Goal: Task Accomplishment & Management: Manage account settings

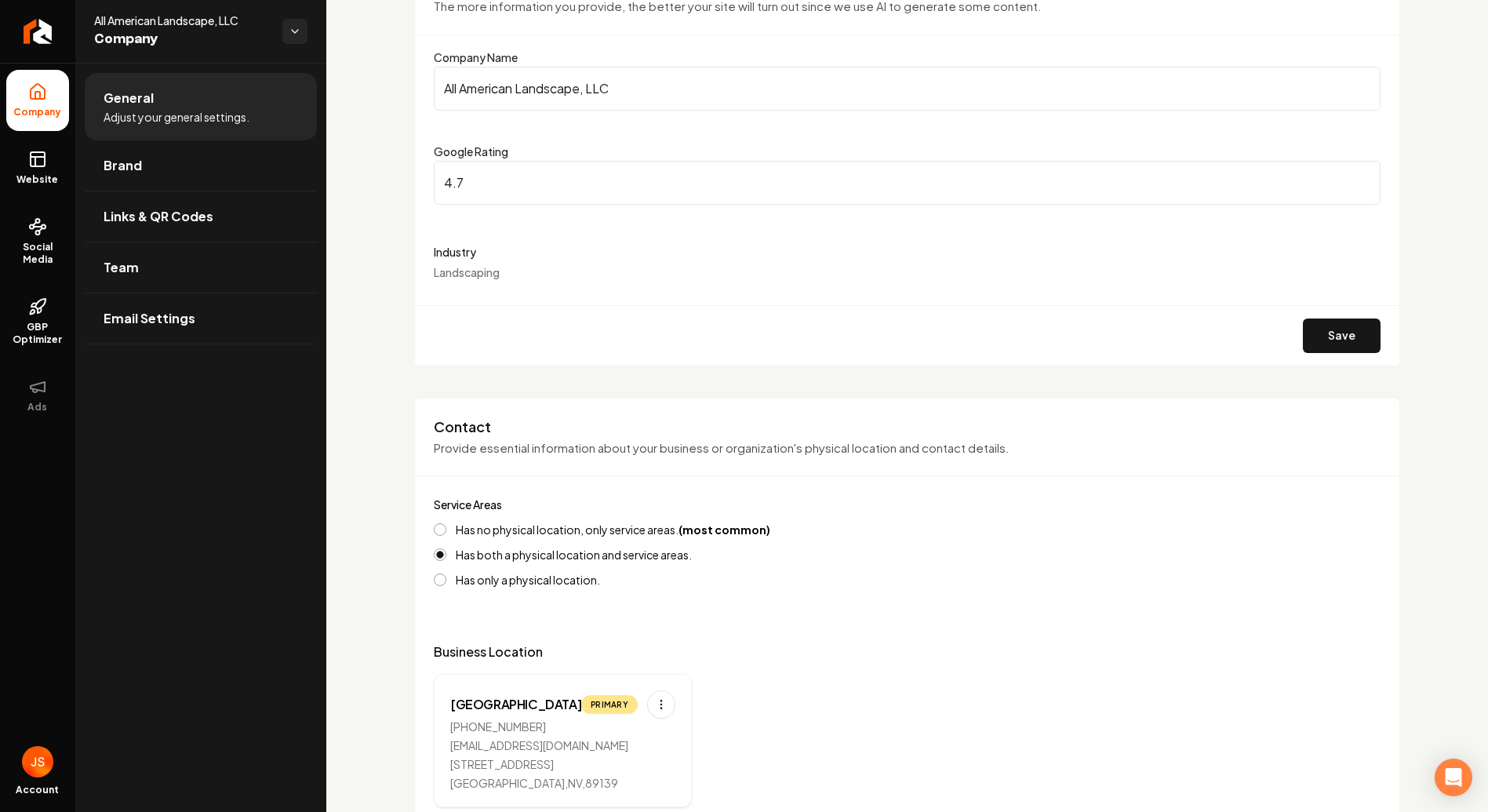
scroll to position [174, 0]
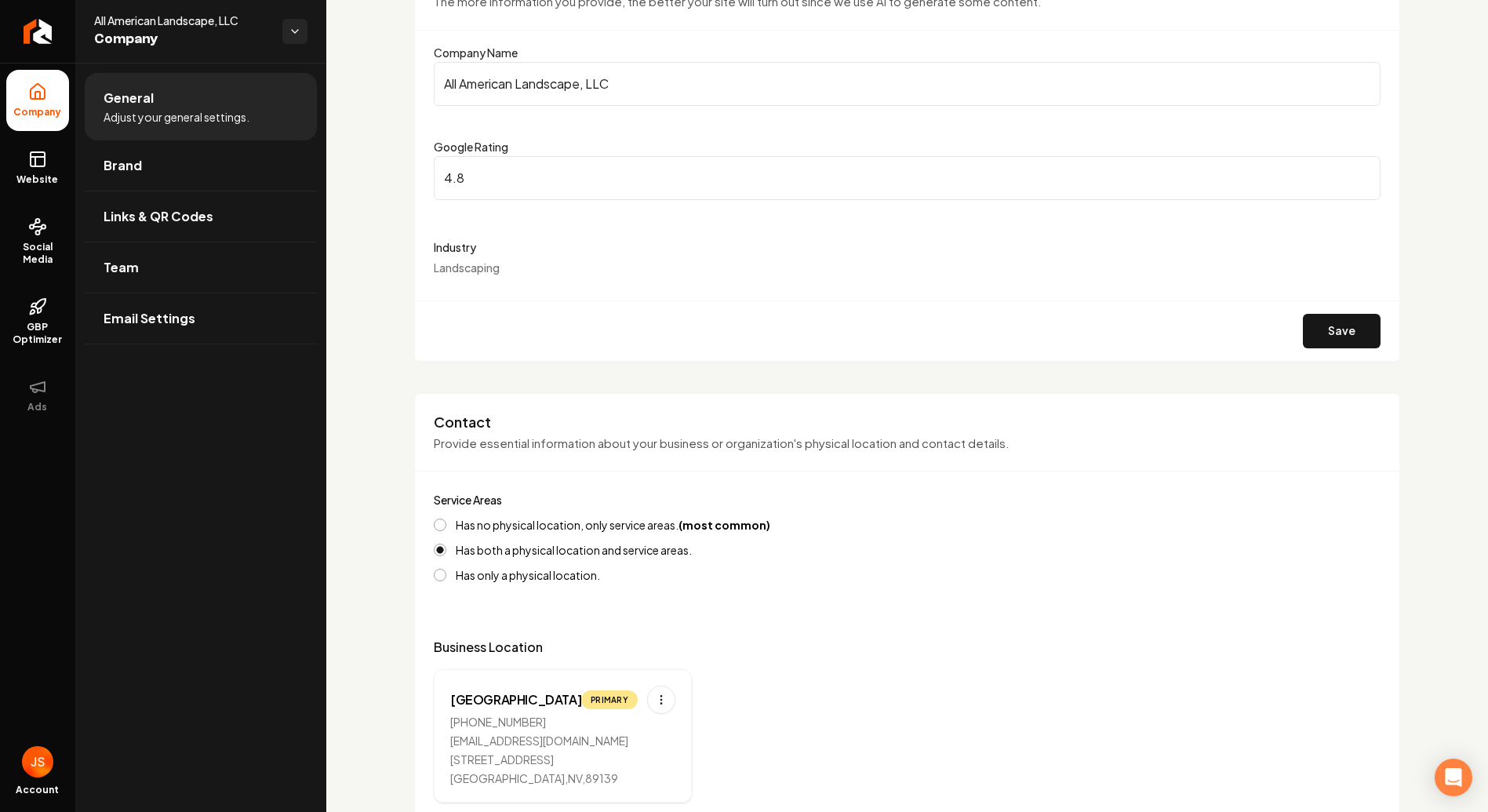
click at [1355, 174] on input "4.8" at bounding box center [907, 178] width 947 height 44
type input "4.7"
click at [1354, 182] on input "4.7" at bounding box center [907, 178] width 947 height 44
drag, startPoint x: 1190, startPoint y: 252, endPoint x: 1010, endPoint y: 262, distance: 180.3
click at [1190, 252] on label "Industry" at bounding box center [907, 246] width 947 height 19
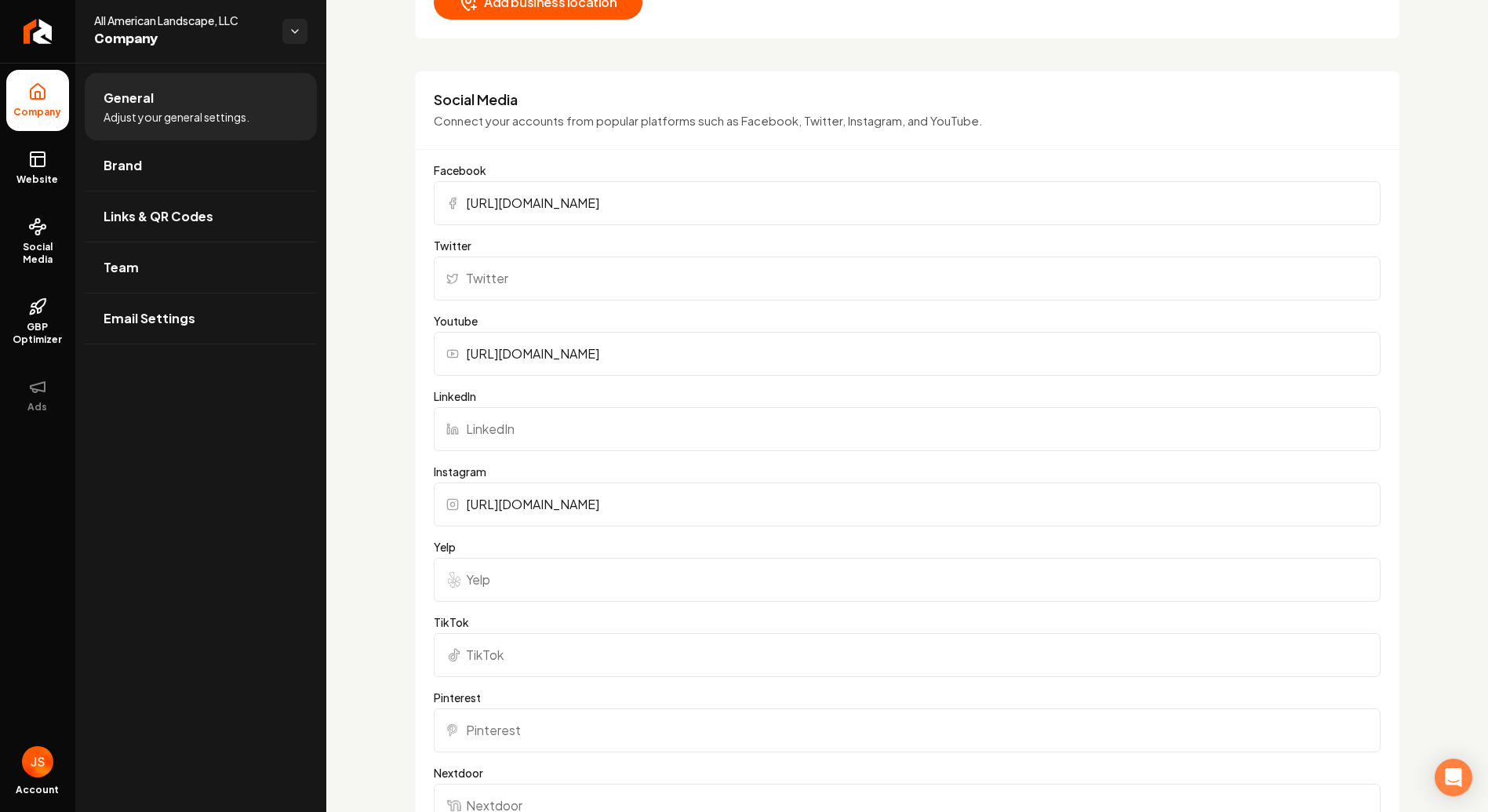
scroll to position [1132, 0]
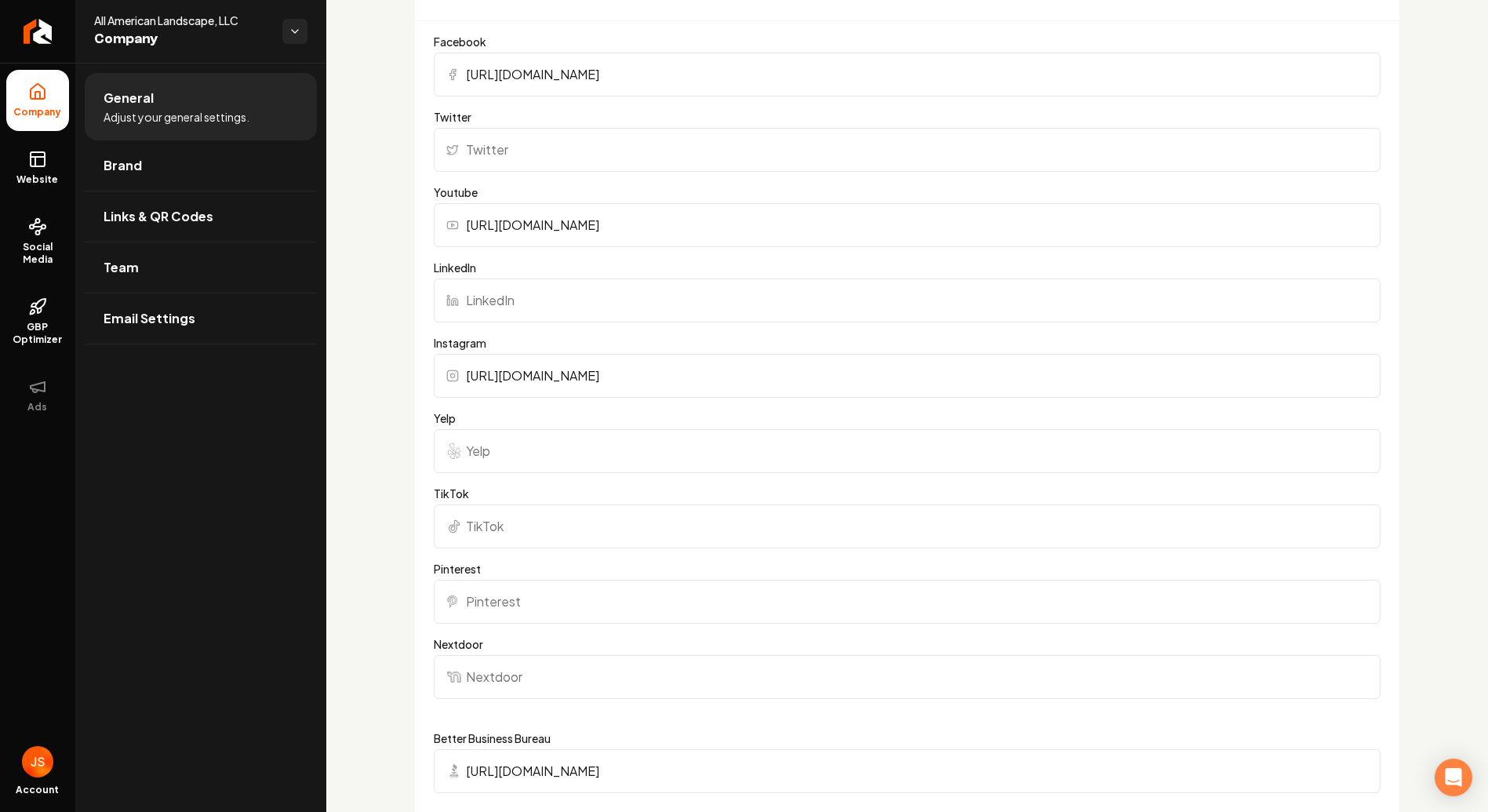
click at [608, 447] on input "Yelp" at bounding box center [907, 451] width 947 height 44
paste input "[URL][DOMAIN_NAME]"
type input "[URL][DOMAIN_NAME]"
click at [548, 592] on input "Pinterest" at bounding box center [907, 602] width 947 height 44
click at [560, 674] on input "Nextdoor" at bounding box center [907, 677] width 947 height 44
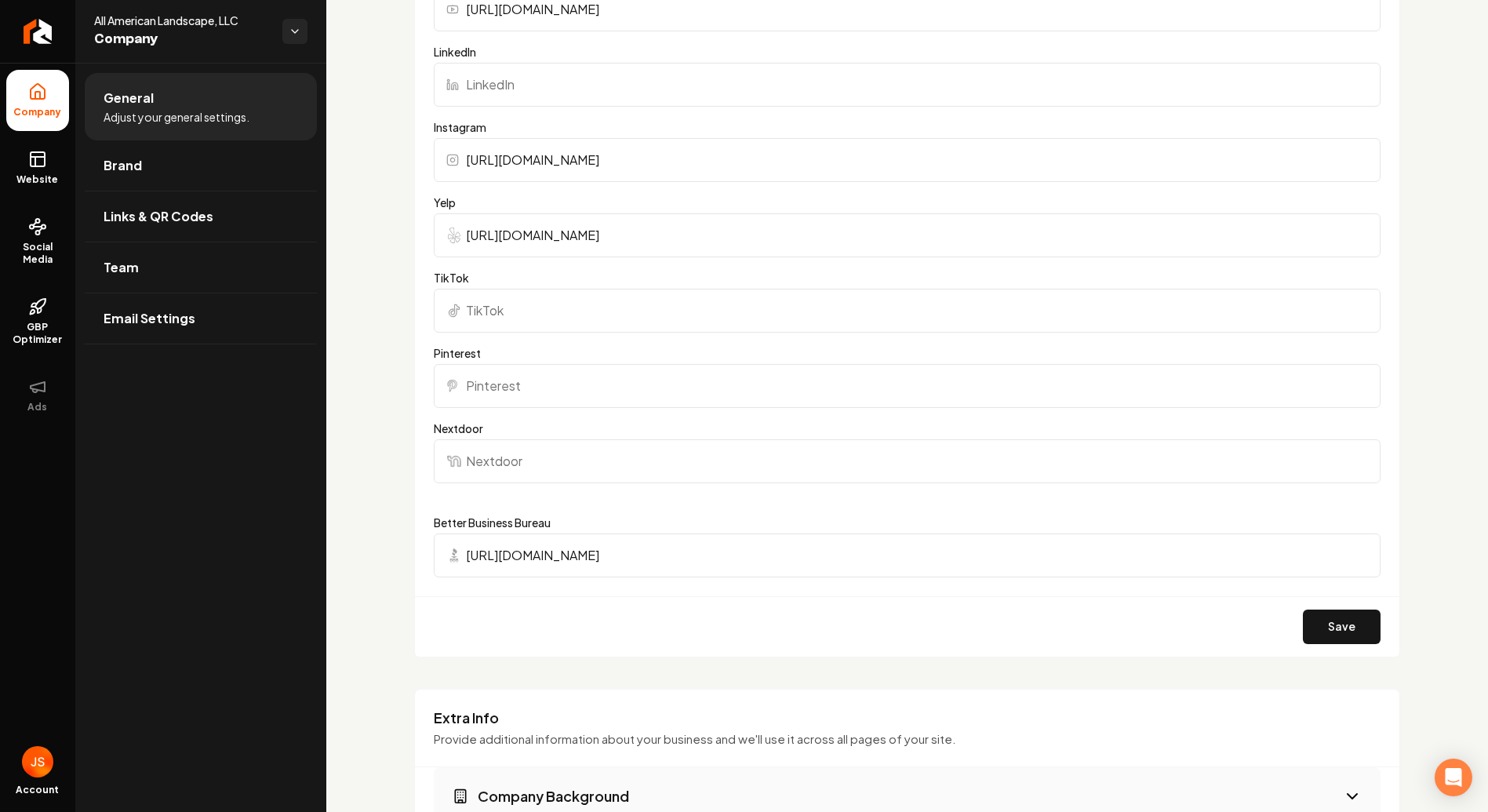
scroll to position [1394, 0]
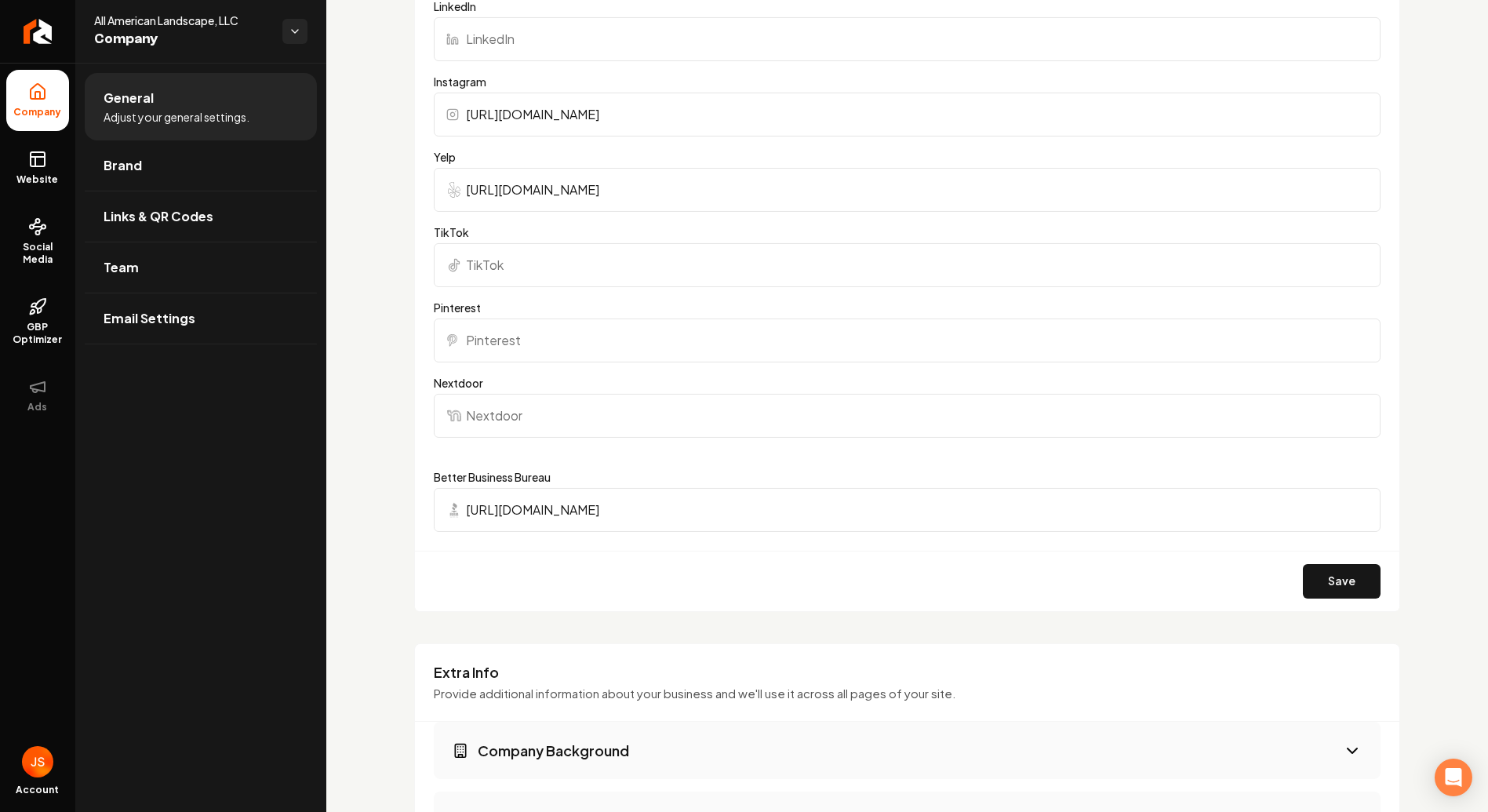
paste input "[URL][DOMAIN_NAME]"
click at [628, 456] on form "Facebook [URL][DOMAIN_NAME] Twitter Youtube [URL][DOMAIN_NAME] LinkedIn Instagr…" at bounding box center [907, 192] width 947 height 838
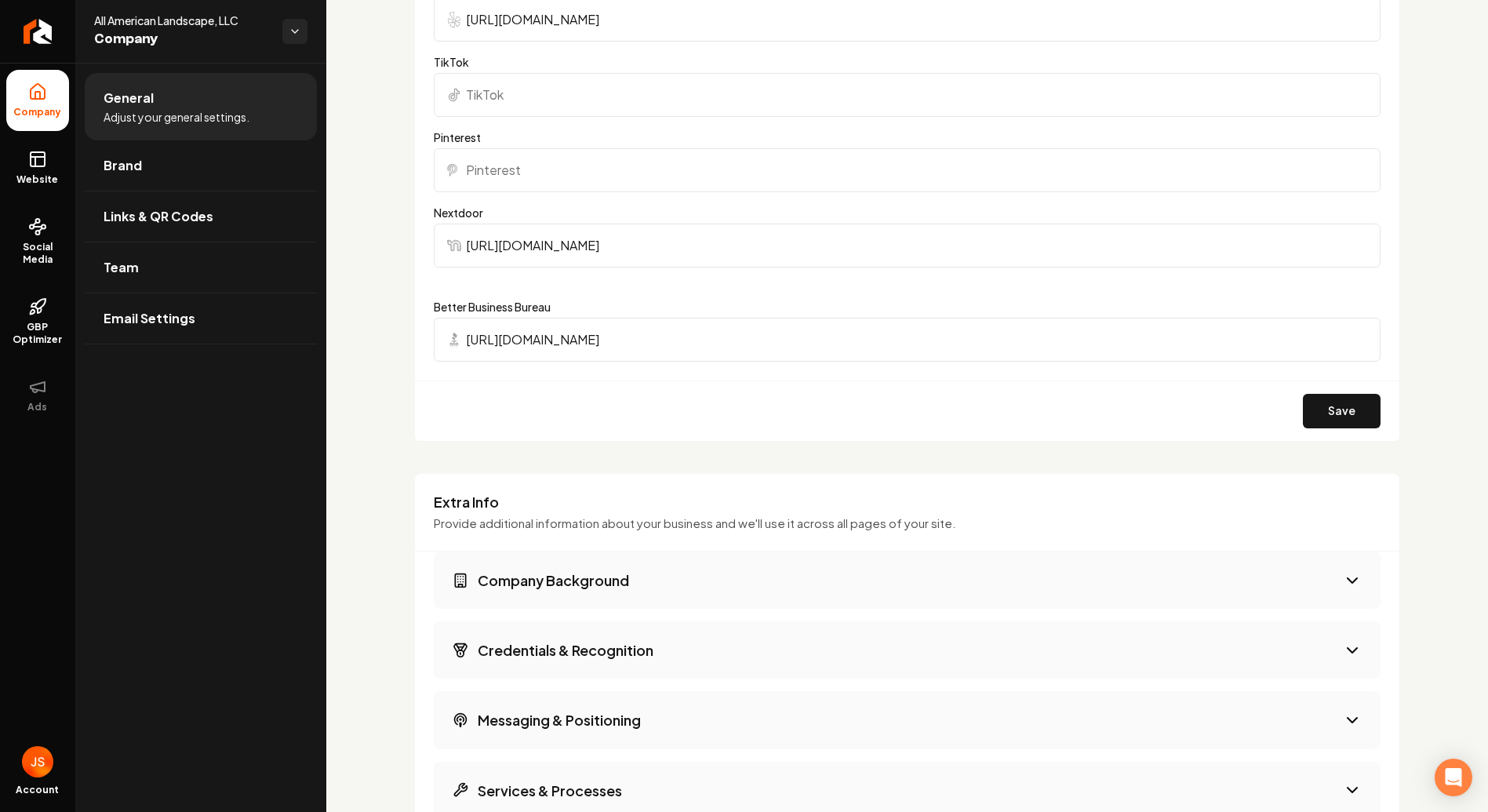
scroll to position [1568, 0]
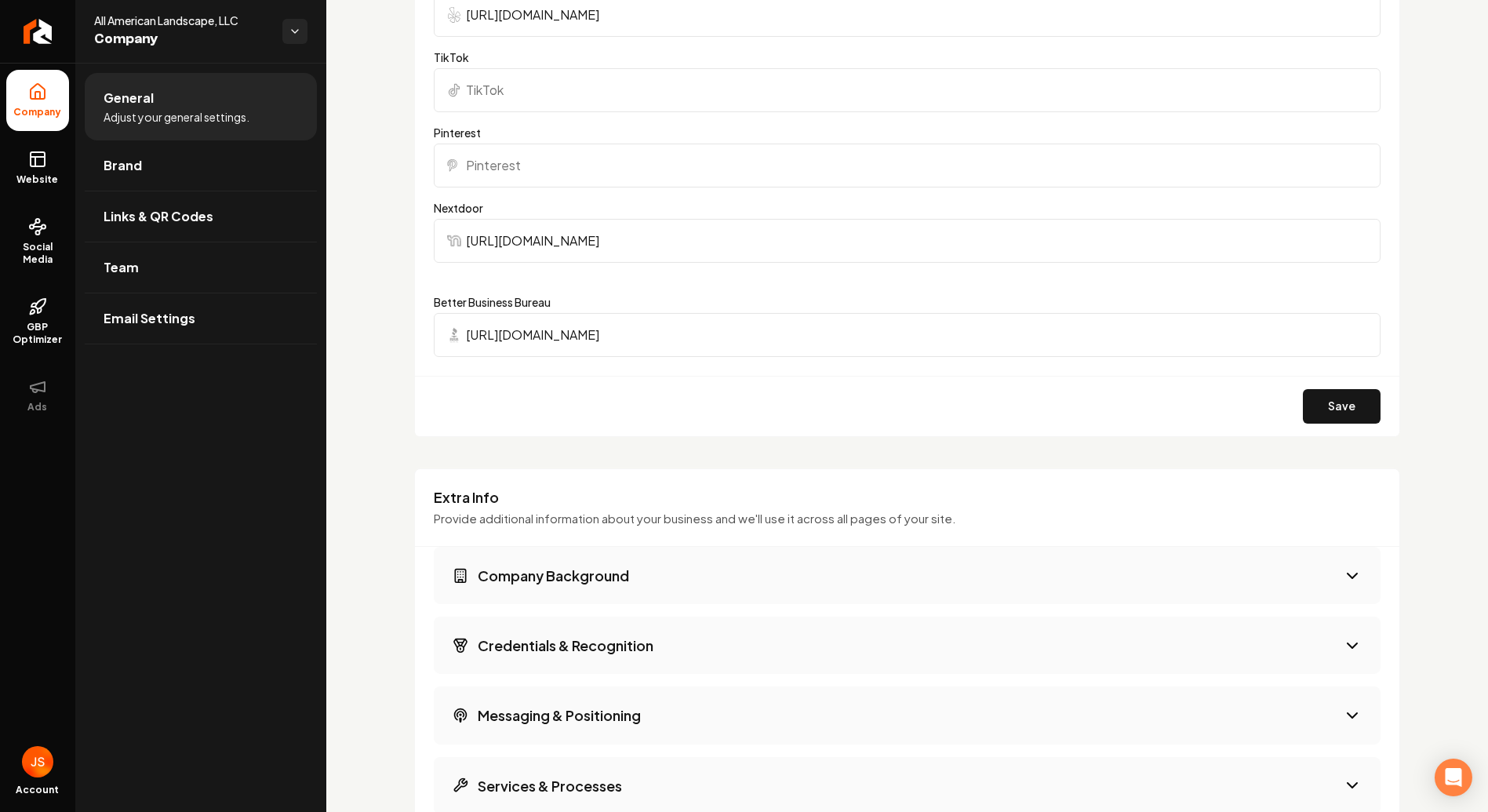
click at [897, 222] on input "[URL][DOMAIN_NAME]" at bounding box center [907, 241] width 947 height 44
drag, startPoint x: 464, startPoint y: 235, endPoint x: 1516, endPoint y: 205, distance: 1052.4
click at [1488, 205] on html "Company Website Social Media GBP Optimizer Ads Account All American Landscape, …" at bounding box center [744, 406] width 1488 height 812
paste input "Main content area"
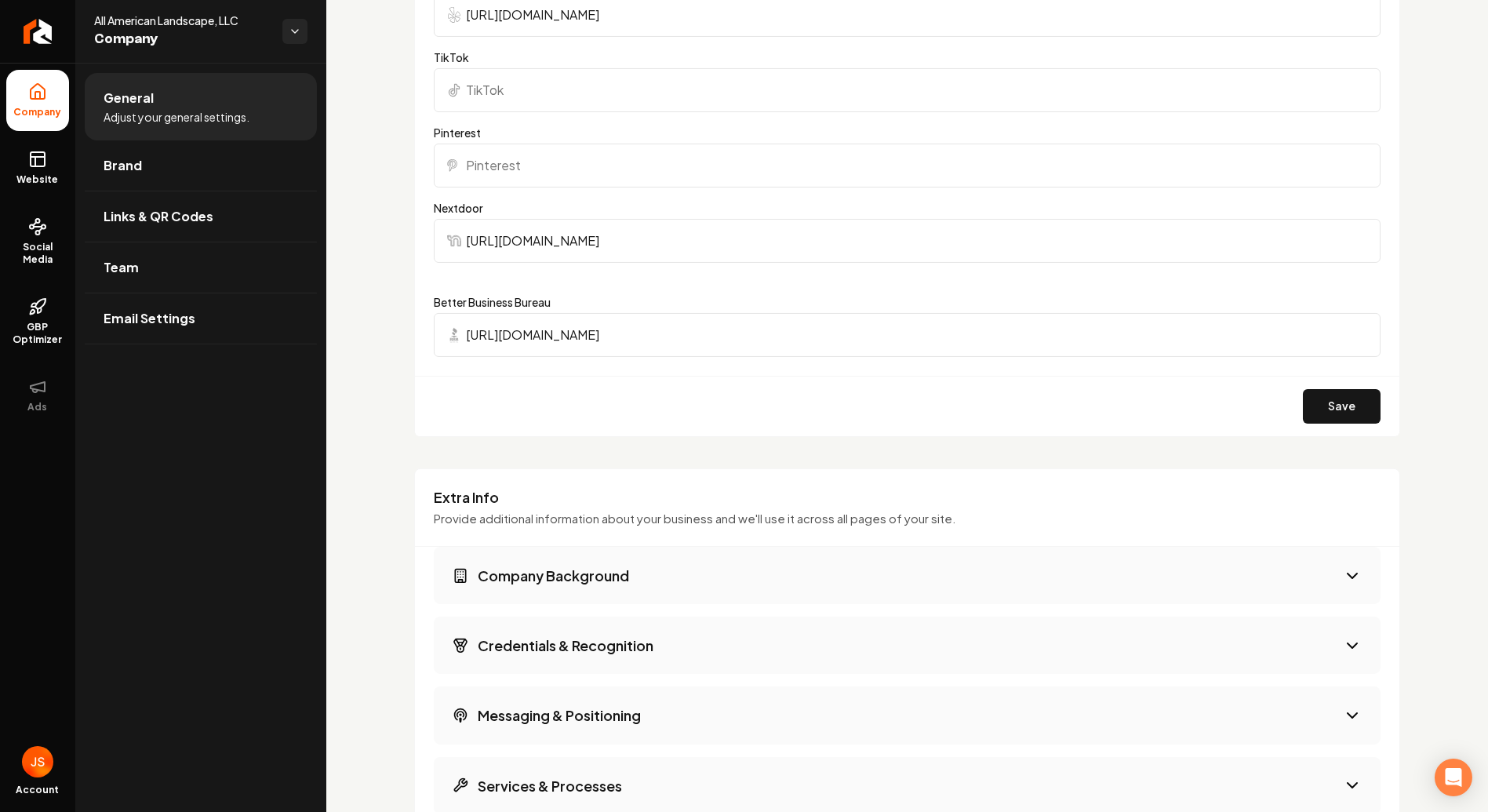
scroll to position [0, 0]
type input "[URL][DOMAIN_NAME]"
click at [892, 278] on form "Facebook [URL][DOMAIN_NAME] Twitter Youtube [URL][DOMAIN_NAME] LinkedIn Instagr…" at bounding box center [907, 17] width 947 height 838
click at [1316, 395] on button "Save" at bounding box center [1342, 406] width 78 height 34
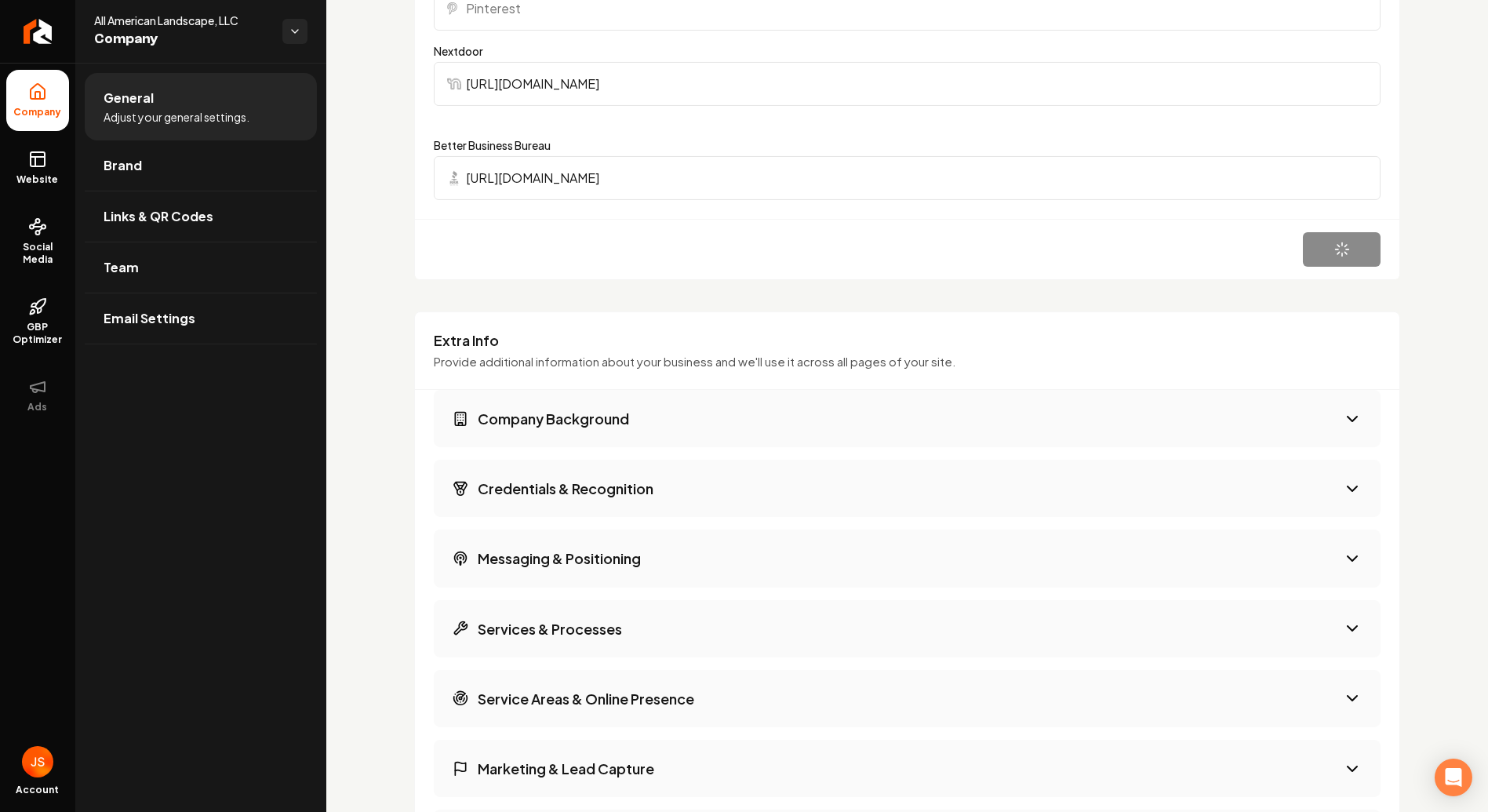
scroll to position [1742, 0]
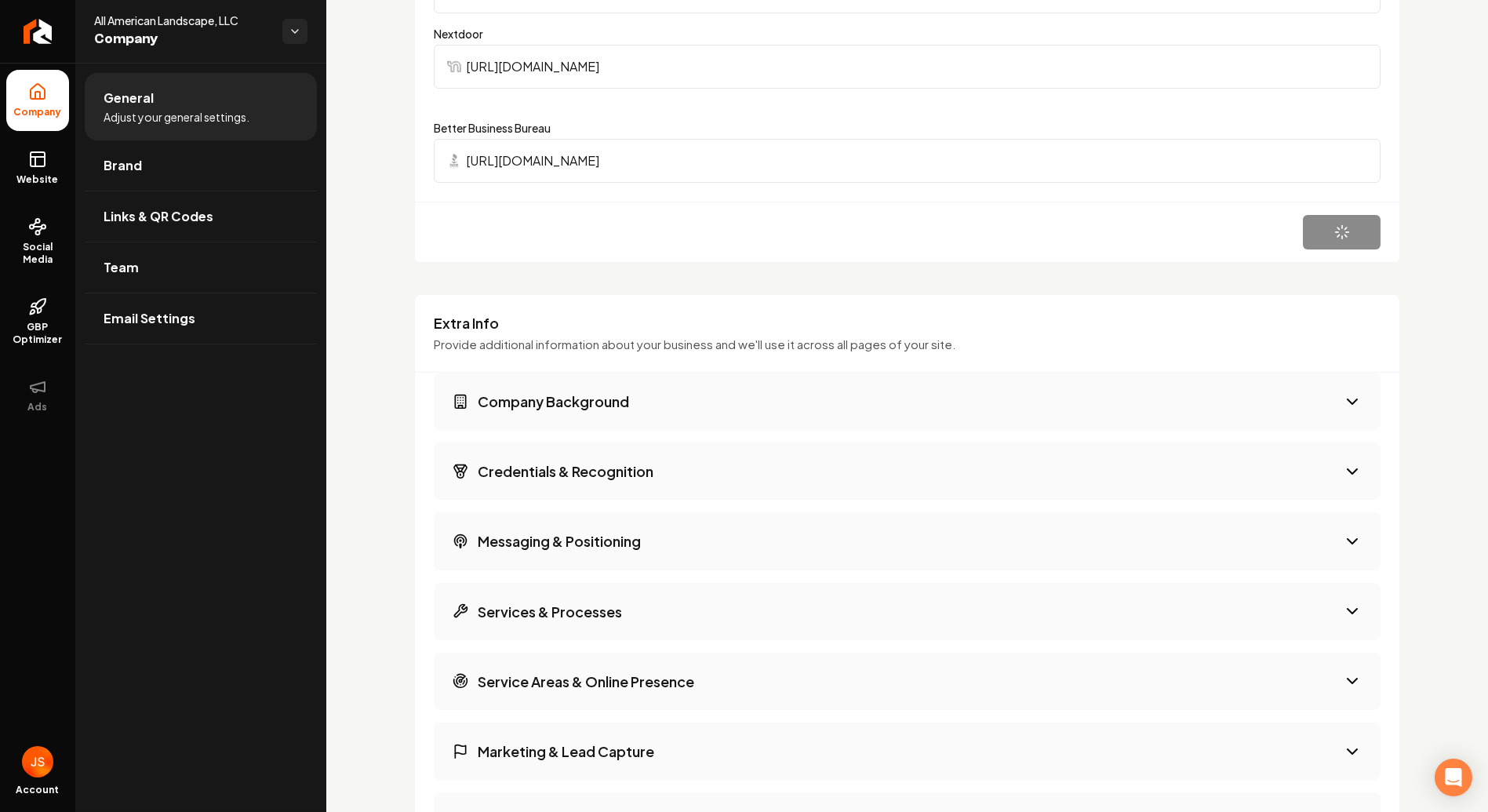
click at [748, 418] on button "Company Background" at bounding box center [907, 401] width 947 height 57
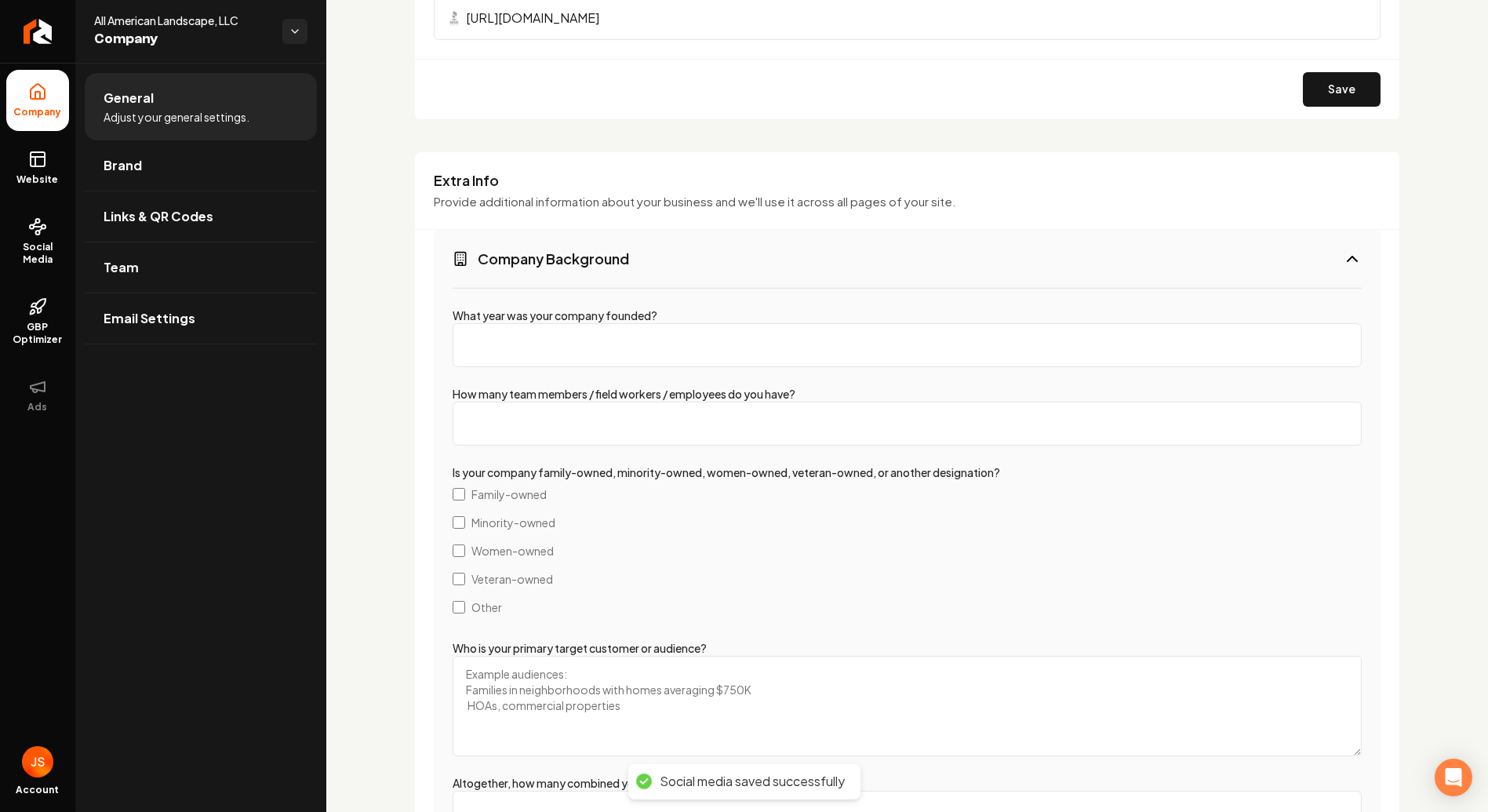
scroll to position [1916, 0]
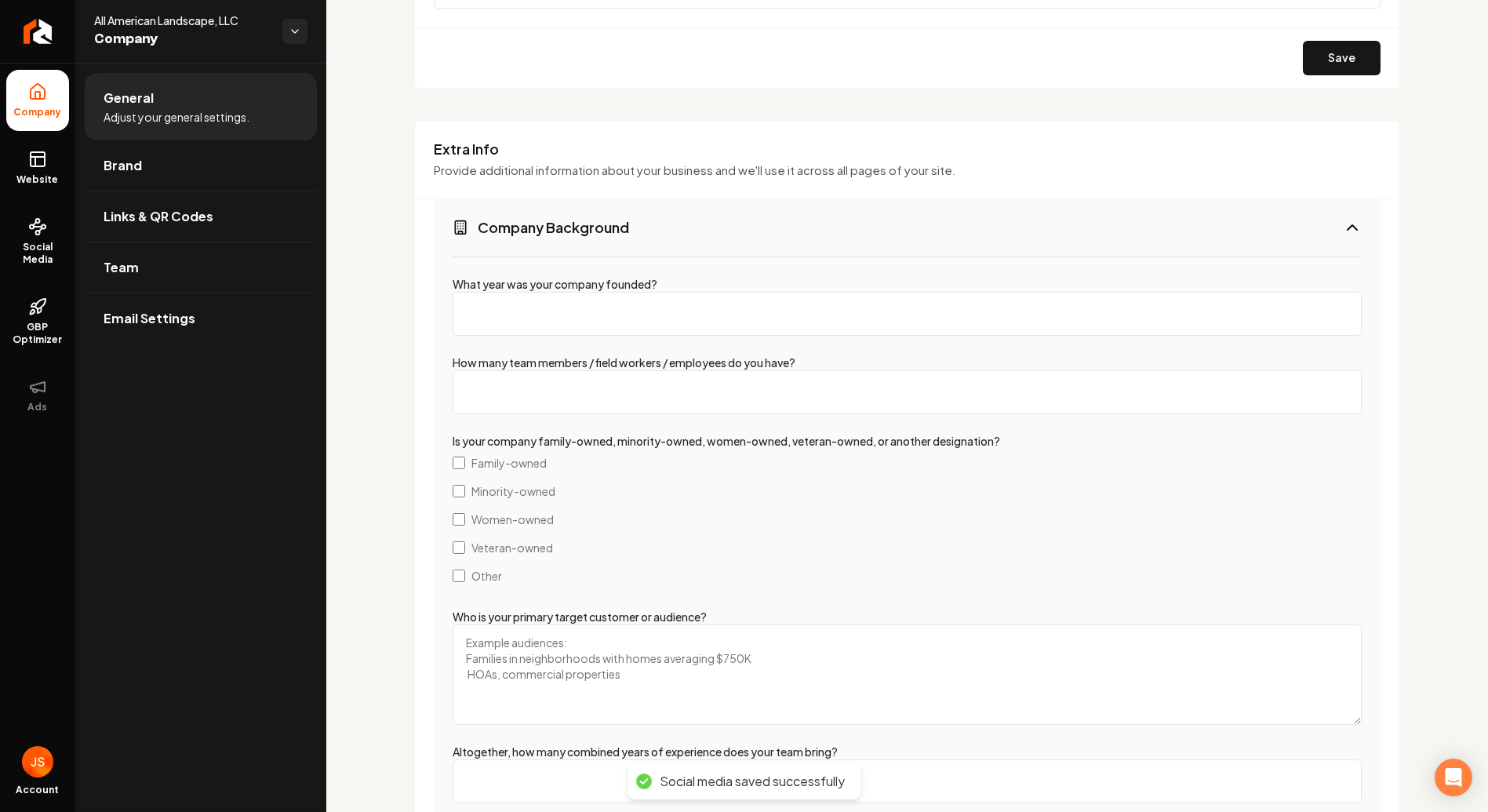
click at [612, 283] on label "What year was your company founded?" at bounding box center [555, 284] width 205 height 14
click at [612, 292] on input "What year was your company founded?" at bounding box center [908, 314] width 910 height 44
click at [600, 321] on input "What year was your company founded?" at bounding box center [908, 314] width 910 height 44
type input "1998"
click at [602, 390] on input "How many team members / field workers / employees do you have?" at bounding box center [908, 392] width 910 height 44
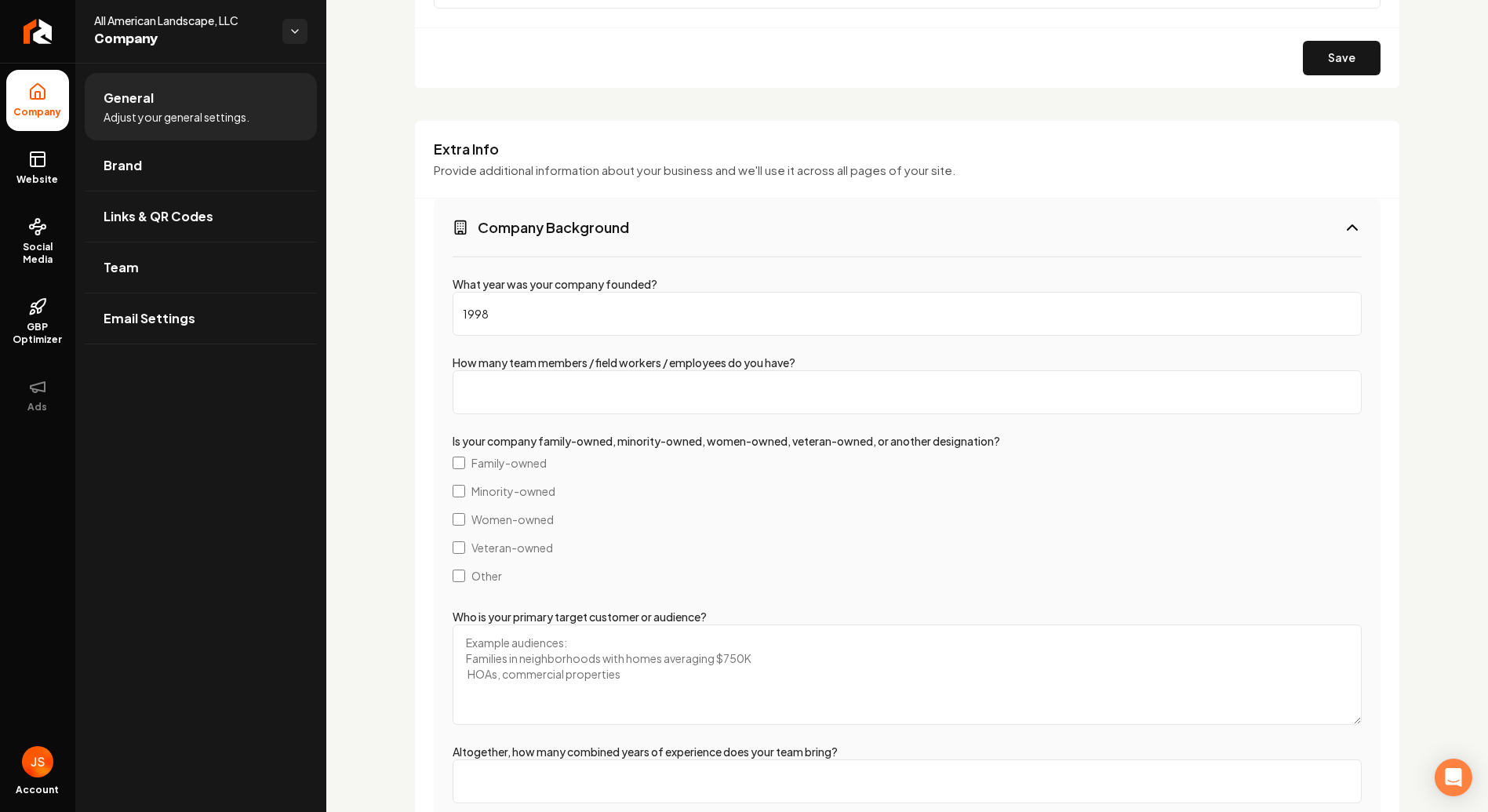
type input "3"
type input "20"
click at [513, 455] on span "Family-owned" at bounding box center [509, 462] width 75 height 16
click at [501, 528] on label "Women-owned" at bounding box center [908, 519] width 910 height 28
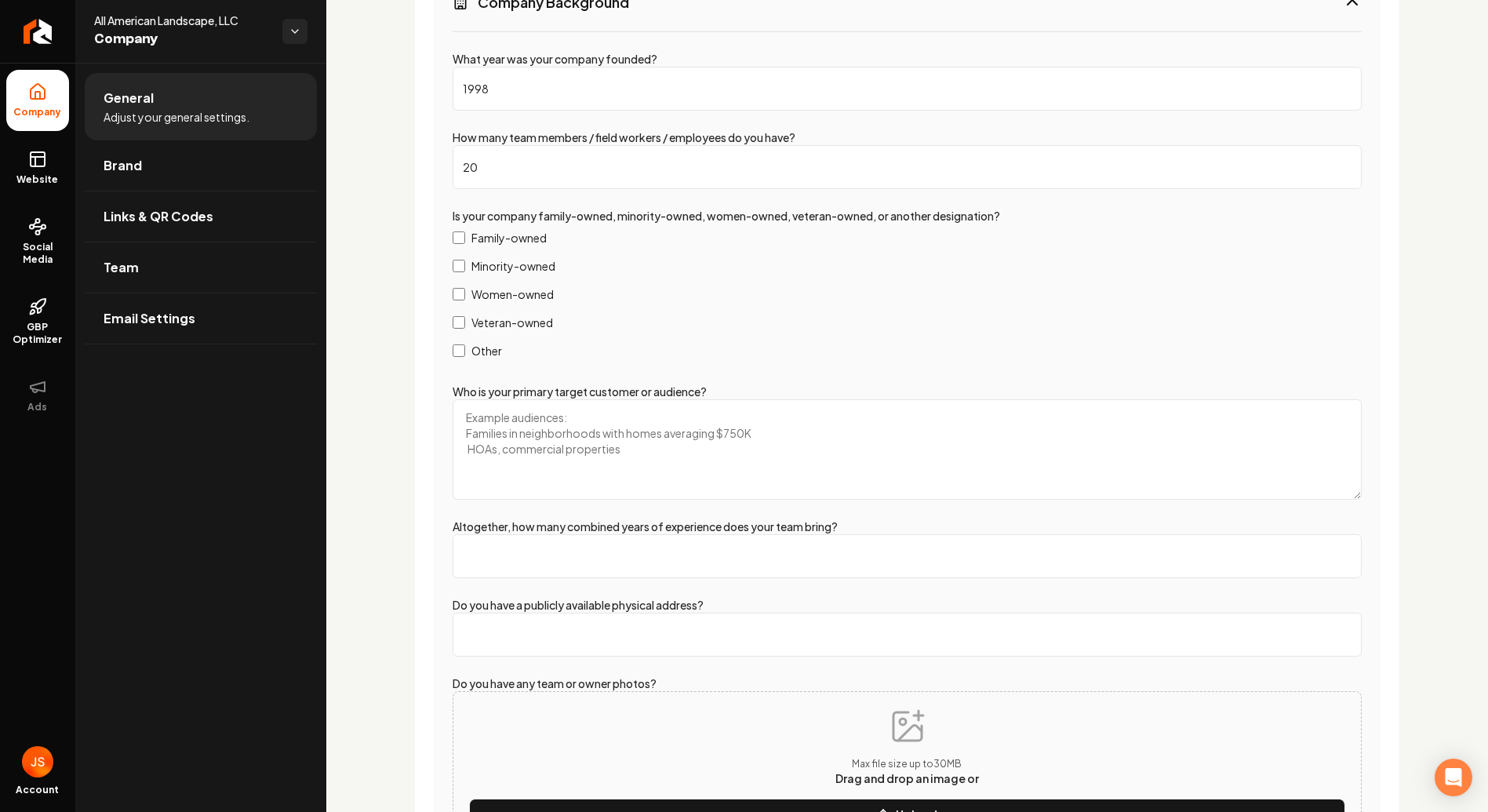
scroll to position [2177, 0]
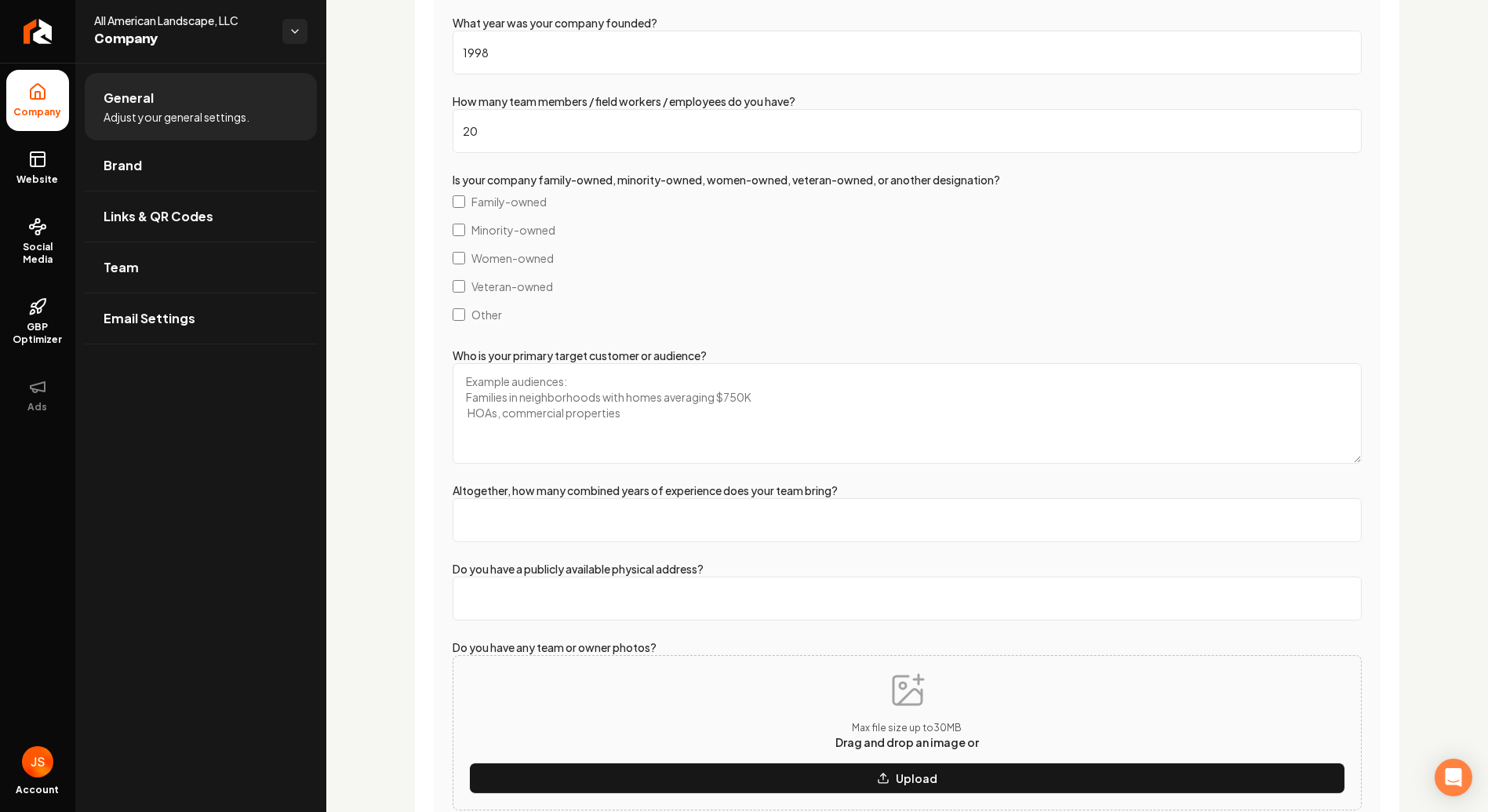
click at [593, 375] on textarea "Who is your primary target customer or audience?" at bounding box center [908, 413] width 910 height 101
drag, startPoint x: 809, startPoint y: 425, endPoint x: 412, endPoint y: 340, distance: 406.0
click at [580, 379] on textarea "Who is your primary target customer or audience?" at bounding box center [908, 413] width 910 height 101
paste textarea "High-end homeowners and new home buyers in [GEOGRAPHIC_DATA] who value design, …"
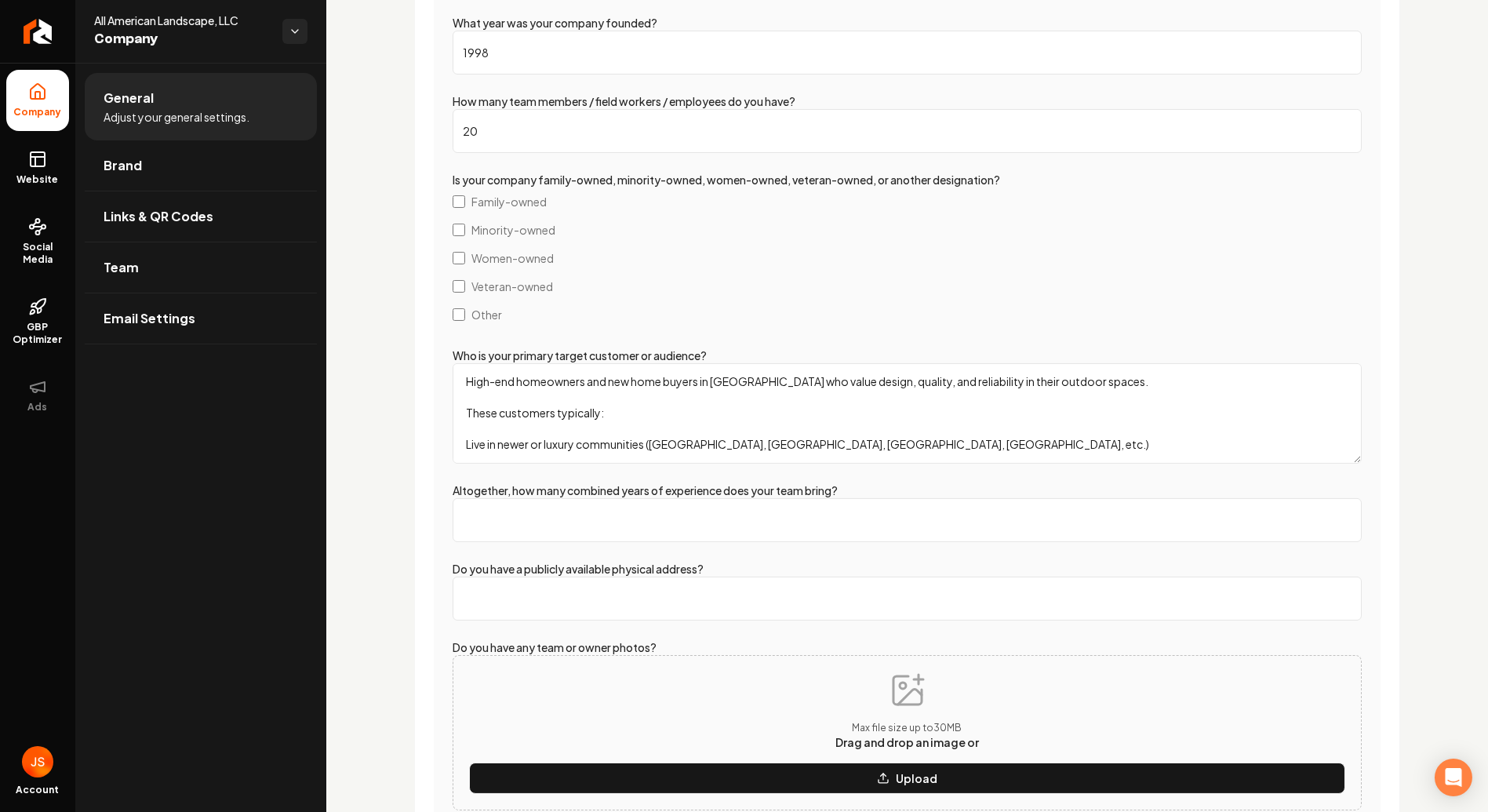
scroll to position [81, 0]
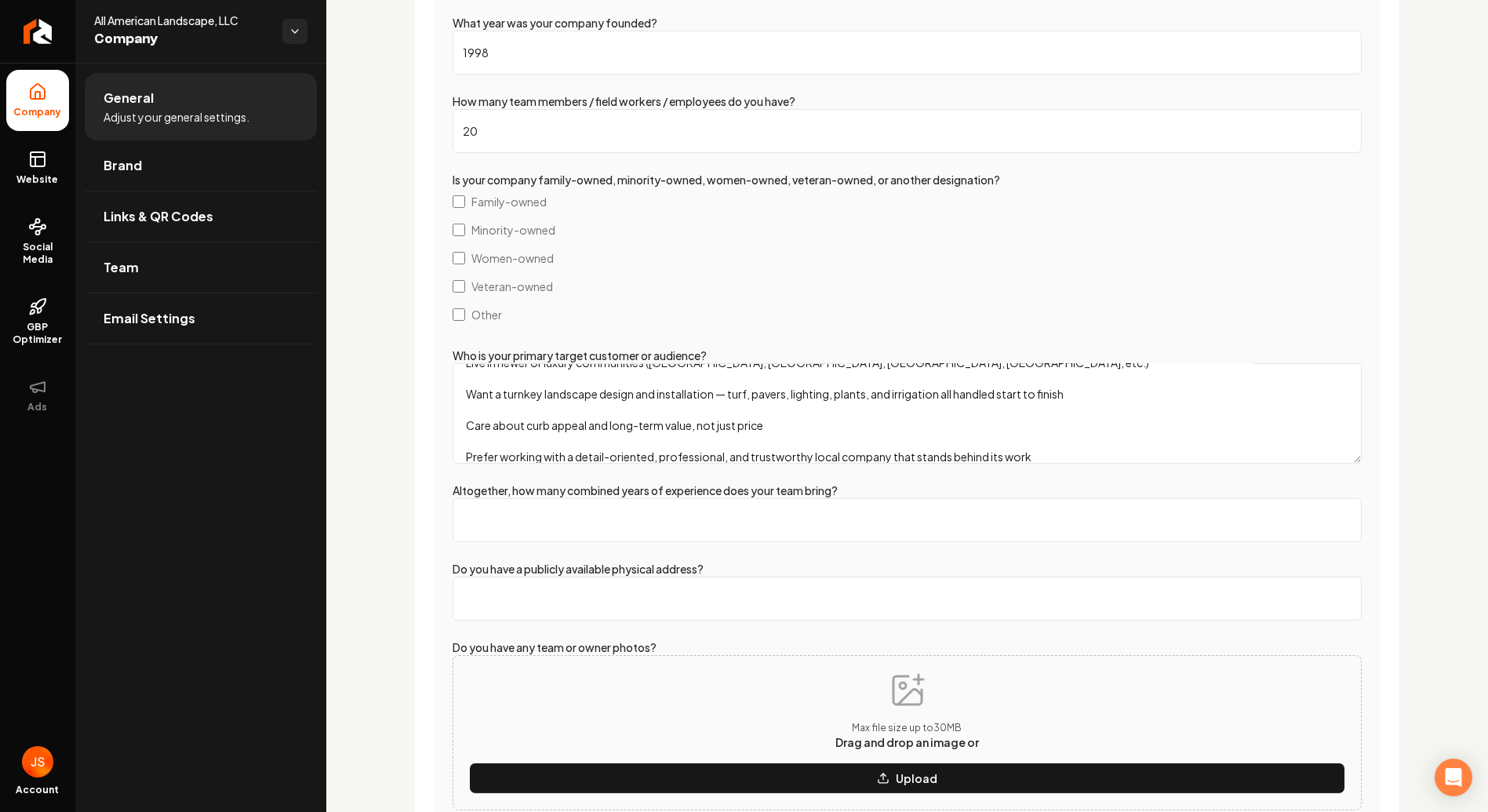
type textarea "High-end homeowners and new home buyers in [GEOGRAPHIC_DATA] who value design, …"
click at [551, 490] on label "Altogether, how many combined years of experience does your team bring?" at bounding box center [646, 490] width 385 height 14
click at [551, 498] on input "Altogether, how many combined years of experience does your team bring?" at bounding box center [908, 520] width 910 height 44
drag, startPoint x: 845, startPoint y: 481, endPoint x: 424, endPoint y: 475, distance: 421.0
click at [424, 475] on div "Extra Info Provide additional information about your business and we'll use it …" at bounding box center [907, 743] width 986 height 1770
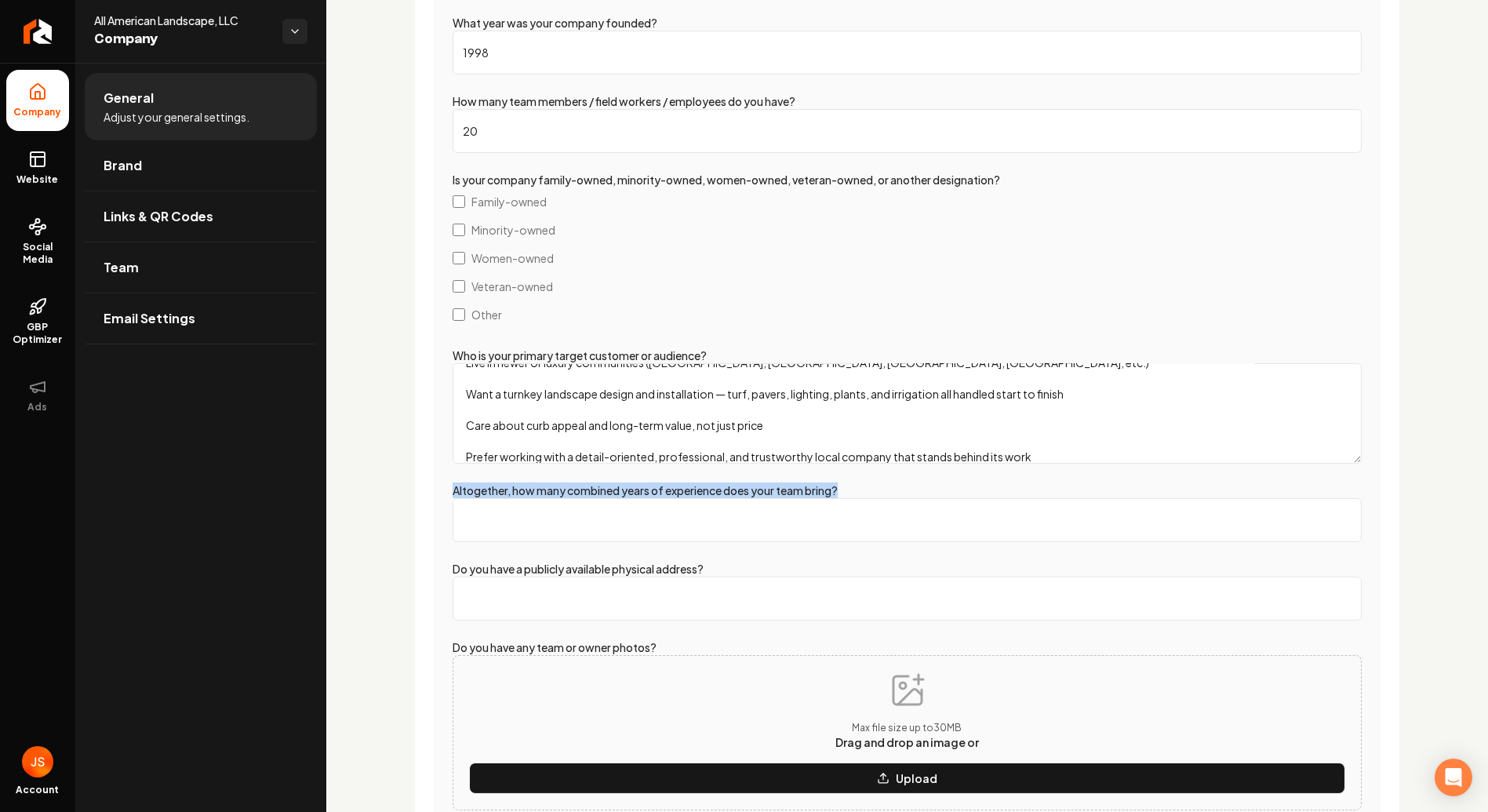
copy label "Altogether, how many combined years of experience does your team bring?"
click at [662, 500] on input "Altogether, how many combined years of experience does your team bring?" at bounding box center [908, 520] width 910 height 44
click at [699, 312] on label "Other" at bounding box center [908, 314] width 910 height 28
click at [563, 537] on input "Altogether, how many combined years of experience does your team bring?" at bounding box center [908, 520] width 910 height 44
drag, startPoint x: 566, startPoint y: 525, endPoint x: 381, endPoint y: 510, distance: 185.6
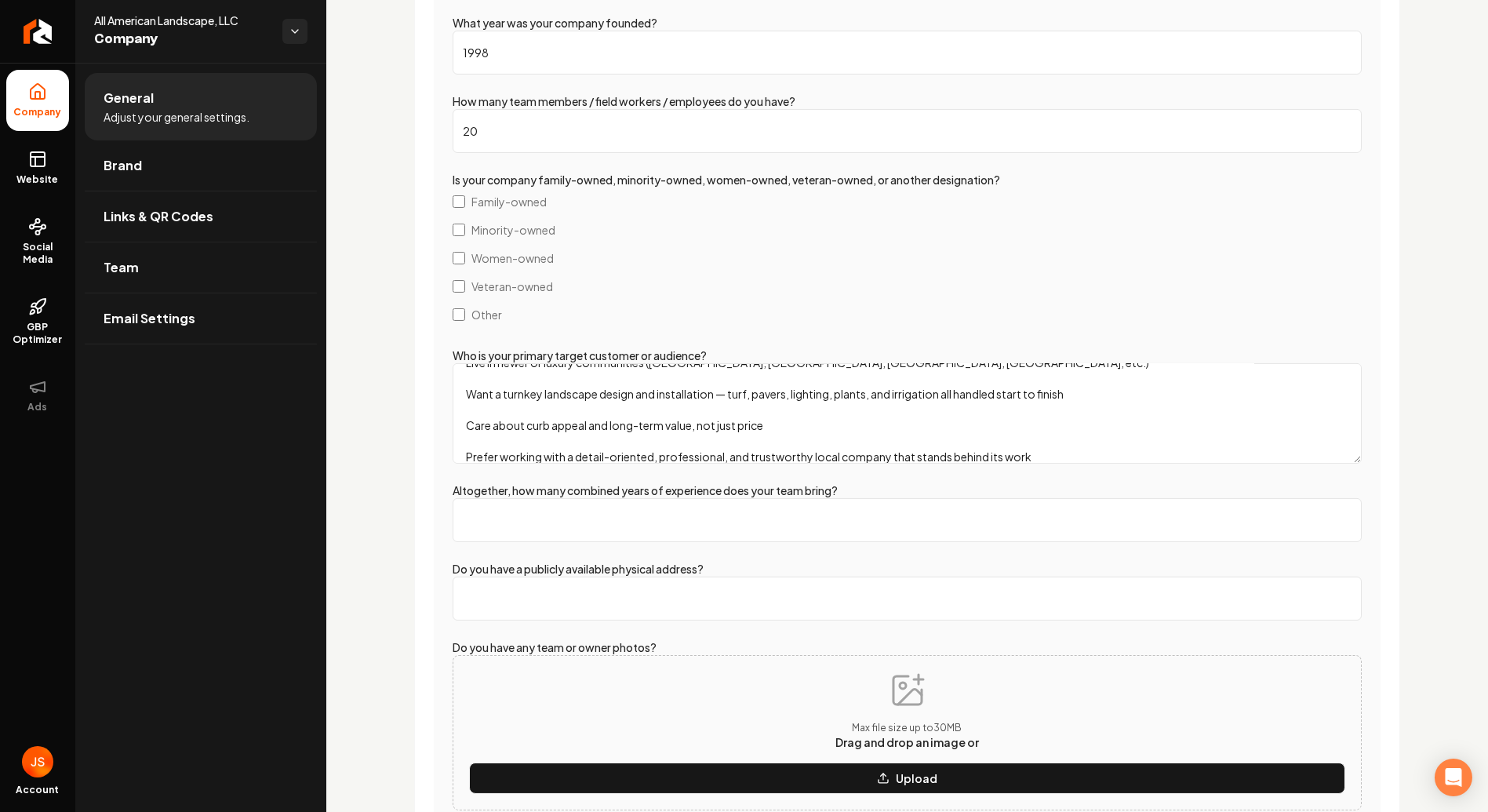
type input "170"
click at [444, 538] on div "What year was your company founded? 1998 How many team members / field workers …" at bounding box center [907, 479] width 947 height 969
click at [630, 609] on input "Do you have a publicly available physical address?" at bounding box center [908, 598] width 910 height 44
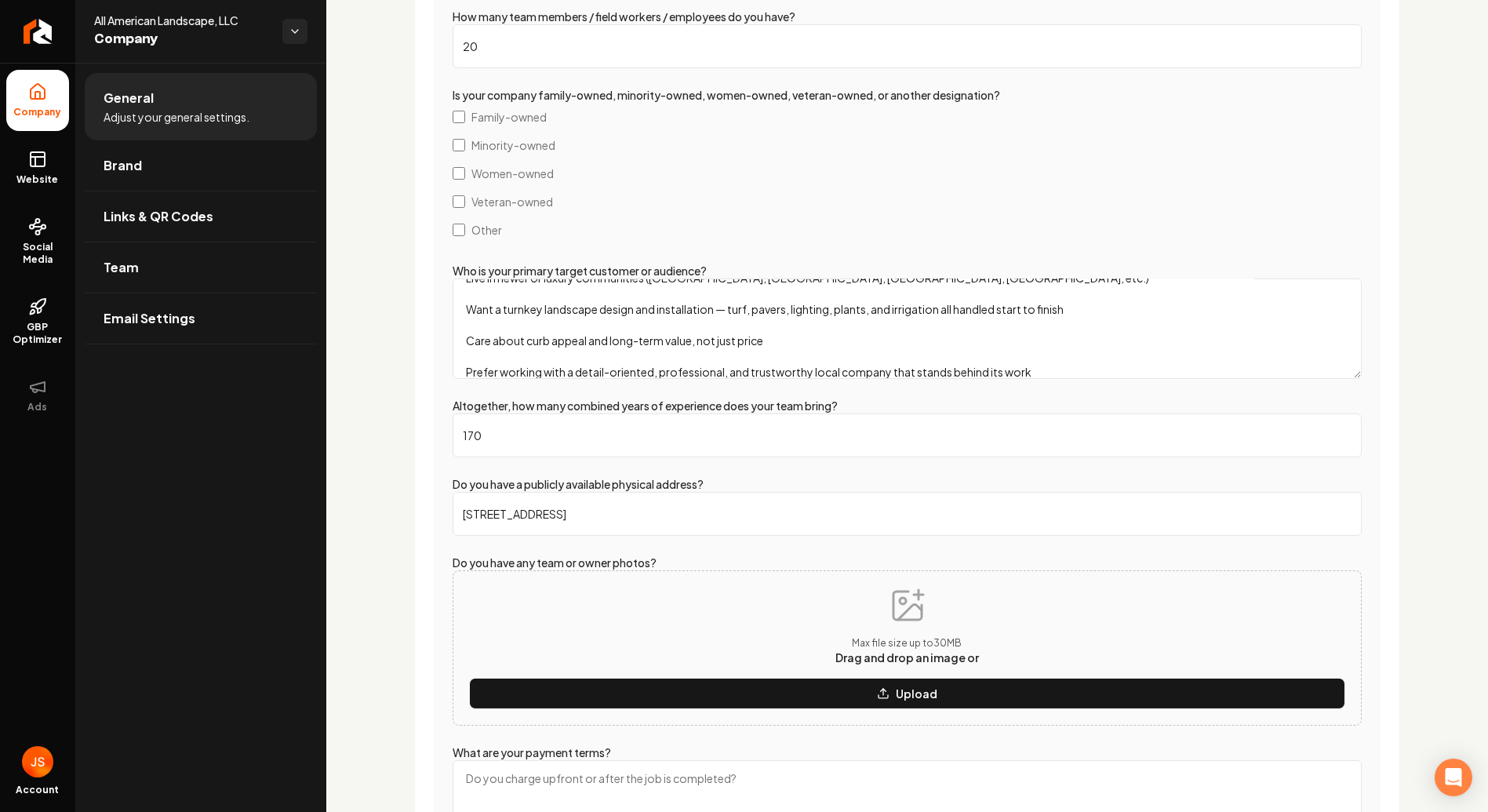
scroll to position [2440, 0]
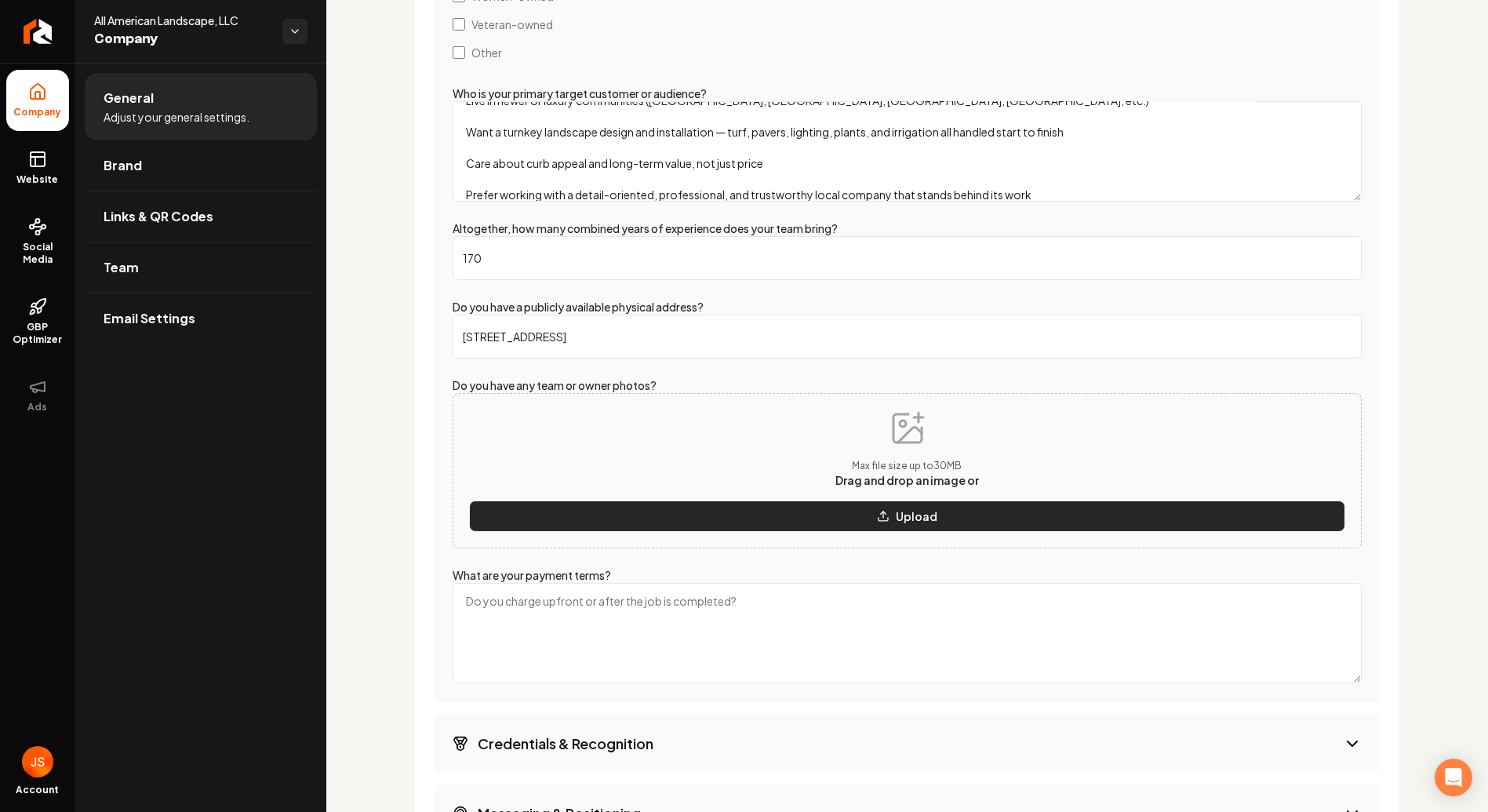
type input "[STREET_ADDRESS]"
click at [900, 517] on p "Upload" at bounding box center [917, 516] width 42 height 16
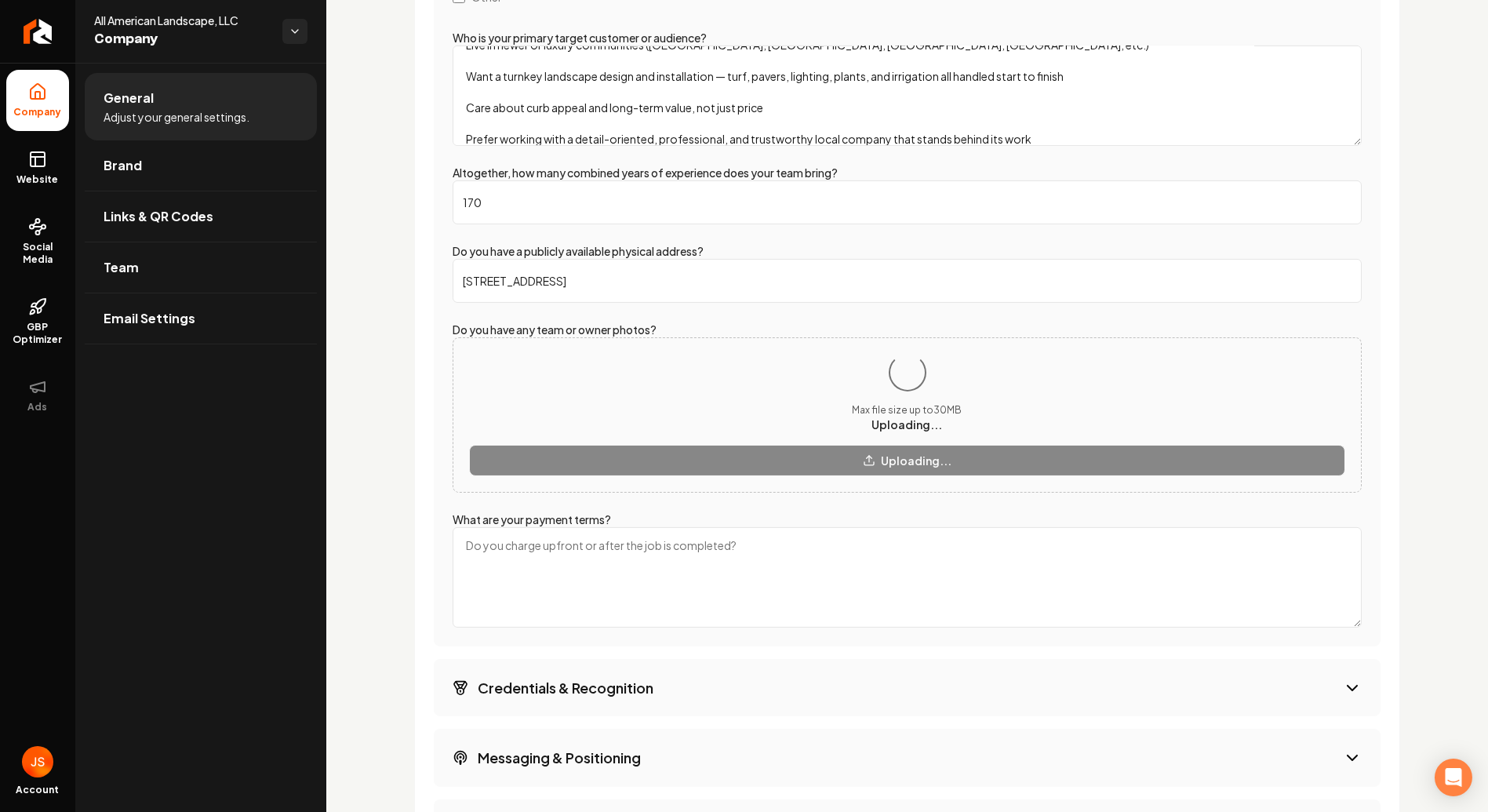
scroll to position [2701, 0]
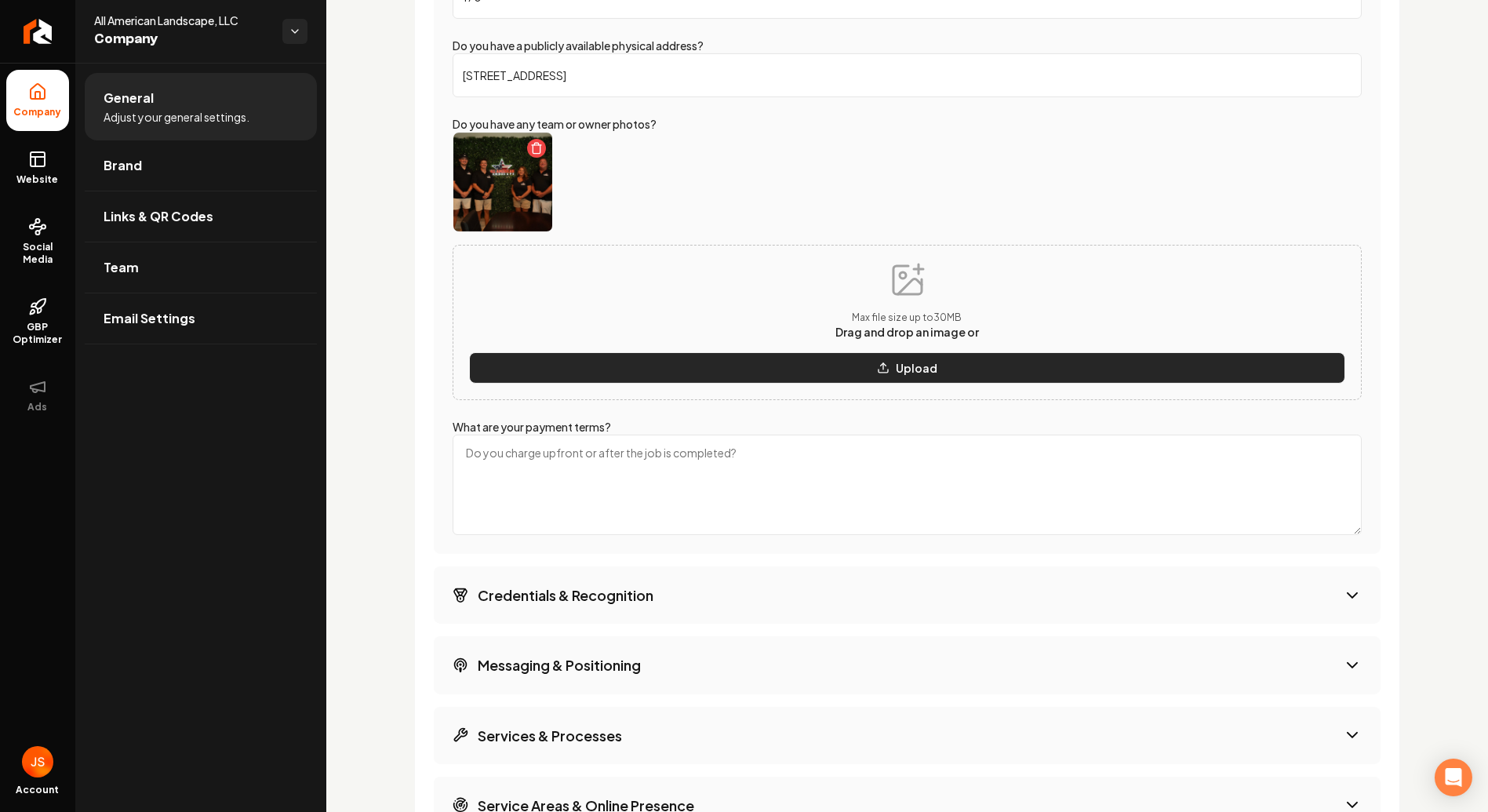
click at [919, 360] on p "Upload" at bounding box center [917, 368] width 42 height 16
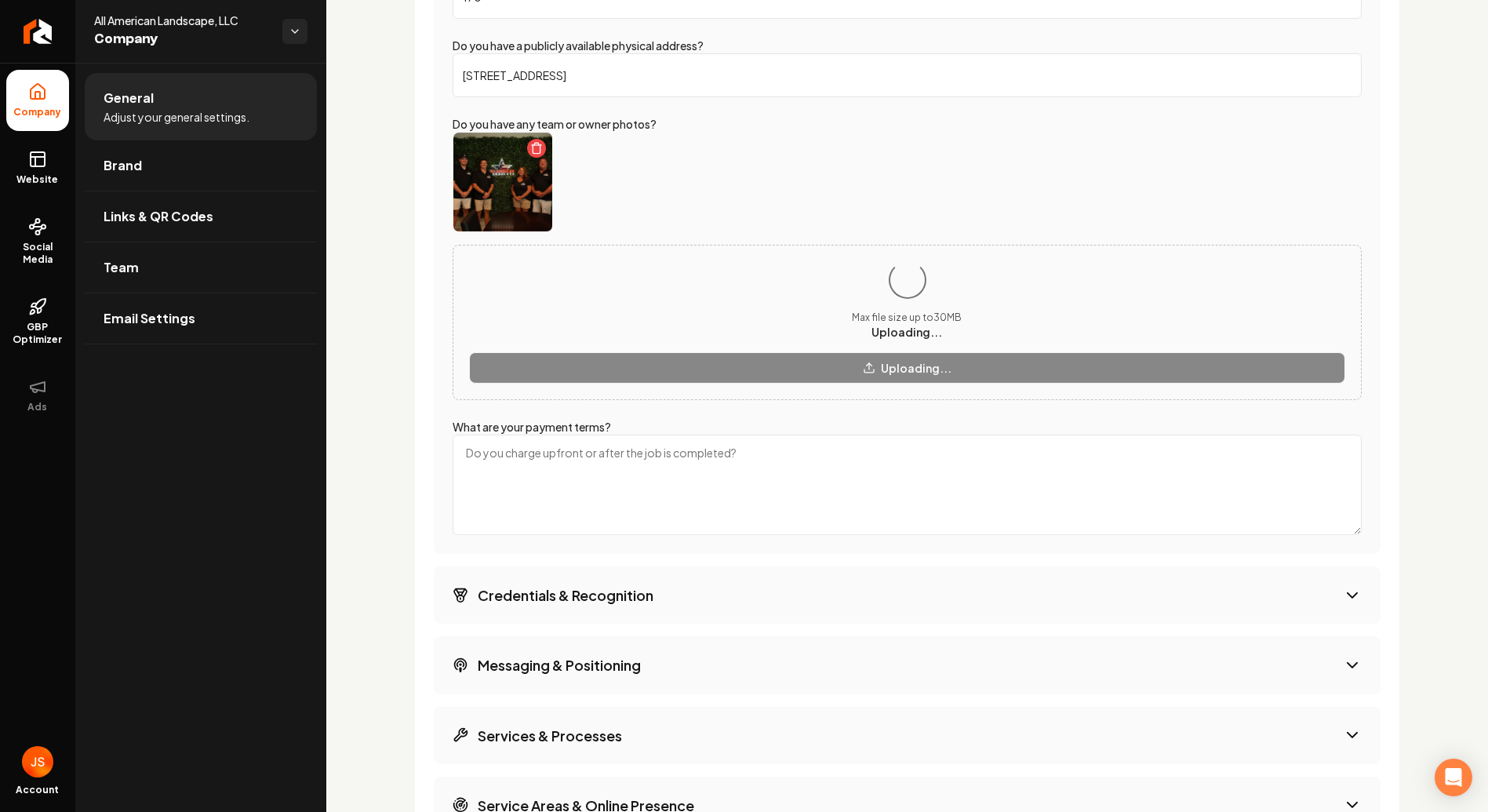
click at [643, 461] on textarea "What are your payment terms?" at bounding box center [908, 485] width 910 height 101
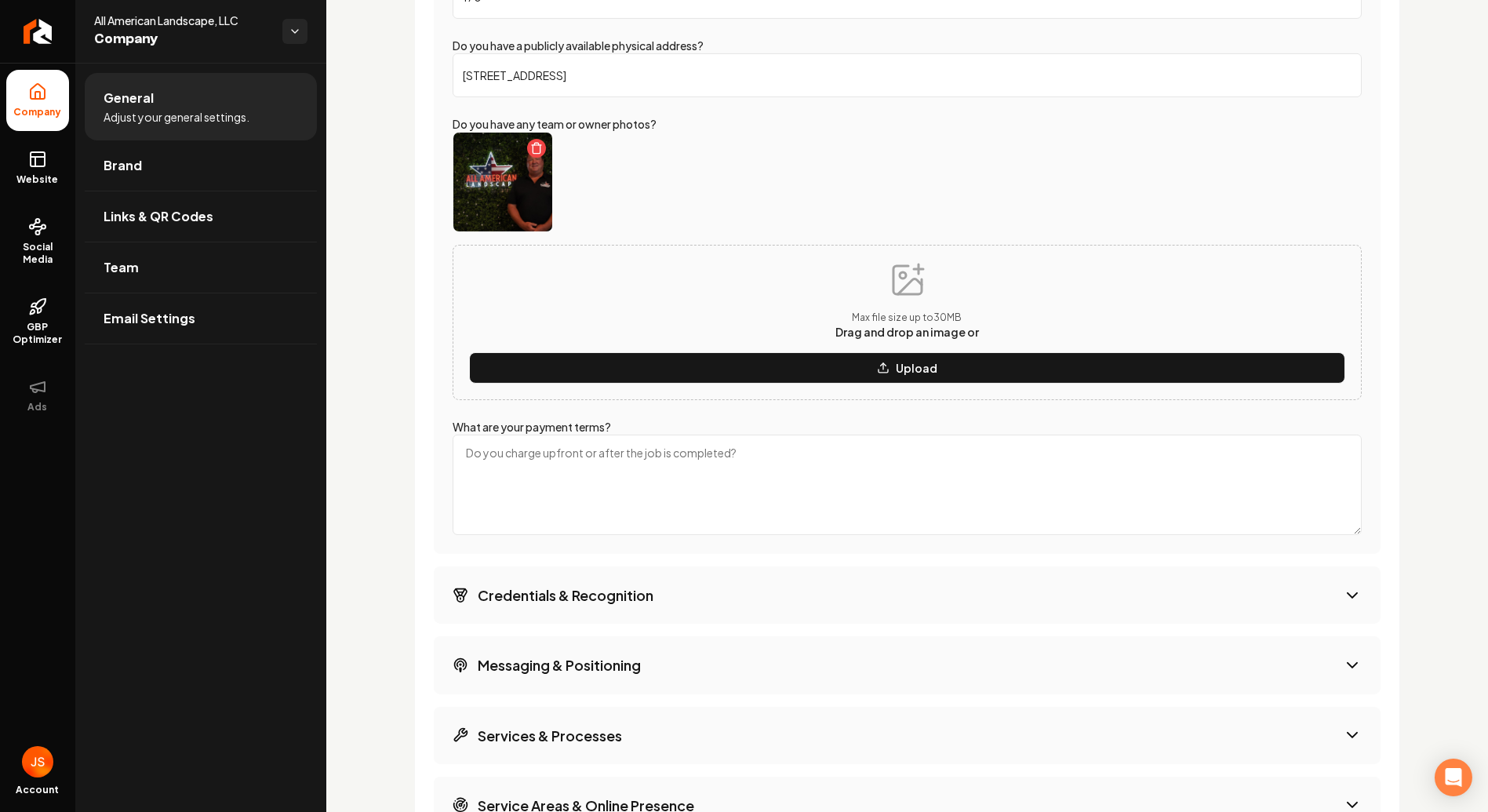
click at [577, 437] on textarea "What are your payment terms?" at bounding box center [908, 485] width 910 height 101
paste textarea "Design & Installation Projects Deposit: 10% of the total project cost (up to $1…"
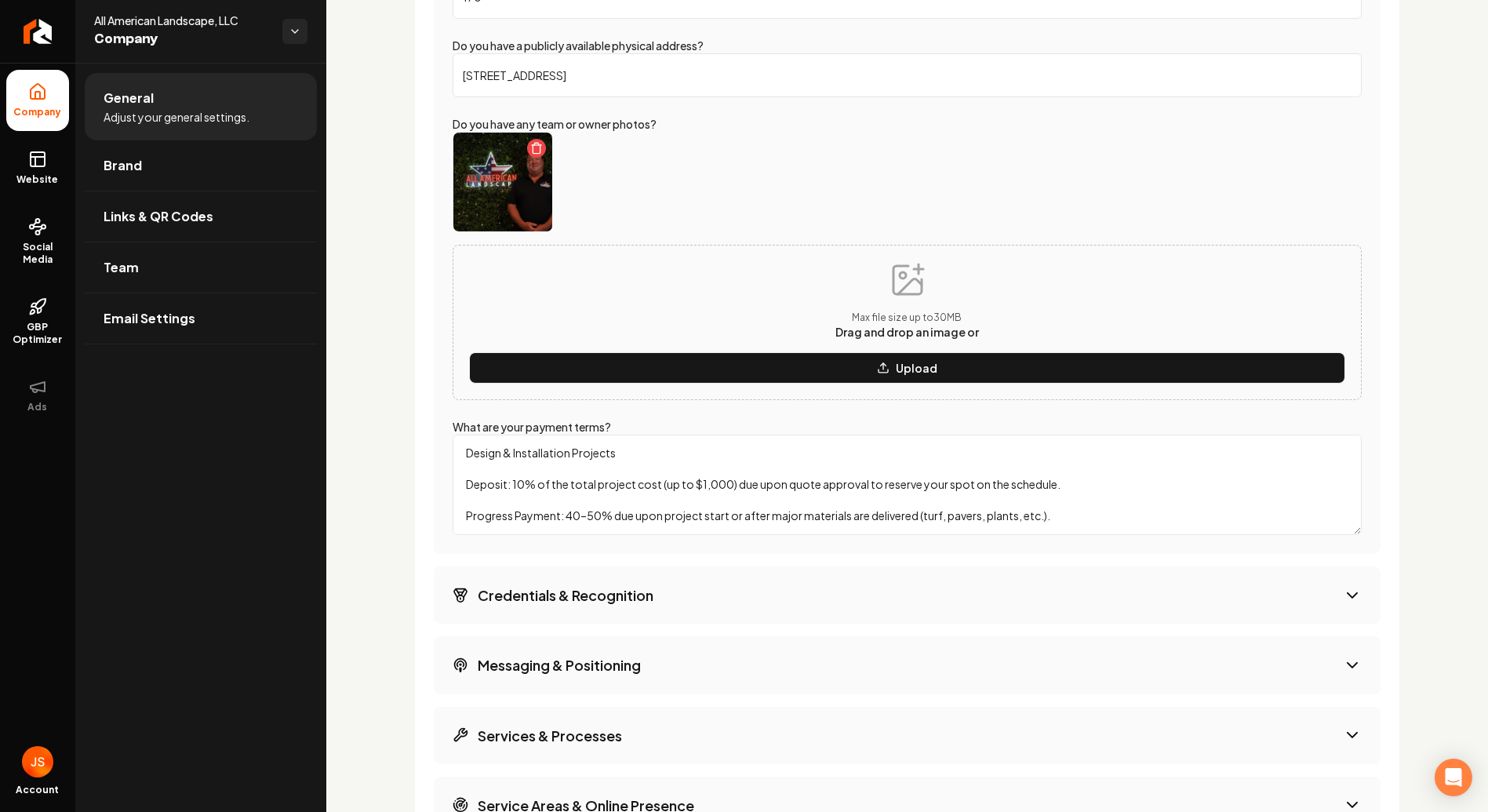
scroll to position [176, 0]
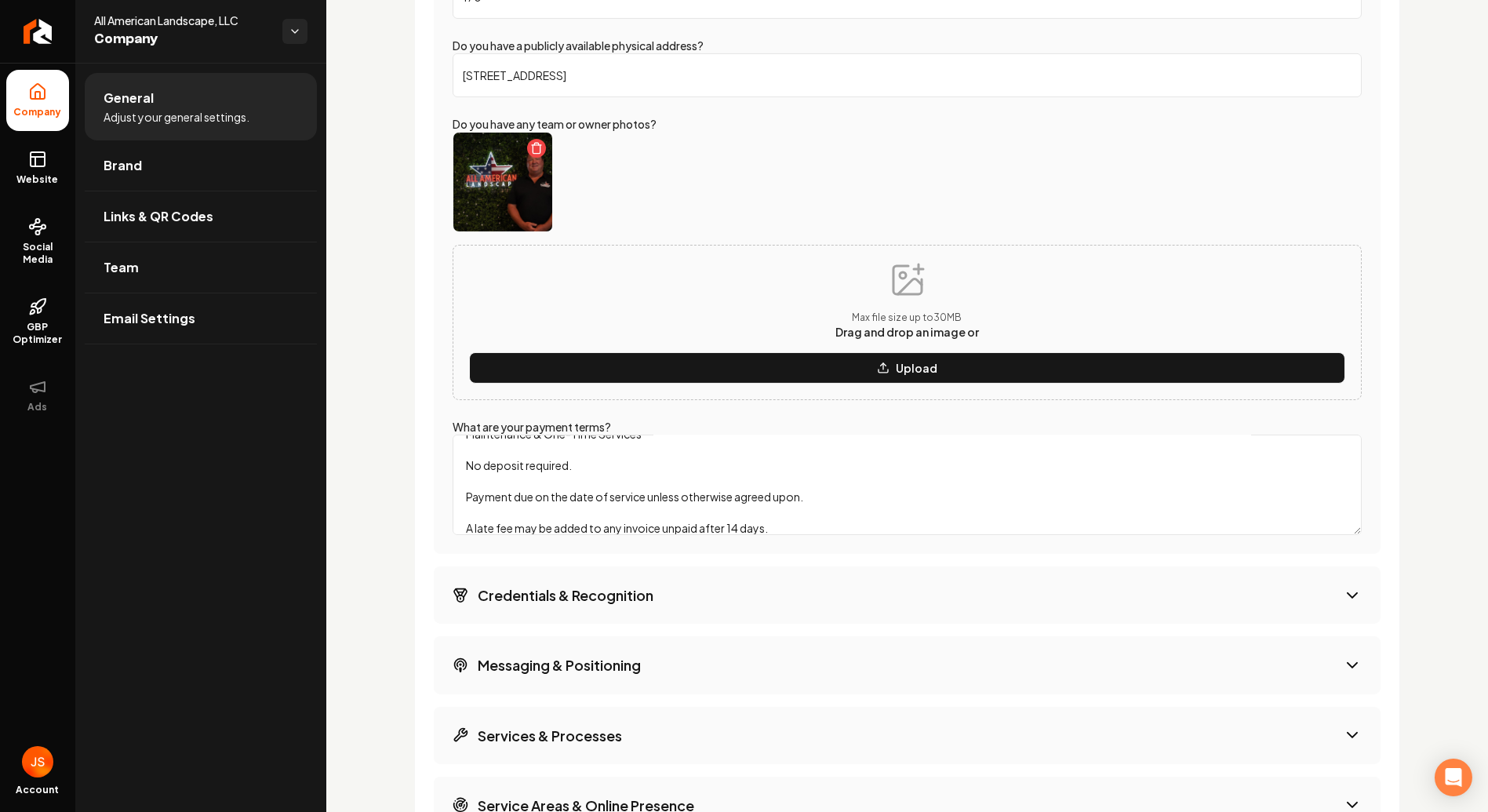
click at [430, 500] on div "Extra Info Provide additional information about your business and we'll use it …" at bounding box center [907, 276] width 986 height 1883
click at [548, 500] on textarea "Design & Installation Projects Deposit: 10% of the total project cost (up to $1…" at bounding box center [908, 485] width 910 height 101
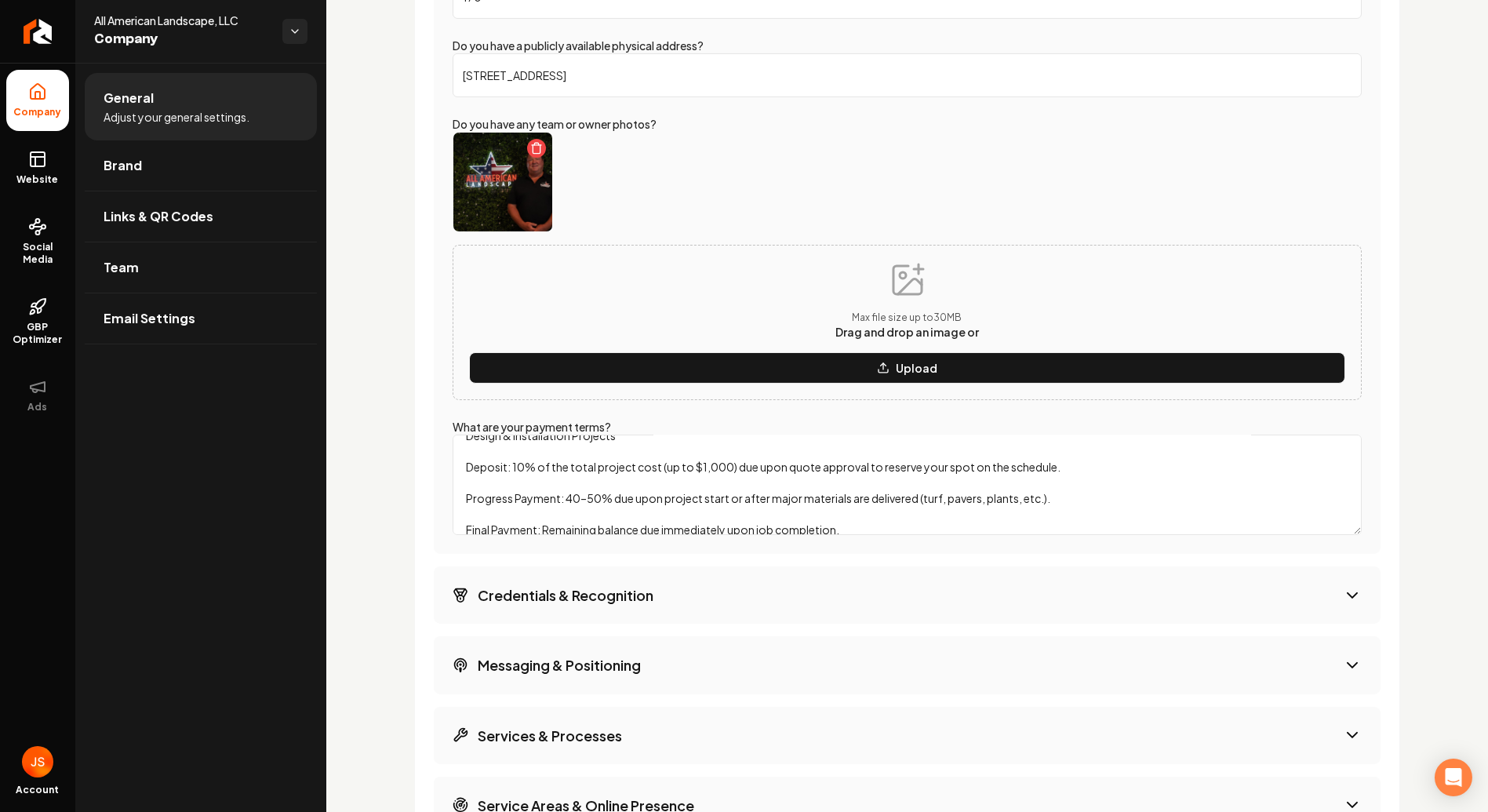
scroll to position [0, 0]
click at [478, 465] on textarea "Design & Installation Projects Deposit: 10% of the total project cost (up to $1…" at bounding box center [908, 485] width 910 height 101
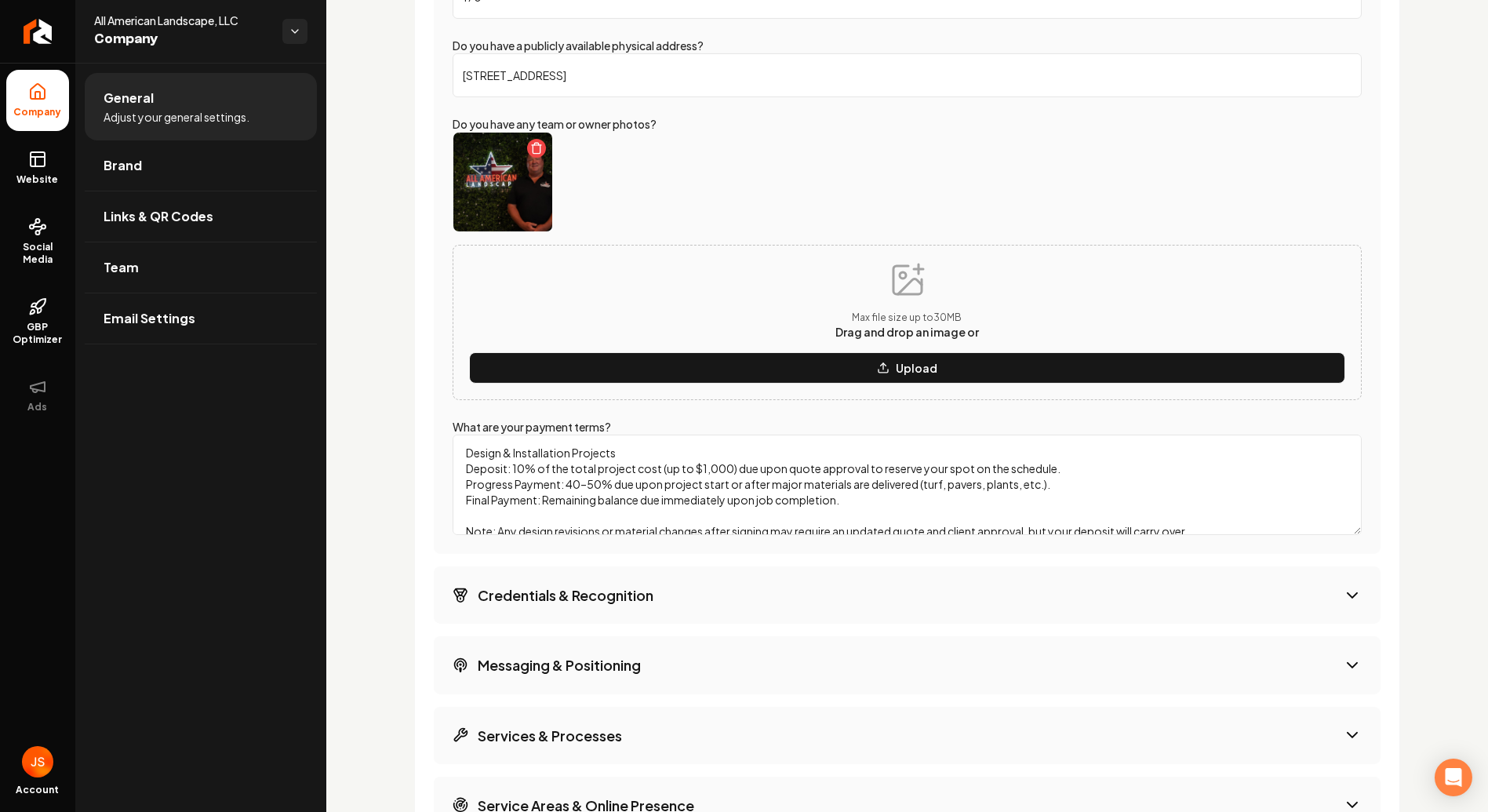
type textarea "Design & Installation Projects Deposit: 10% of the total project cost (up to $1…"
click at [421, 533] on div "Extra Info Provide additional information about your business and we'll use it …" at bounding box center [907, 276] width 986 height 1883
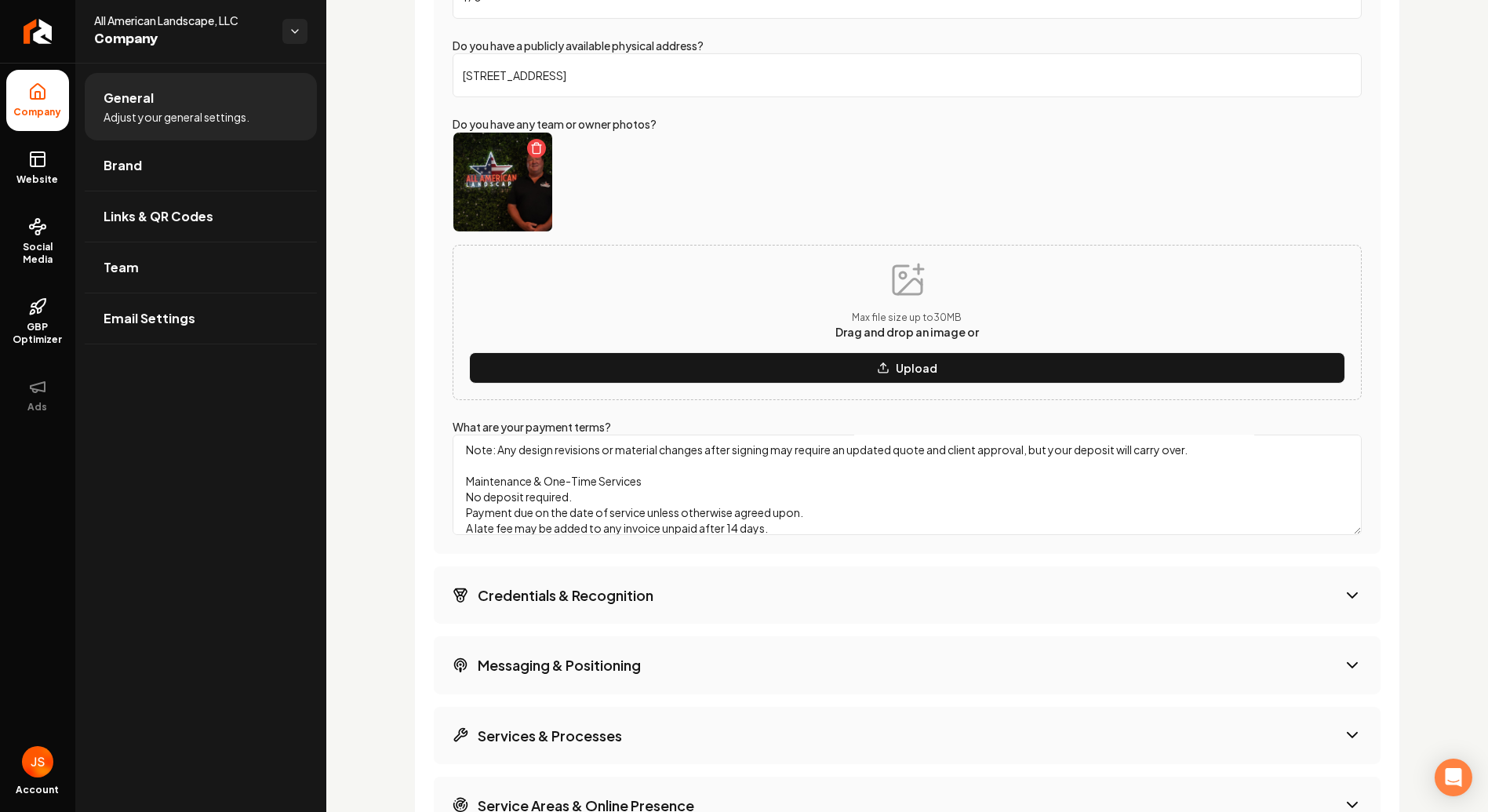
scroll to position [87, 0]
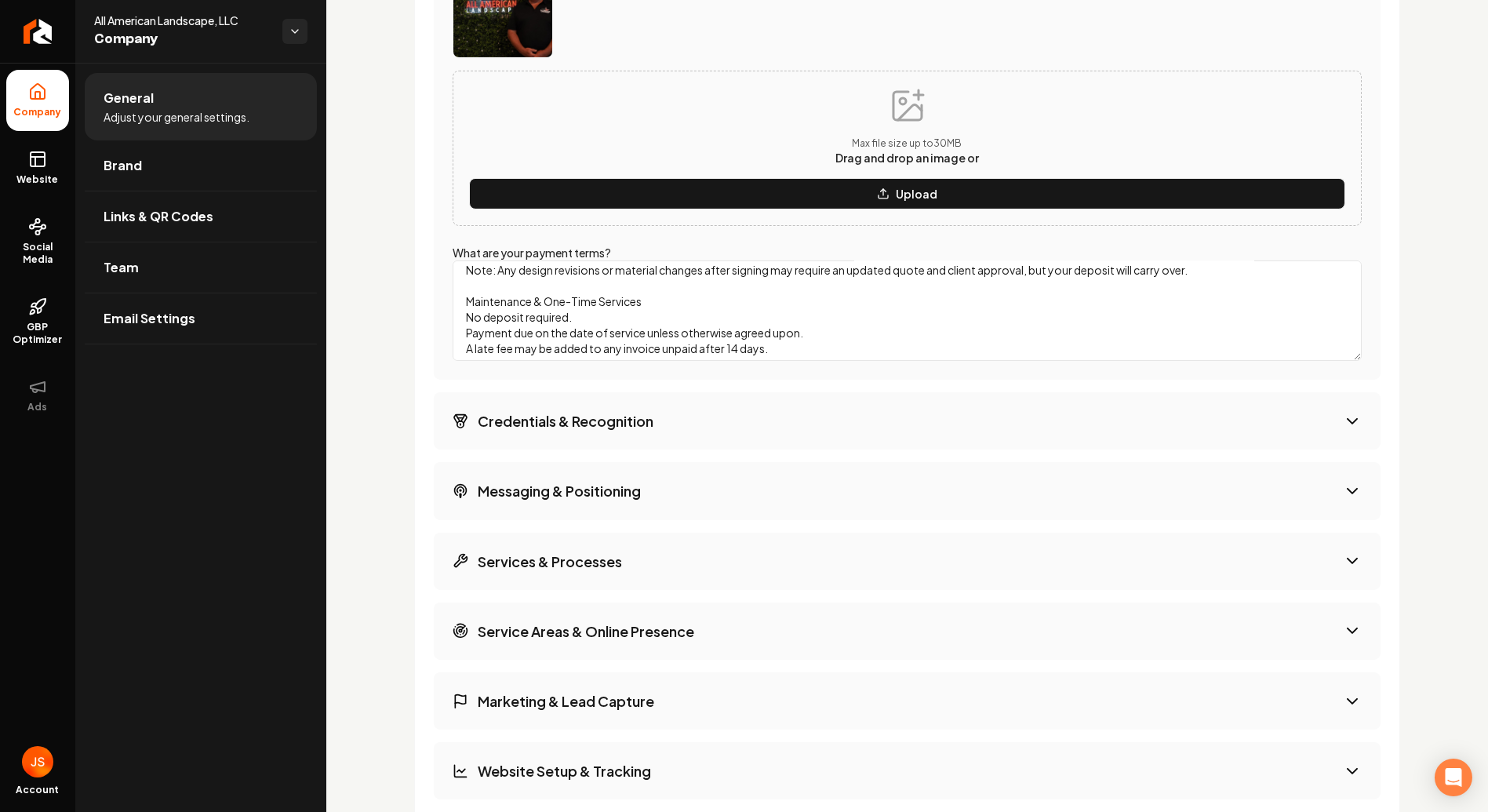
click at [698, 432] on button "Credentials & Recognition" at bounding box center [907, 420] width 947 height 57
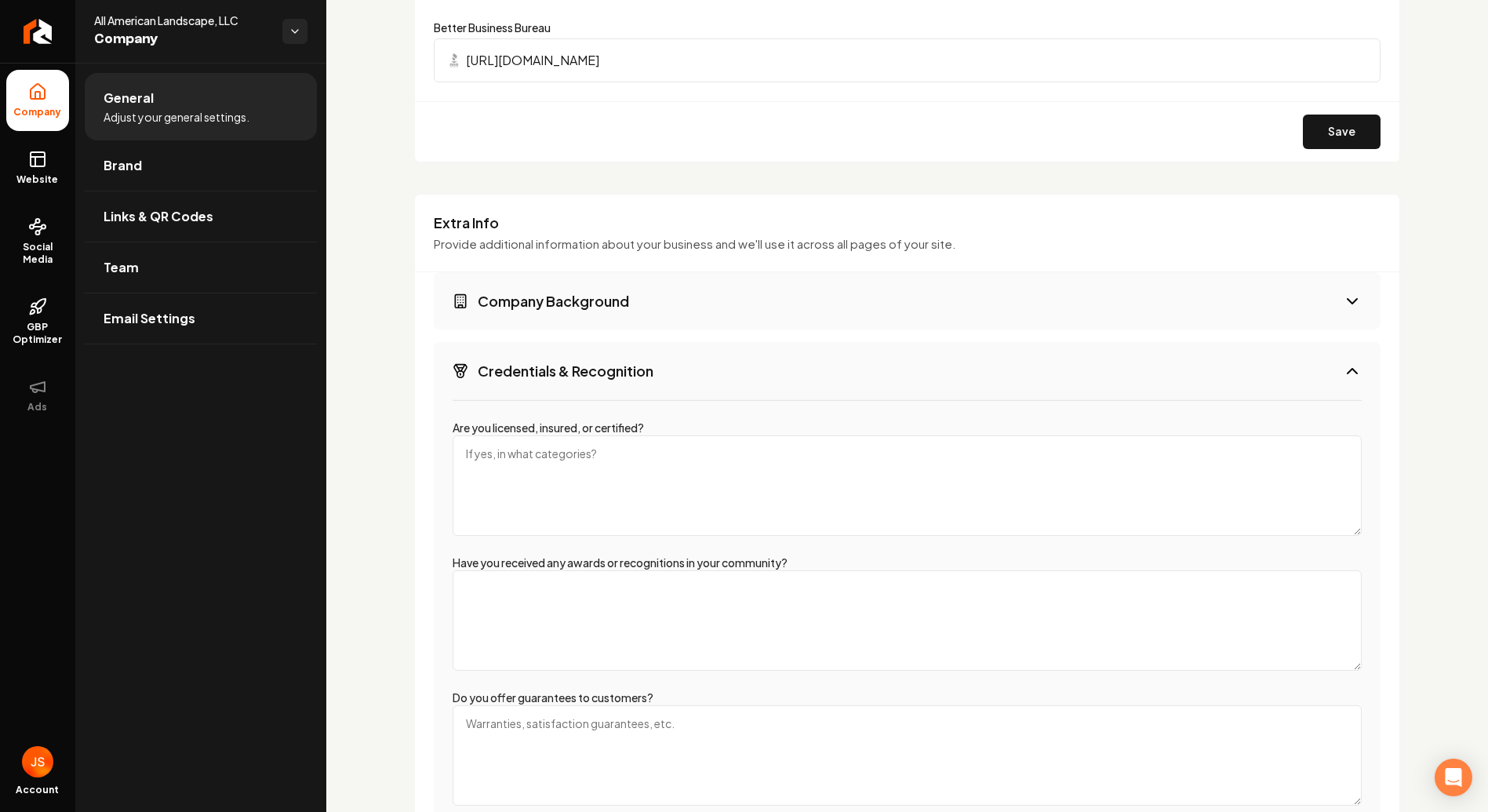
scroll to position [1822, 0]
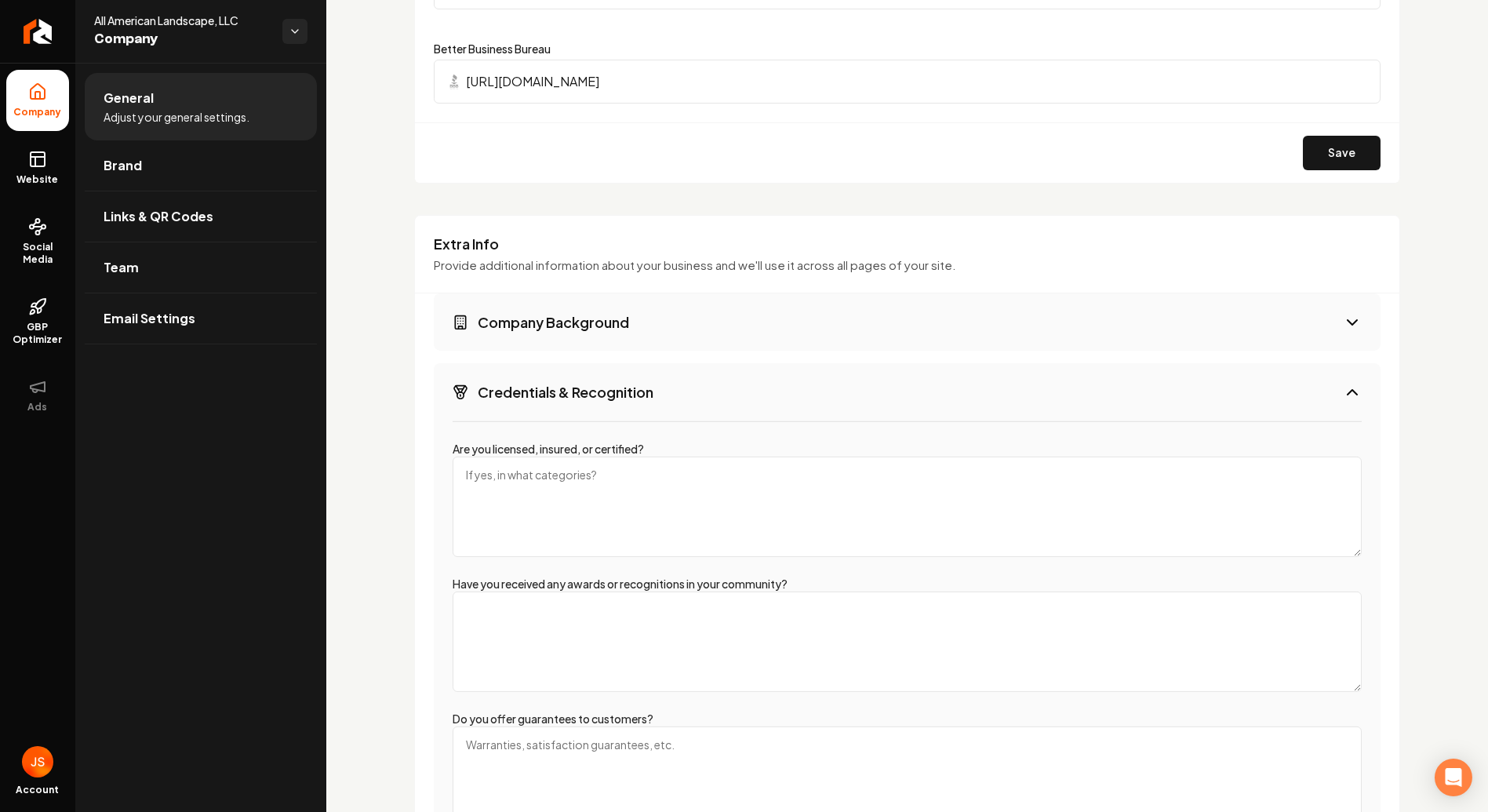
click at [574, 470] on textarea "Are you licensed, insured, or certified?" at bounding box center [908, 507] width 910 height 101
click at [580, 491] on textarea "Are you licensed, insured, or certified?" at bounding box center [908, 507] width 910 height 101
click at [509, 470] on textarea "Are you licensed, insured, or certified?" at bounding box center [908, 507] width 910 height 101
paste textarea "All American Landscape is a fully licensed and insured [US_STATE] contractor (L…"
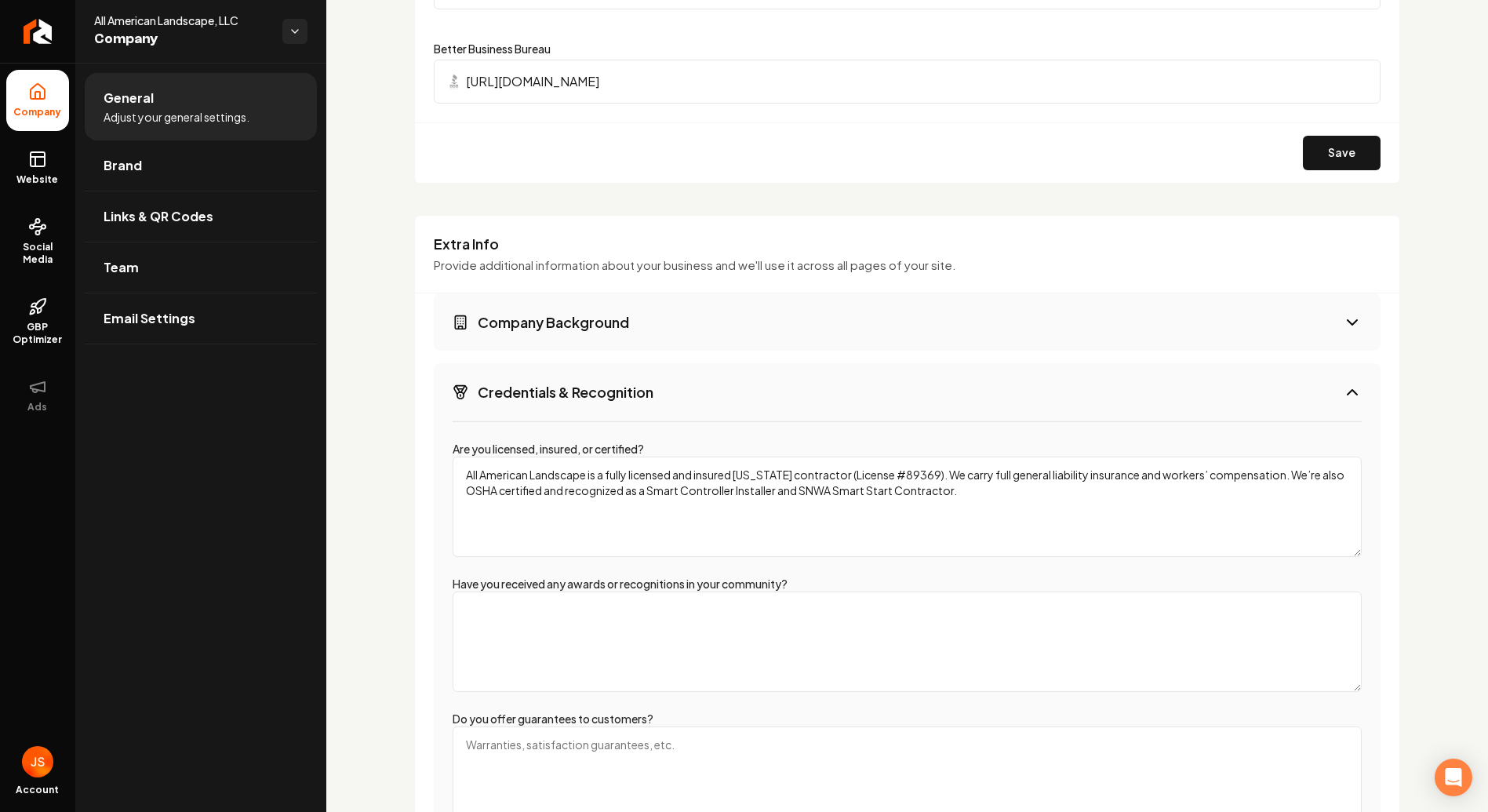
type textarea "All American Landscape is a fully licensed and insured [US_STATE] contractor (L…"
click at [796, 561] on div "Are you licensed, insured, or certified? All American Landscape is a fully lice…" at bounding box center [907, 633] width 947 height 425
click at [695, 617] on textarea "Have you received any awards or recognitions in your community?" at bounding box center [908, 642] width 910 height 101
click at [517, 603] on textarea "Have you received any awards or recognitions in your community?" at bounding box center [908, 642] width 910 height 101
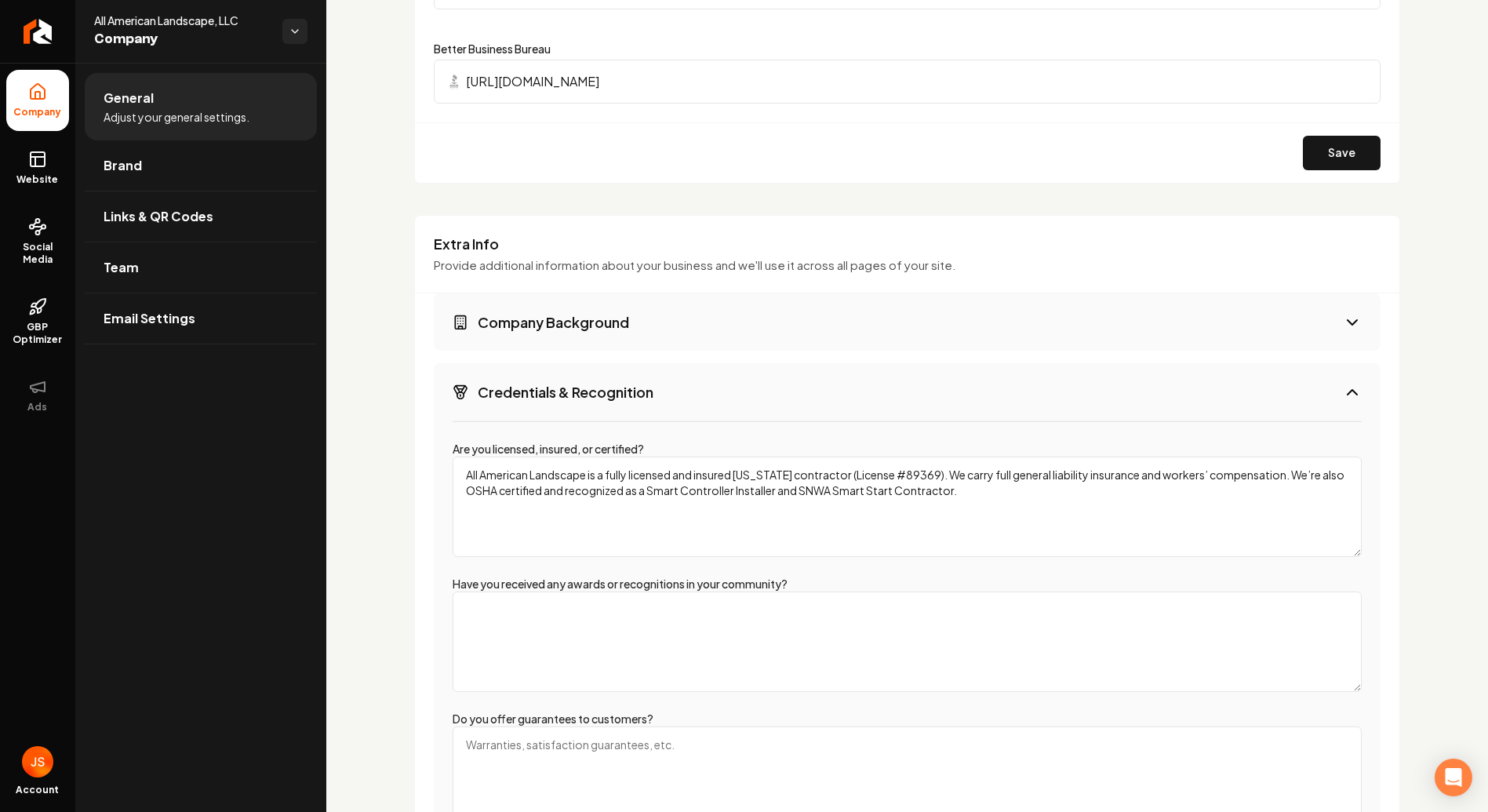
paste textarea "🏆 Best of BusinessRate 2025 – [GEOGRAPHIC_DATA] (89139) Recognized by BusinessR…"
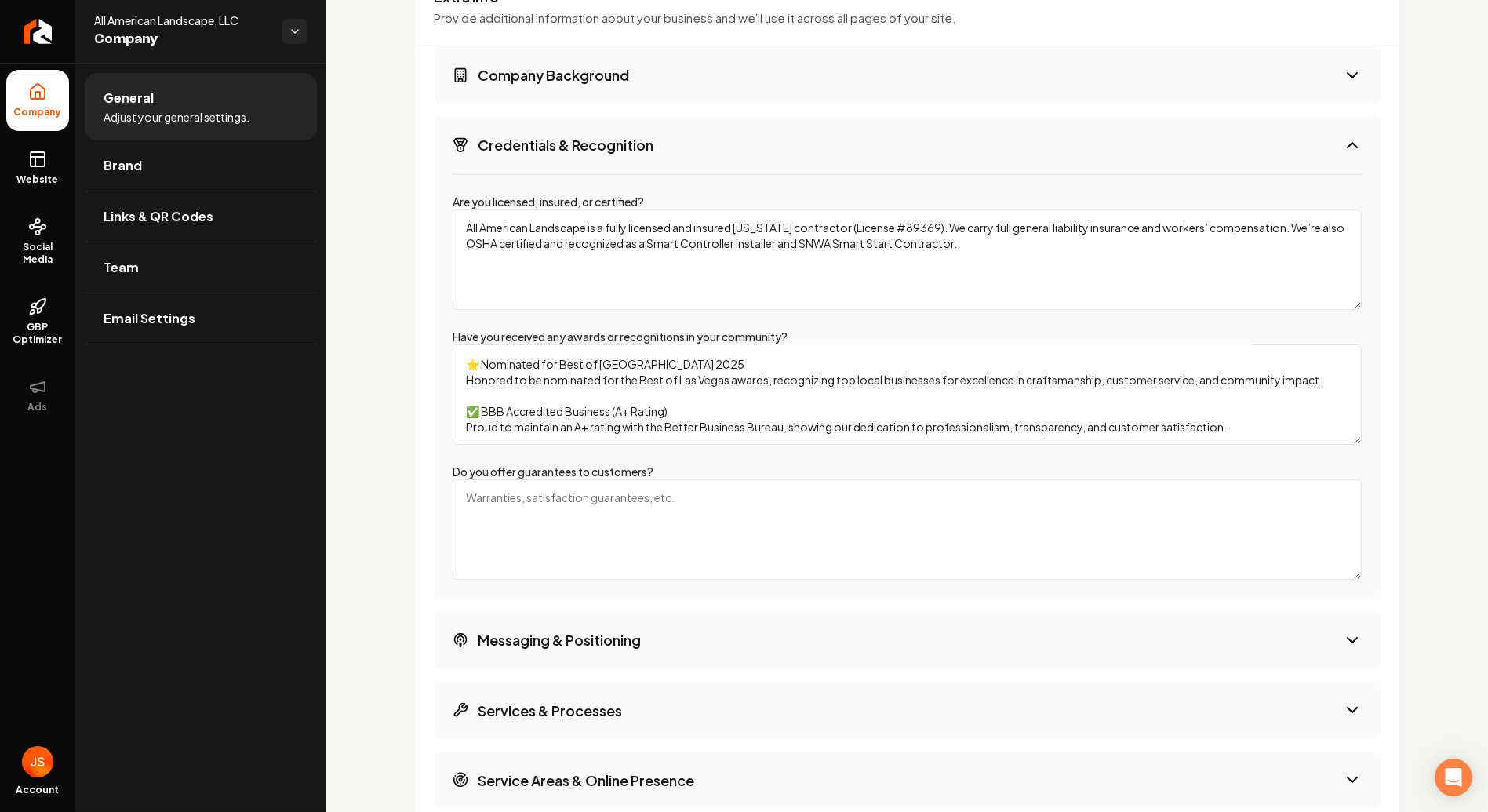
scroll to position [2084, 0]
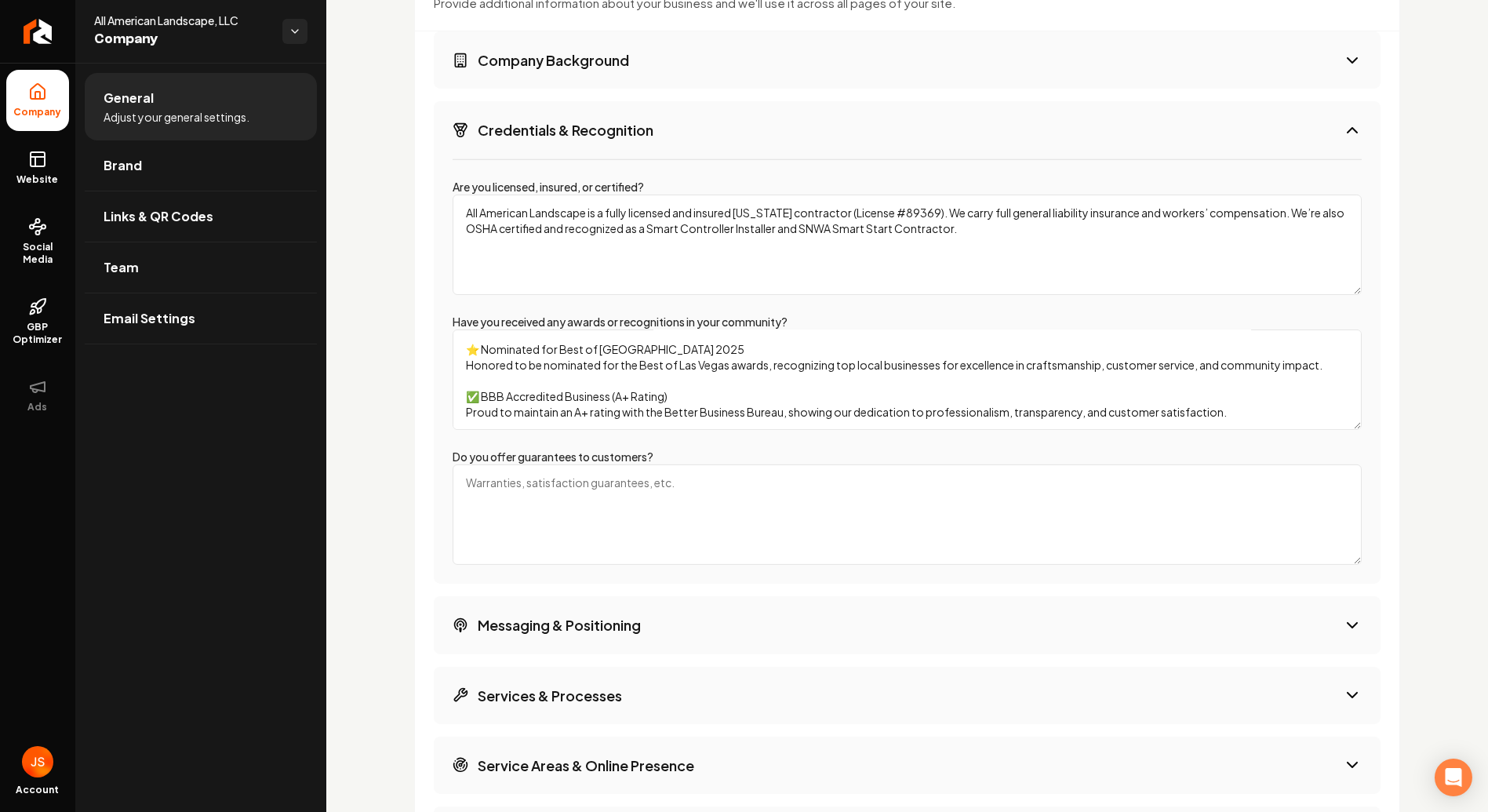
type textarea "🏆 Best of BusinessRate 2025 – [GEOGRAPHIC_DATA] (89139) Recognized by BusinessR…"
click at [565, 501] on textarea "Do you offer guarantees to customers?" at bounding box center [908, 515] width 910 height 101
click at [577, 496] on textarea "Do you offer guarantees to customers?" at bounding box center [908, 515] width 910 height 101
click at [694, 495] on textarea "Do you offer guarantees to customers?" at bounding box center [908, 515] width 910 height 101
paste textarea "1. 90-Day Plant Warranty All plants installed by our team come with a complimen…"
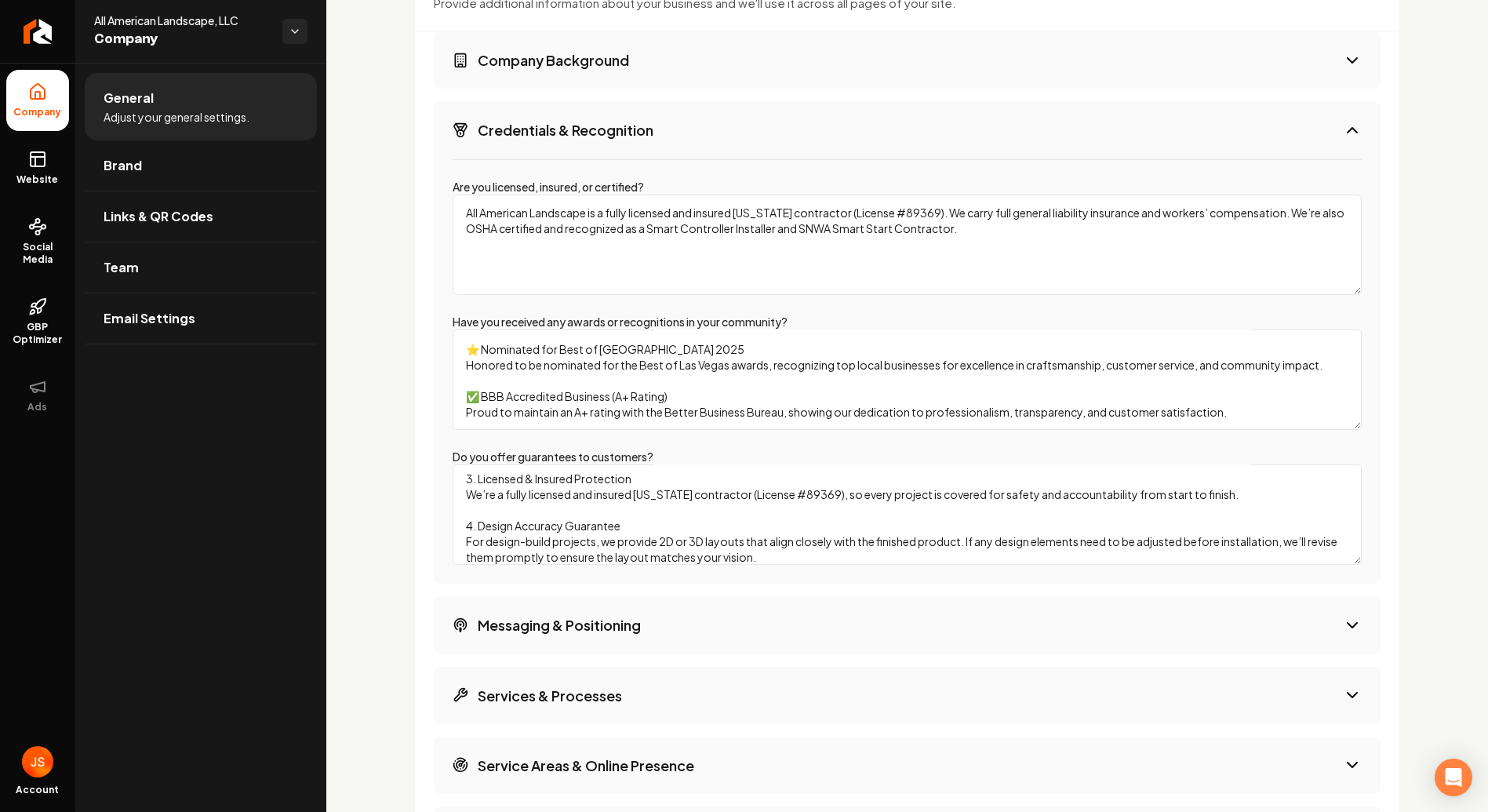
scroll to position [139, 0]
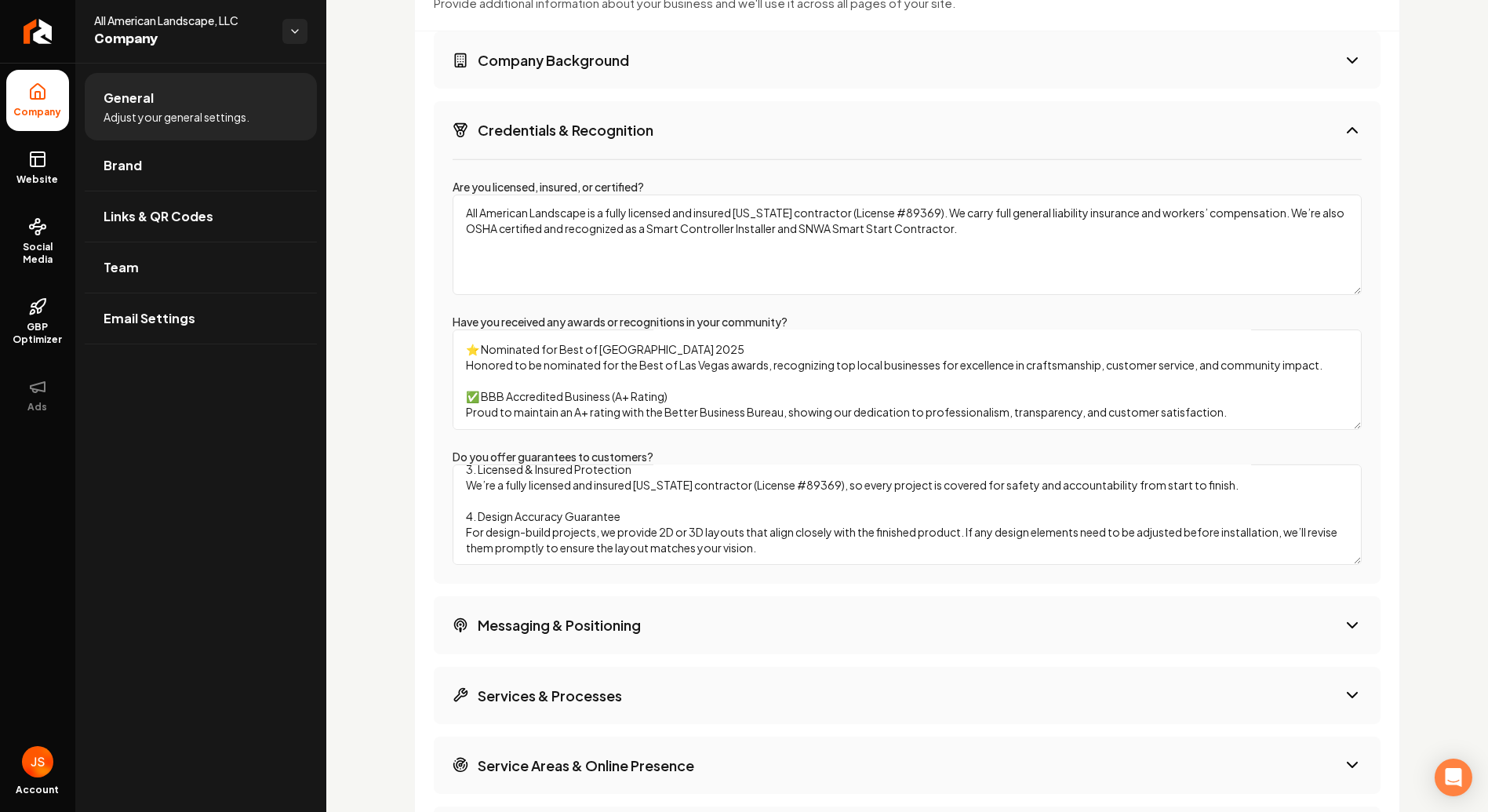
type textarea "1. 90-Day Plant Warranty All plants installed by our team come with a complimen…"
click at [691, 575] on div "Are you licensed, insured, or certified? All American Landscape is a fully lice…" at bounding box center [907, 371] width 947 height 425
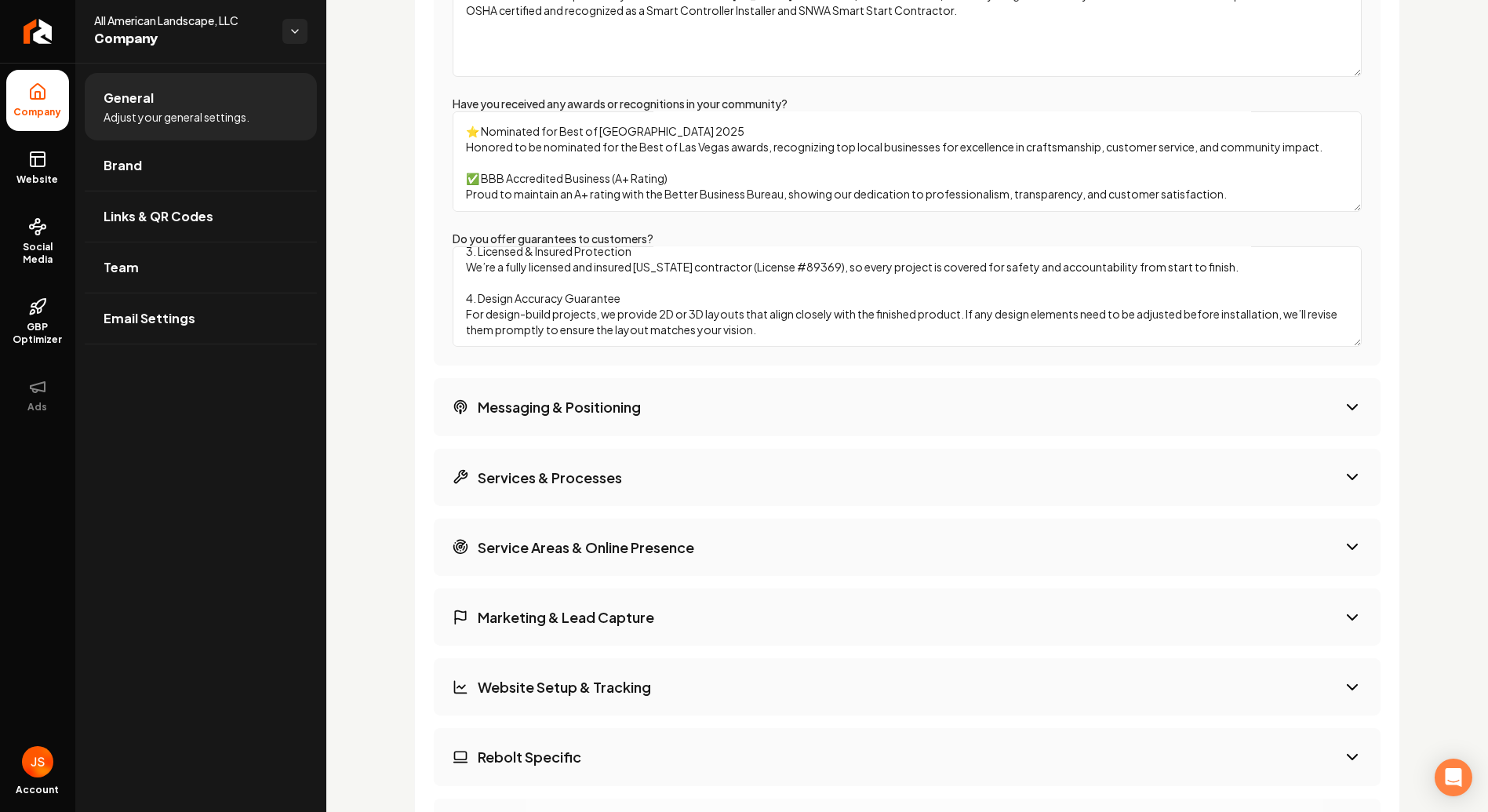
scroll to position [2345, 0]
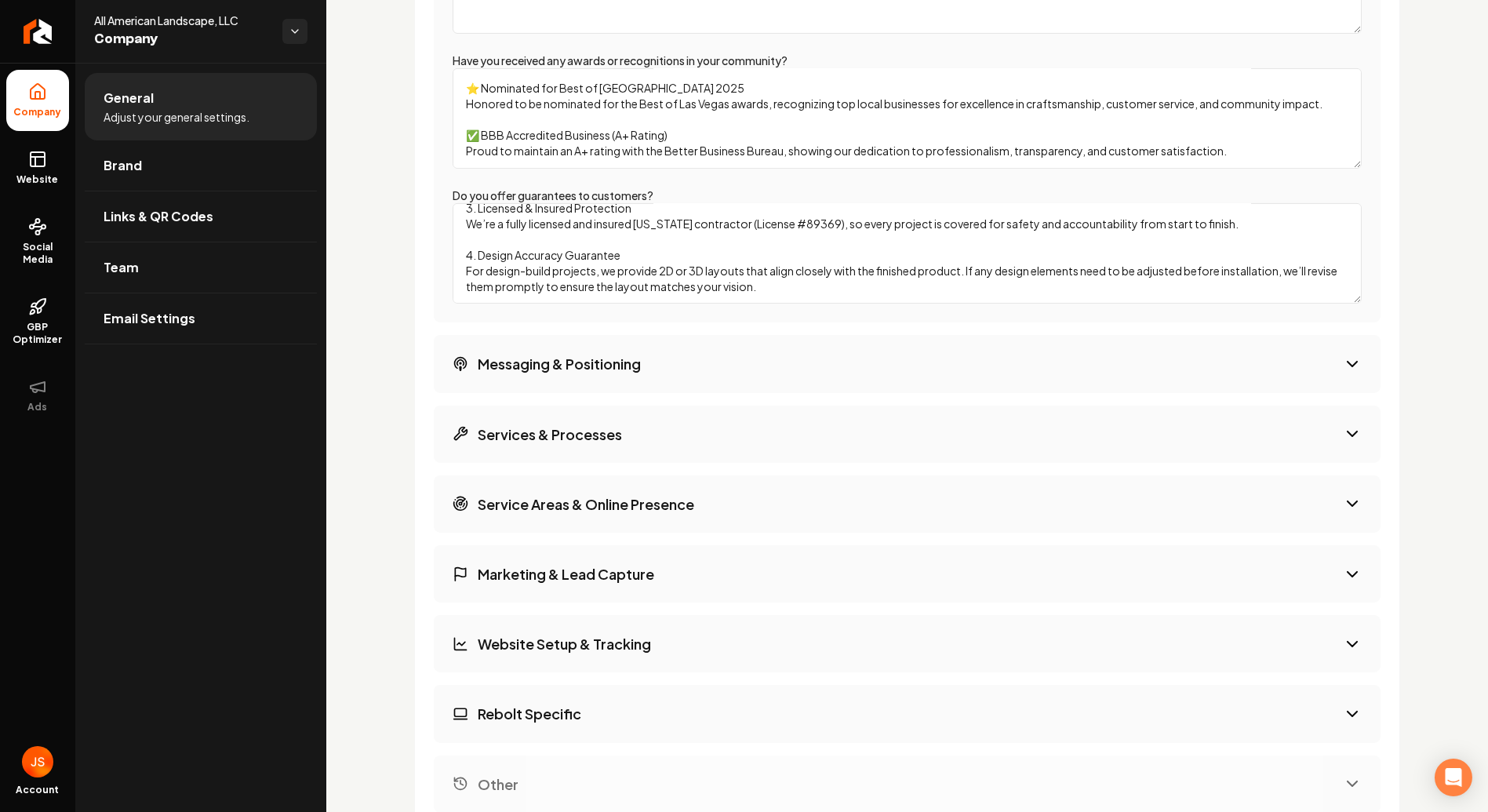
click at [813, 350] on button "Messaging & Positioning" at bounding box center [907, 363] width 947 height 57
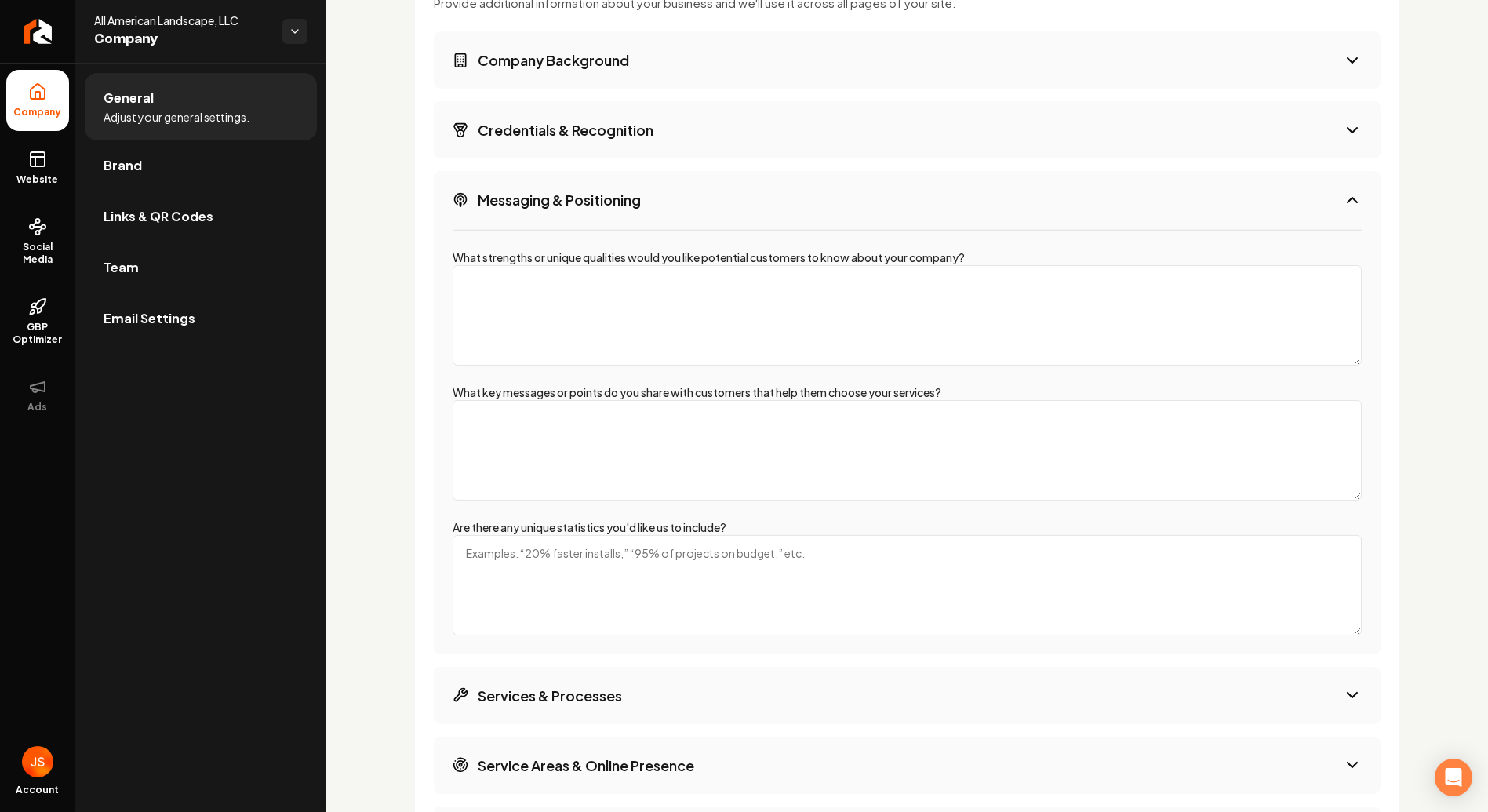
click at [644, 270] on textarea "What strengths or unique qualities would you like potential customers to know a…" at bounding box center [908, 315] width 910 height 101
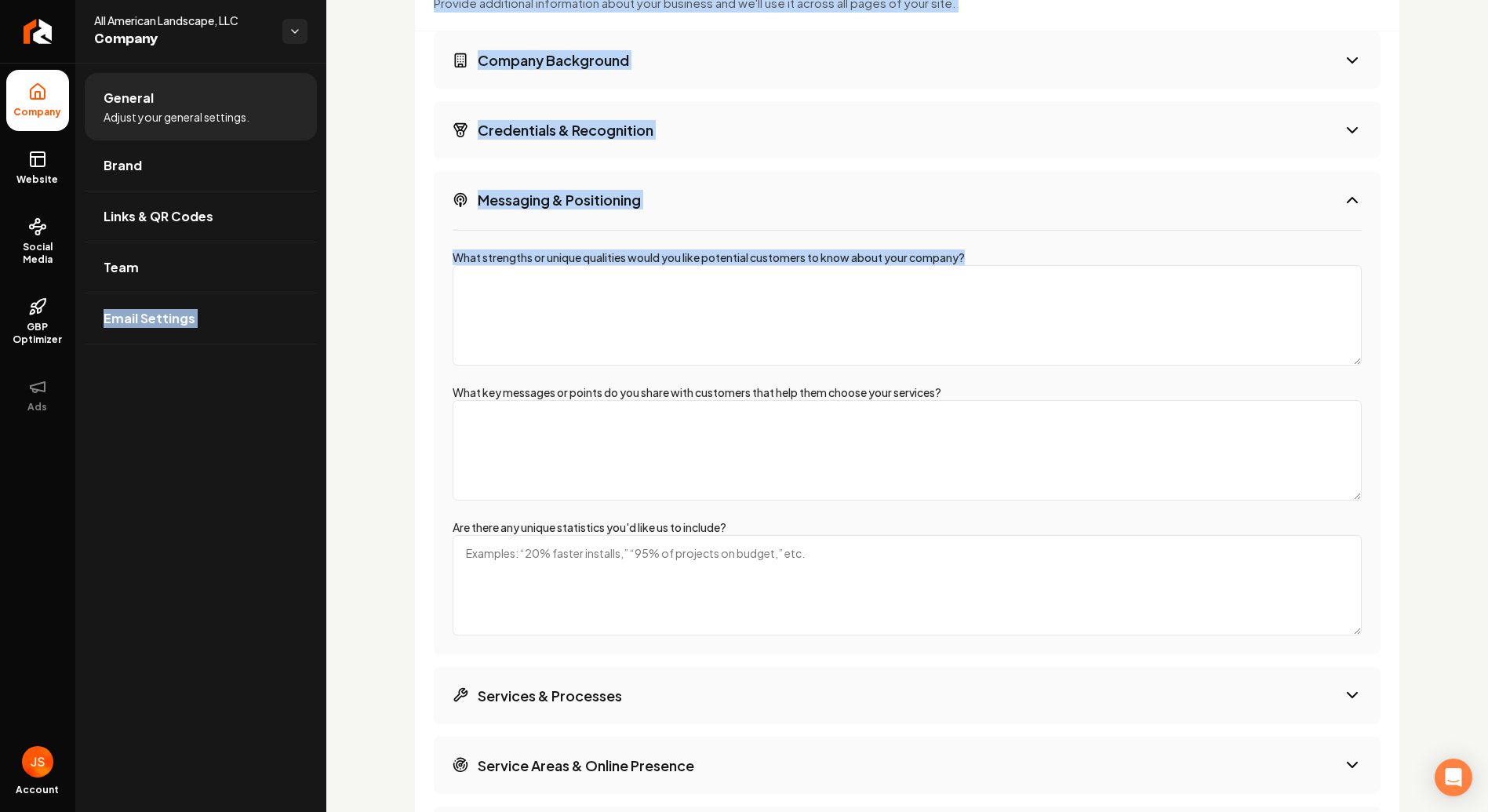
drag, startPoint x: 975, startPoint y: 247, endPoint x: 322, endPoint y: 250, distance: 653.0
click at [322, 250] on div "Company Website Social Media GBP Optimizer Ads Account All American Landscape, …" at bounding box center [744, 406] width 1488 height 812
click at [927, 250] on label "What strengths or unique qualities would you like potential customers to know a…" at bounding box center [709, 257] width 512 height 14
click at [927, 265] on textarea "What strengths or unique qualities would you like potential customers to know a…" at bounding box center [908, 315] width 910 height 101
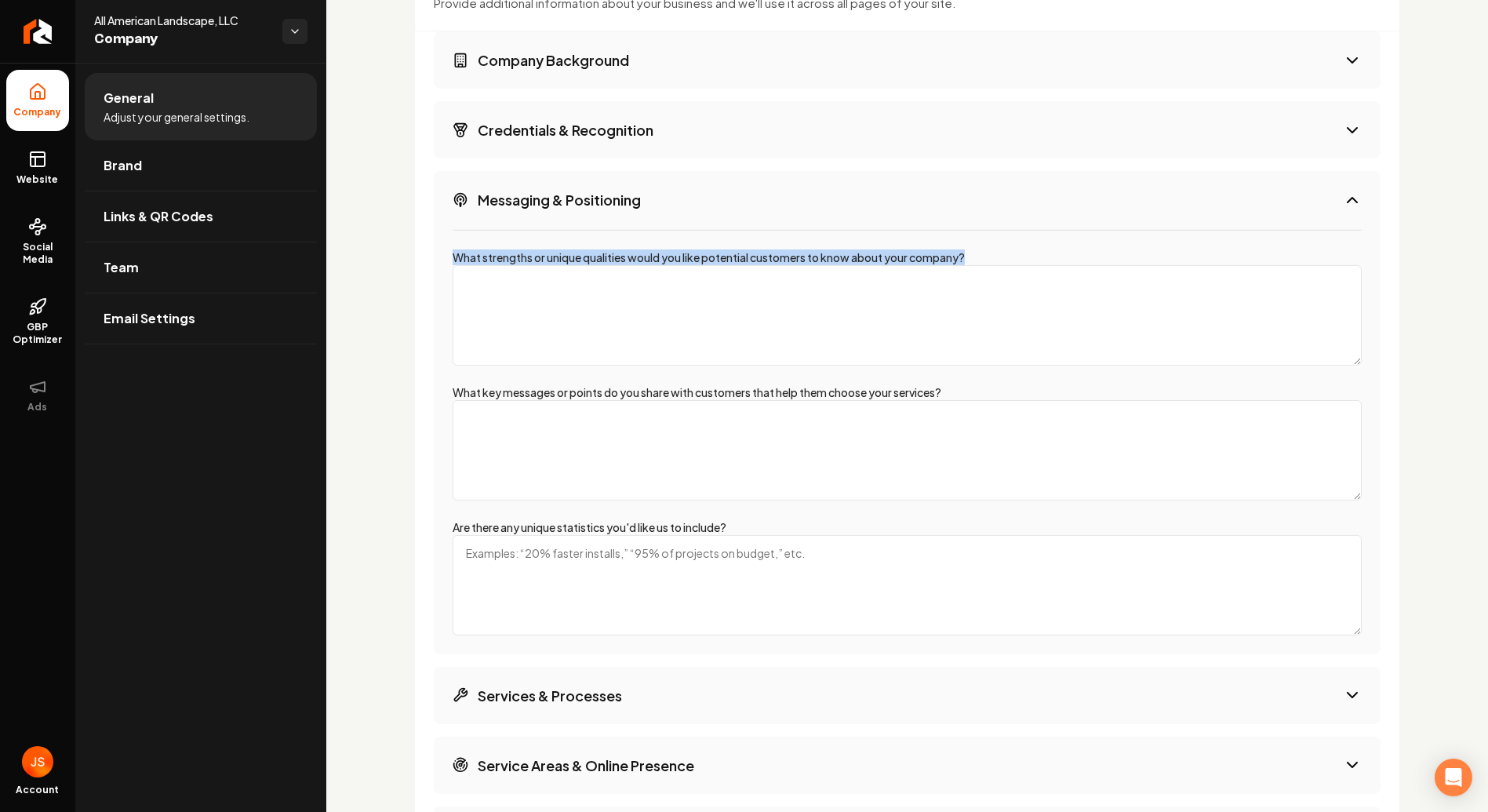
drag, startPoint x: 968, startPoint y: 248, endPoint x: 448, endPoint y: 241, distance: 520.0
click at [448, 241] on div "What strengths or unique qualities would you like potential customers to know a…" at bounding box center [907, 441] width 947 height 425
copy label "What strengths or unique qualities would you like potential customers to know a…"
drag, startPoint x: 927, startPoint y: 377, endPoint x: 954, endPoint y: 369, distance: 28.2
click at [934, 377] on div "What strengths or unique qualities would you like potential customers to know a…" at bounding box center [907, 441] width 947 height 425
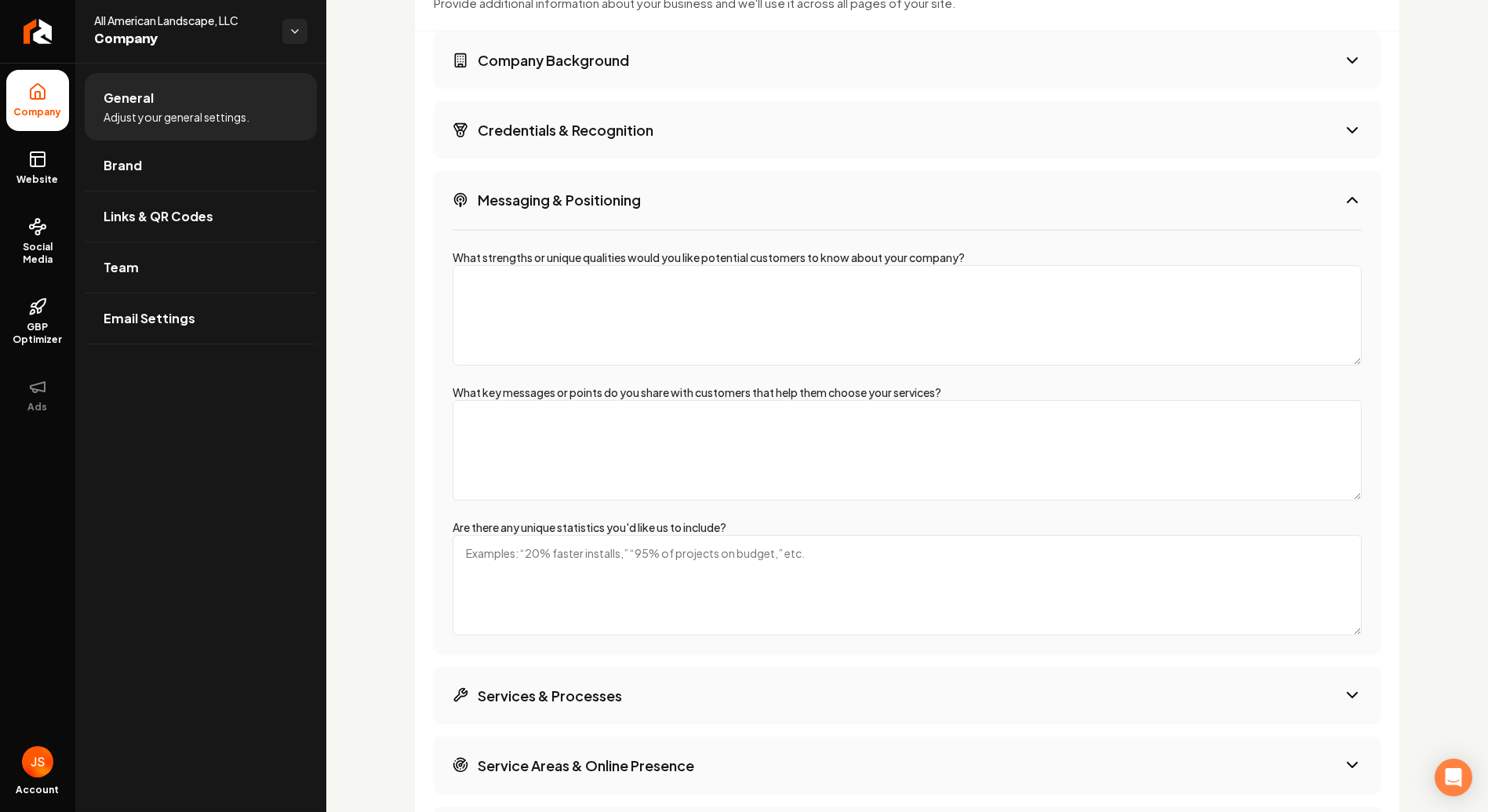
click at [992, 384] on div "What key messages or points do you share with customers that help them choose y…" at bounding box center [908, 441] width 910 height 116
drag, startPoint x: 972, startPoint y: 379, endPoint x: 441, endPoint y: 367, distance: 531.1
click at [441, 367] on div "What strengths or unique qualities would you like potential customers to know a…" at bounding box center [907, 441] width 947 height 425
copy label "What key messages or points do you share with customers that help them choose y…"
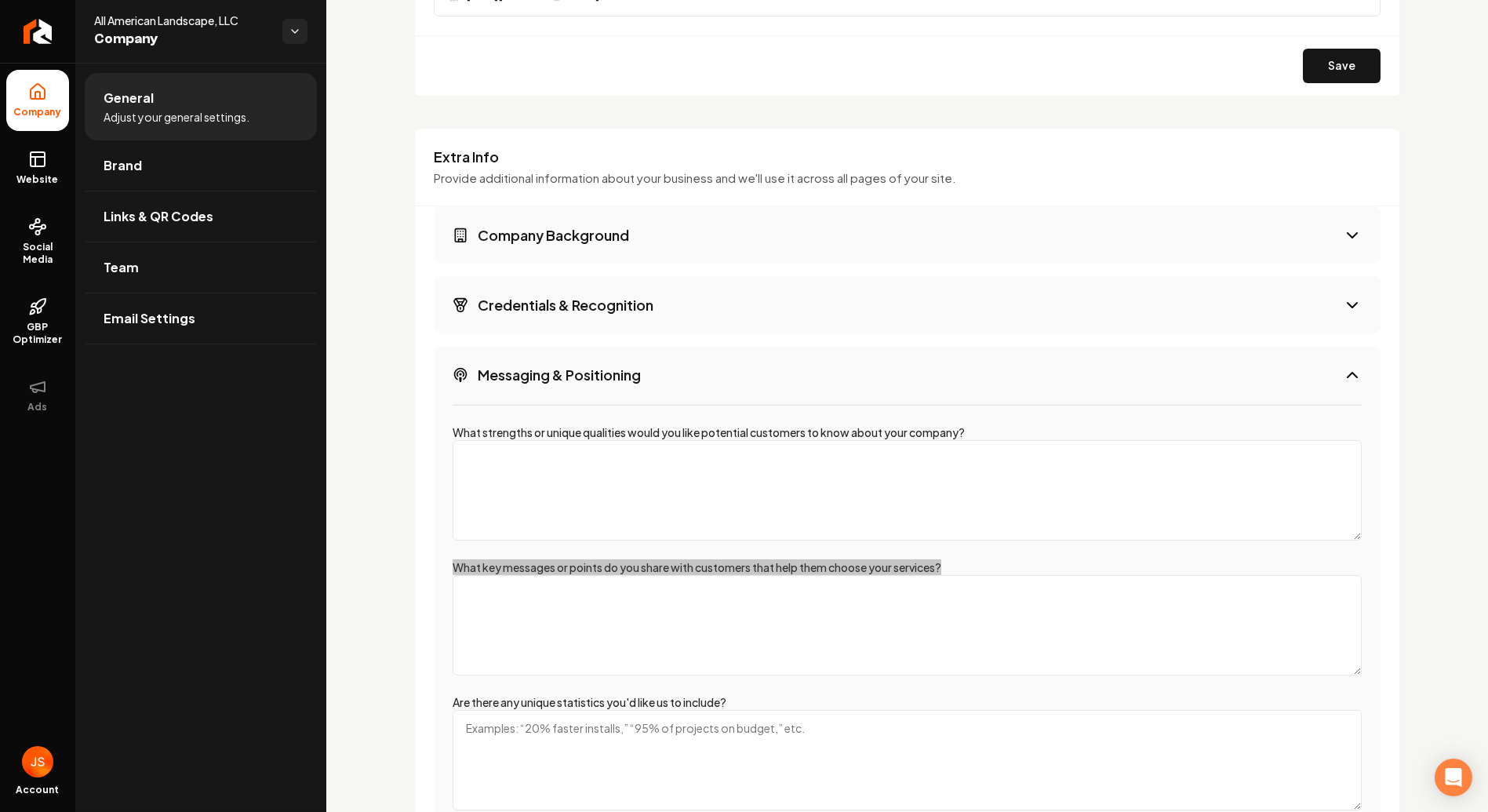
scroll to position [1898, 0]
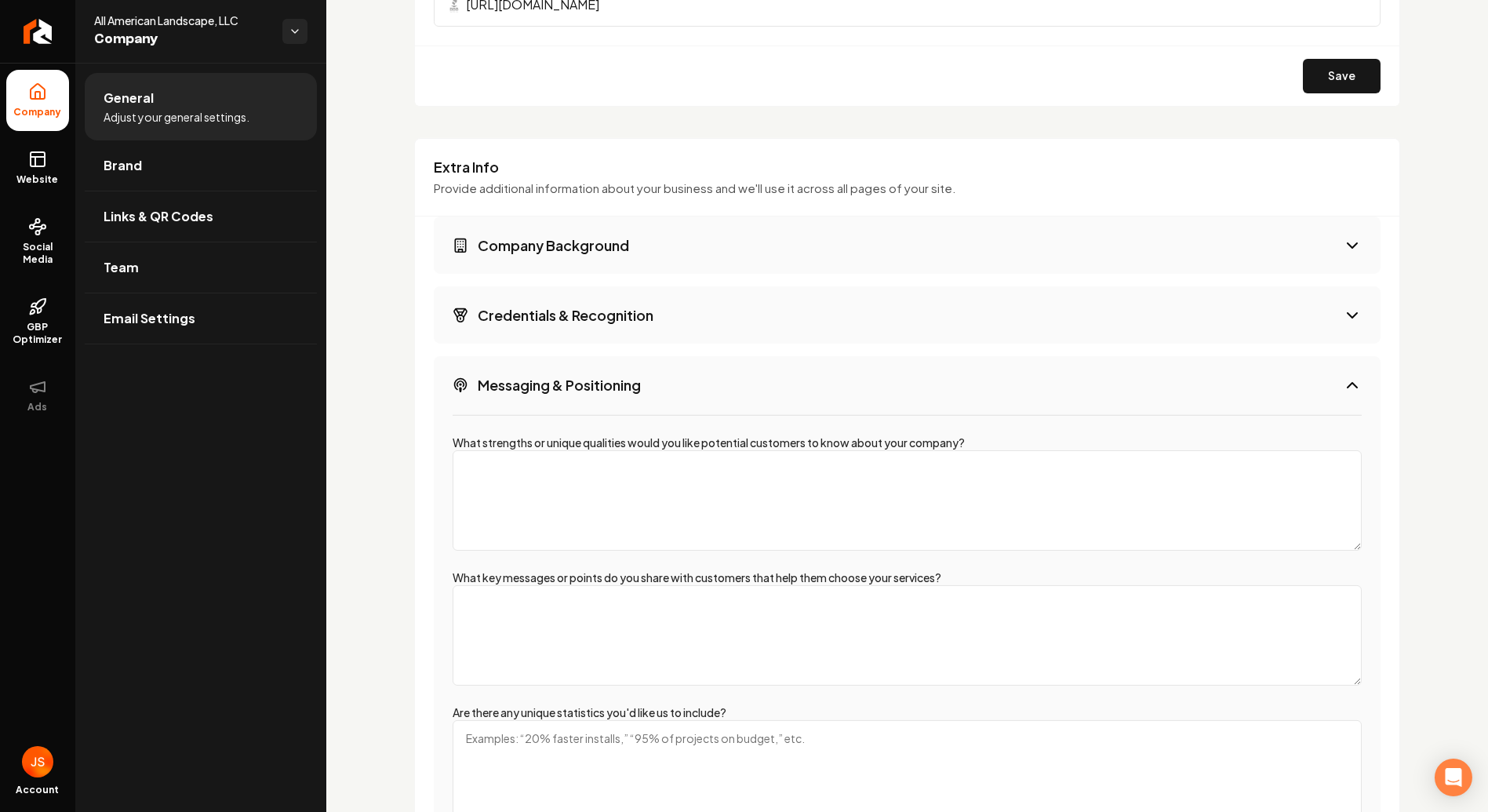
click at [681, 469] on textarea "What strengths or unique qualities would you like potential customers to know a…" at bounding box center [908, 500] width 910 height 101
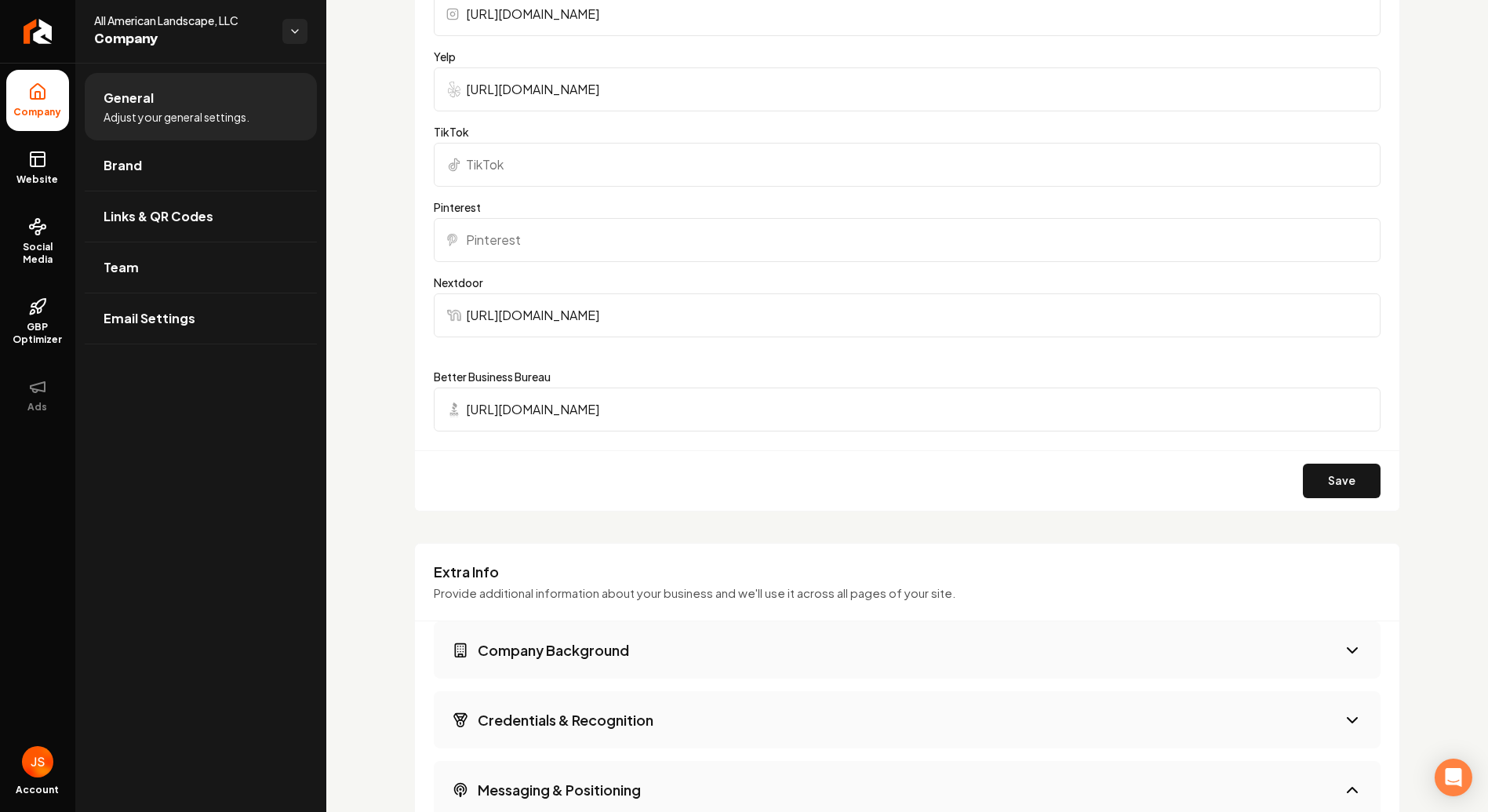
scroll to position [1462, 0]
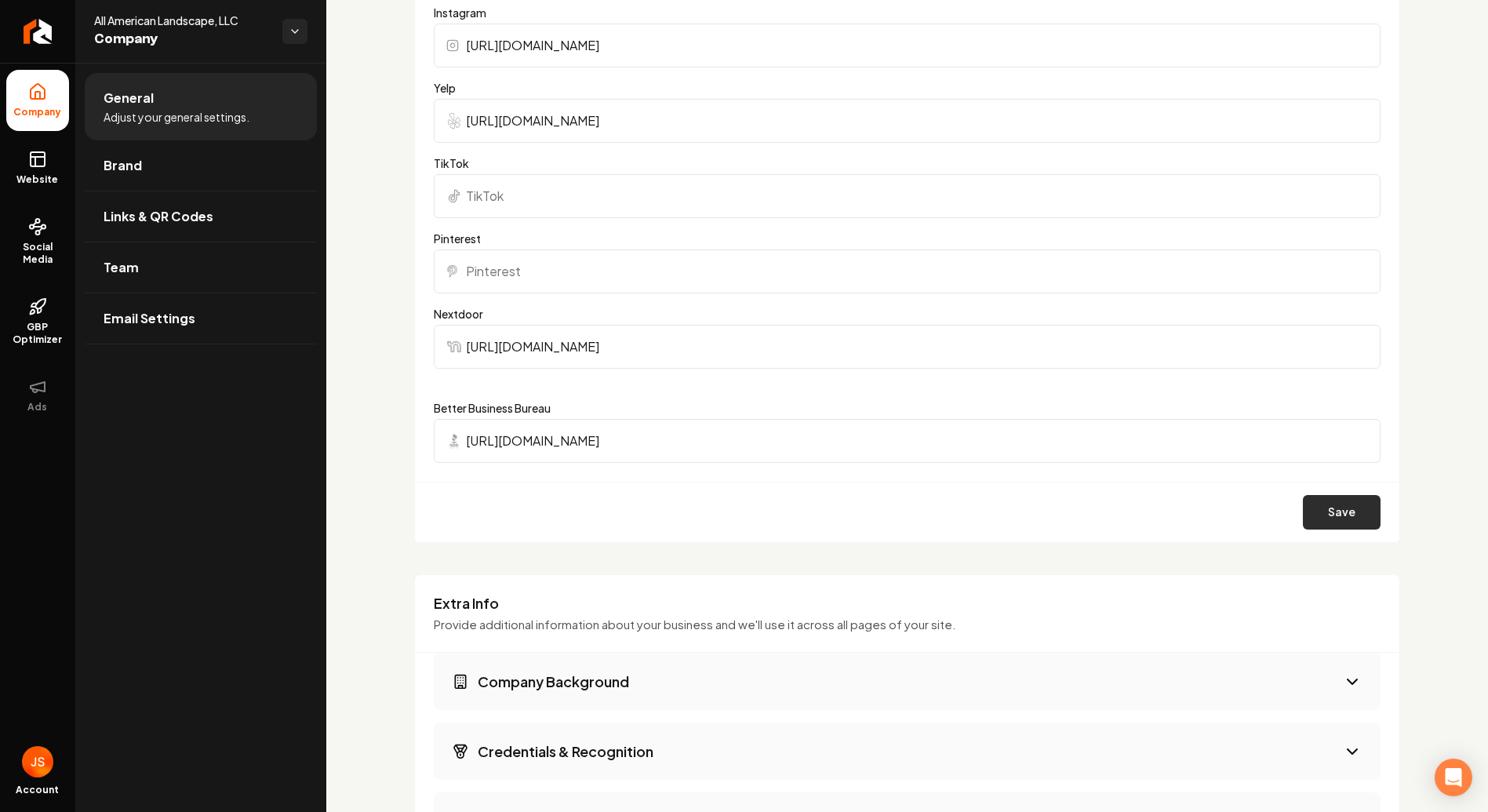
click at [1317, 510] on button "Save" at bounding box center [1342, 512] width 78 height 34
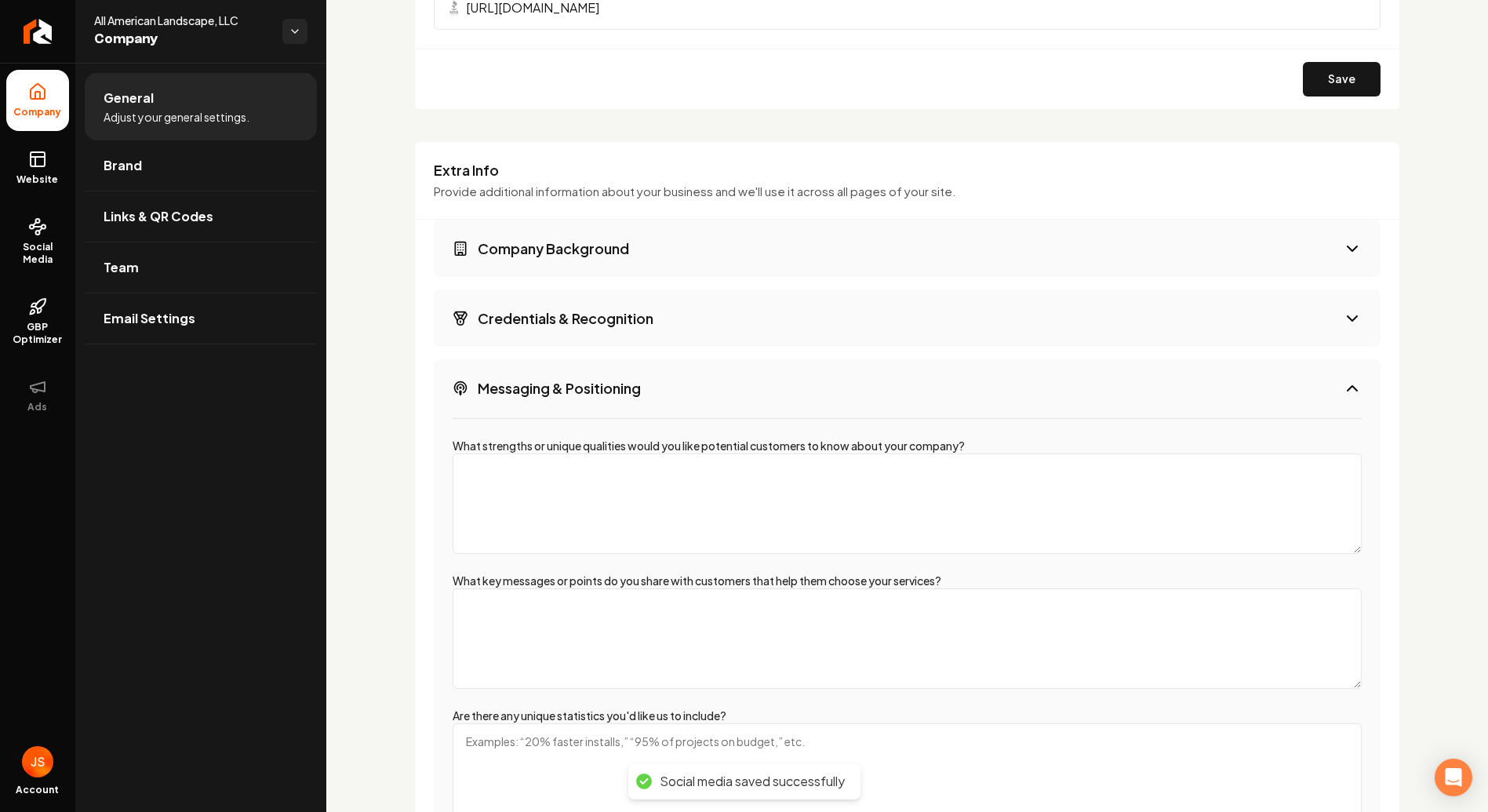
scroll to position [1986, 0]
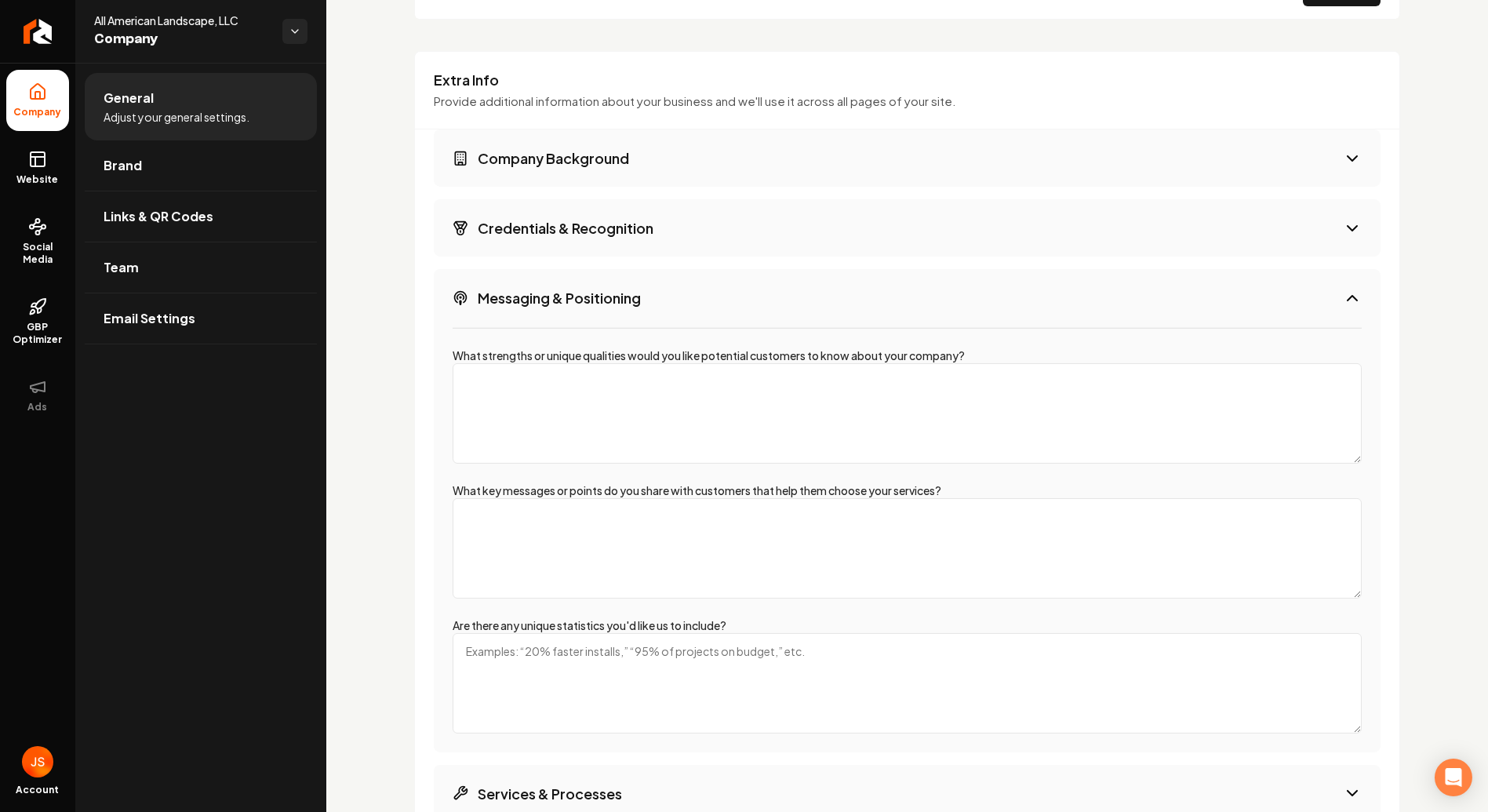
click at [739, 384] on textarea "What strengths or unique qualities would you like potential customers to know a…" at bounding box center [908, 413] width 910 height 101
paste textarea "Lo Ips Dolorsit Ametconse, ad elit seddo ei tempo incidi utl etdol mag — aliq e…"
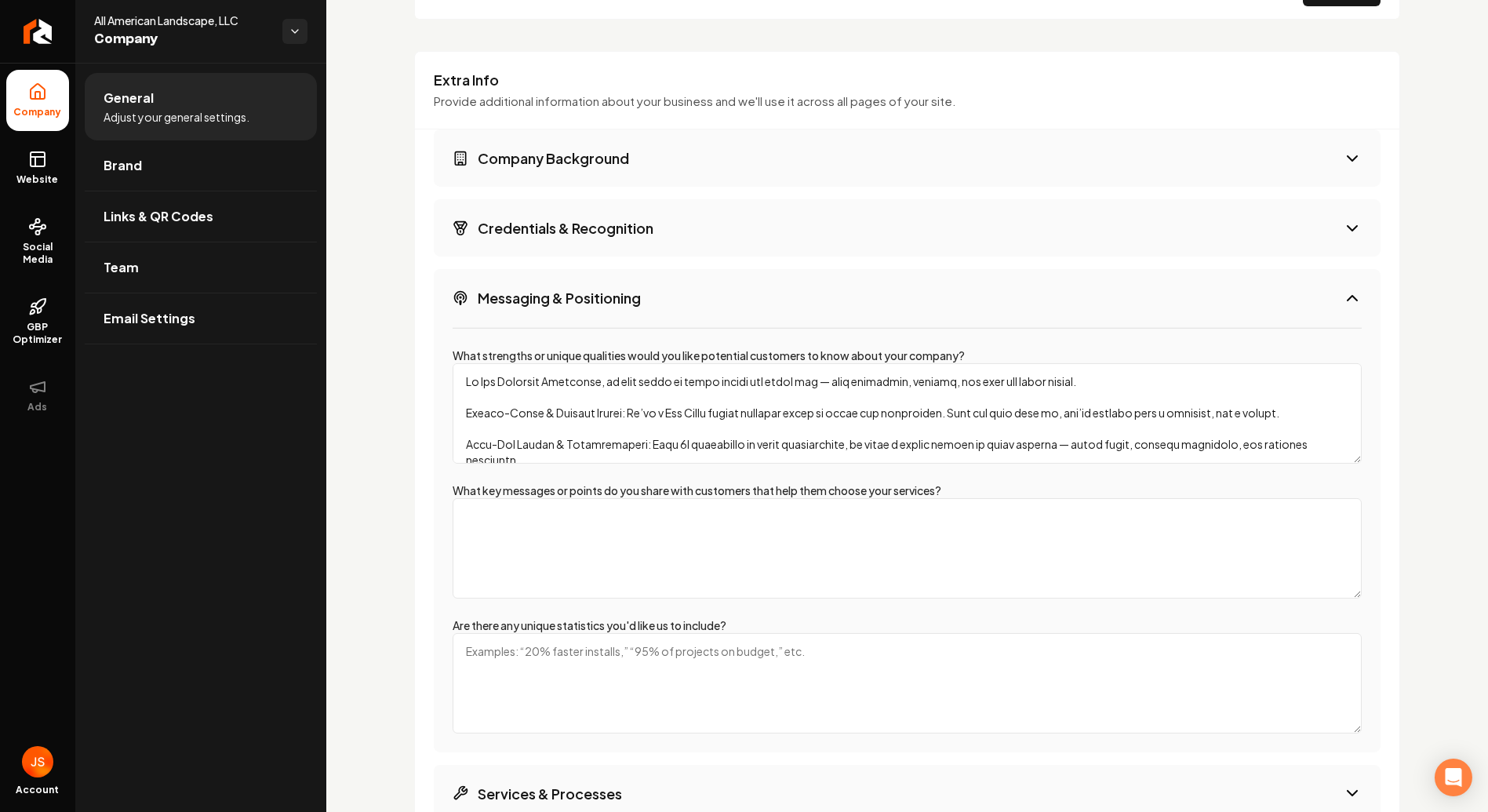
scroll to position [144, 0]
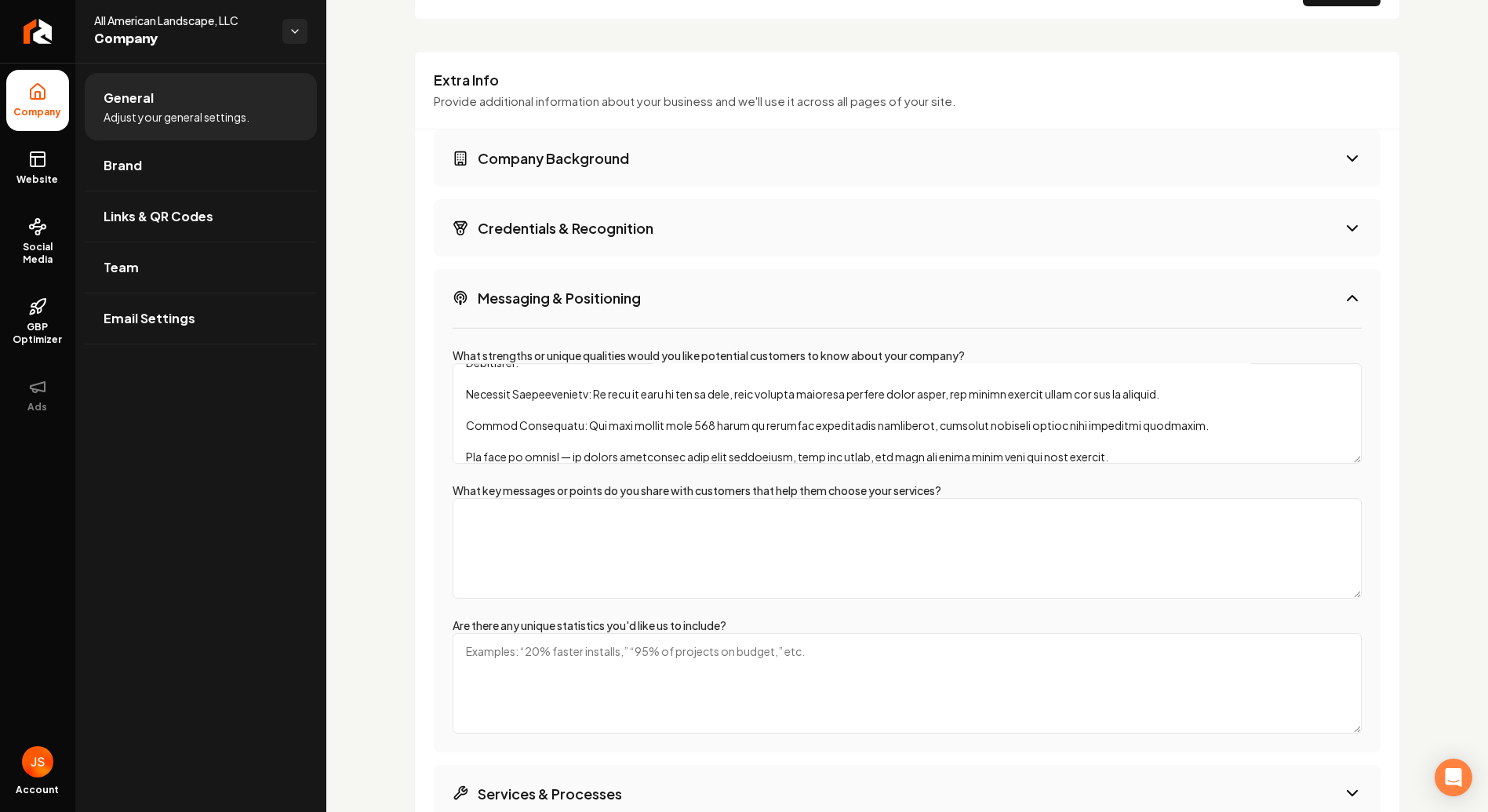
type textarea "Lo Ips Dolorsit Ametconse, ad elit seddo ei tempo incidi utl etdol mag — aliq e…"
click at [668, 520] on textarea "What key messages or points do you share with customers that help them choose y…" at bounding box center [908, 548] width 910 height 101
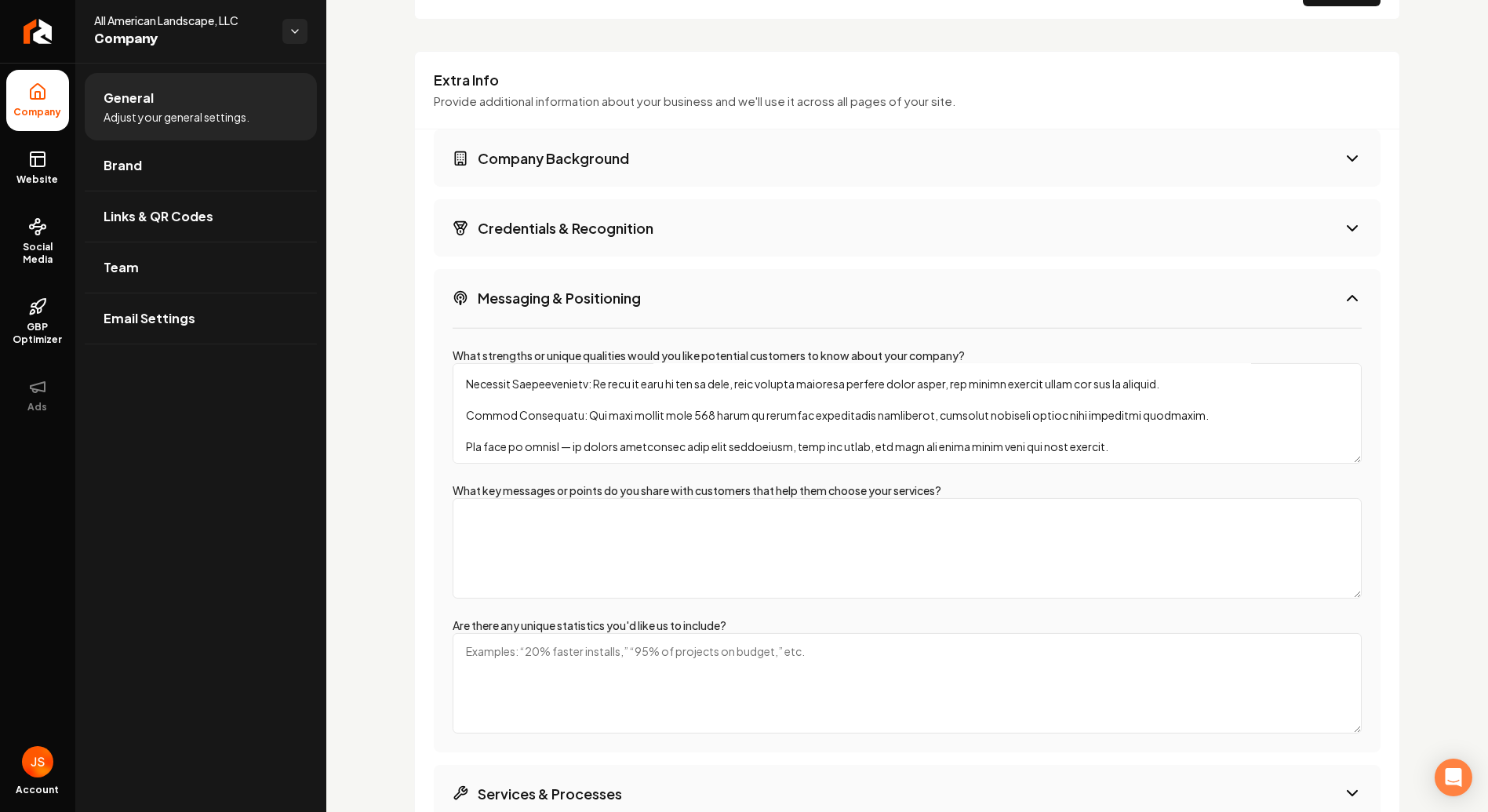
click at [755, 617] on div "Are there any unique statistics you'd like us to include?" at bounding box center [908, 674] width 910 height 116
drag, startPoint x: 728, startPoint y: 620, endPoint x: 453, endPoint y: 597, distance: 276.0
click at [453, 597] on div "What strengths or unique qualities would you like potential customers to know a…" at bounding box center [907, 540] width 947 height 425
copy label "Are there any unique statistics you'd like us to include?"
click at [686, 508] on textarea "What key messages or points do you share with customers that help them choose y…" at bounding box center [908, 548] width 910 height 101
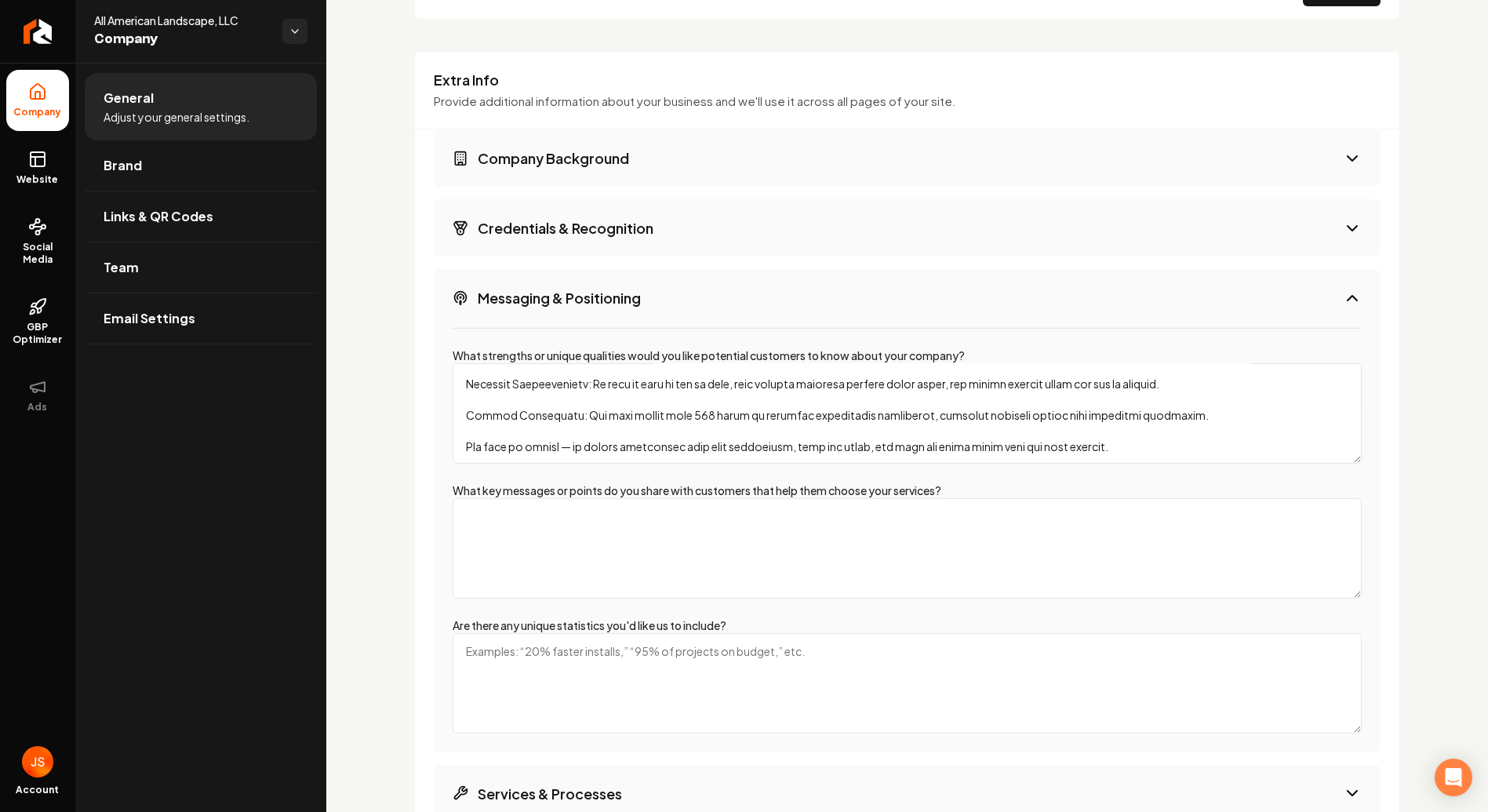
paste textarea "Key Messages That Help Customers Choose Us We bring design and detail together.…"
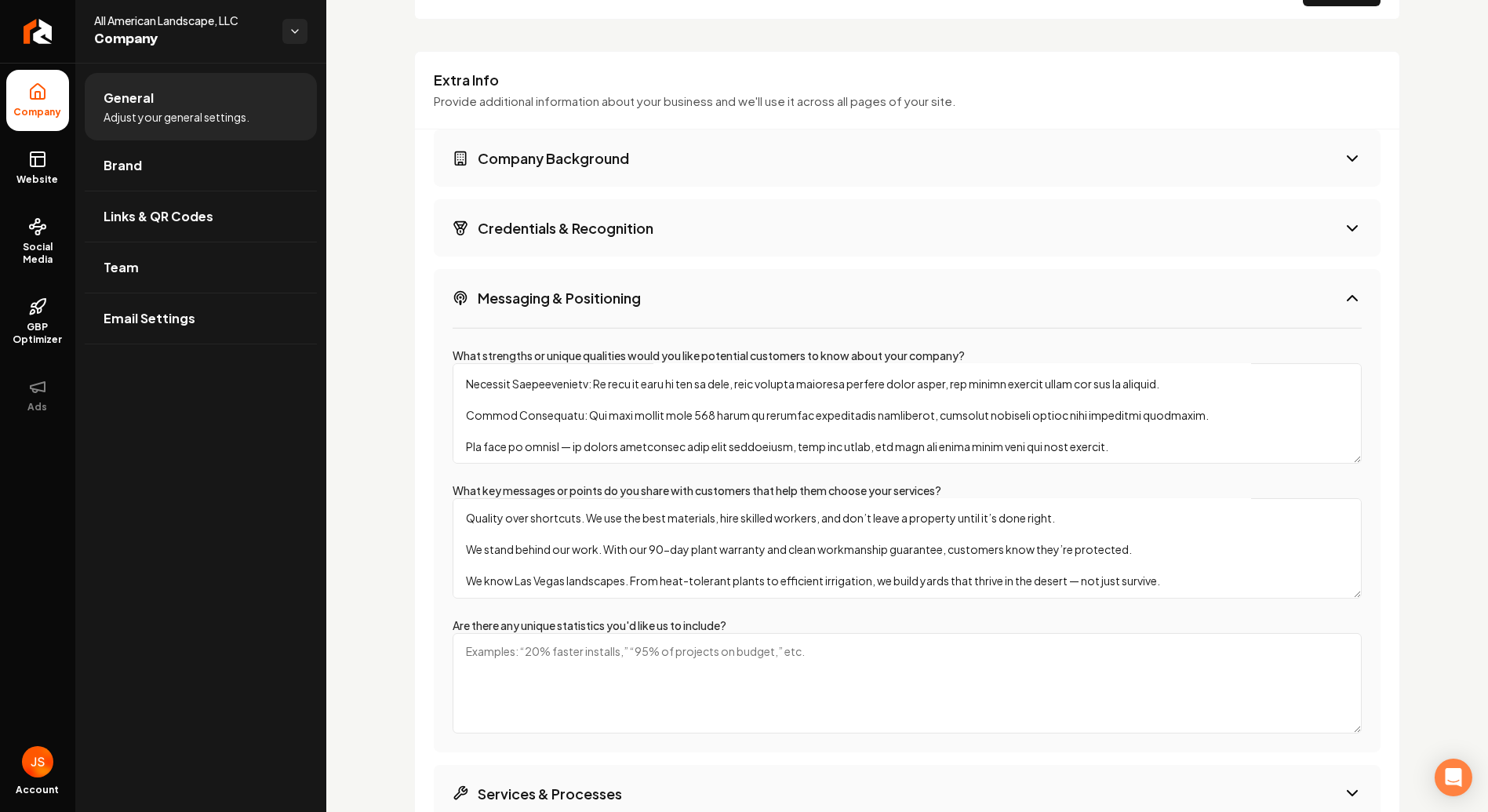
type textarea "Key Messages That Help Customers Choose Us We bring design and detail together.…"
click at [623, 610] on div "What strengths or unique qualities would you like potential customers to know a…" at bounding box center [907, 540] width 947 height 425
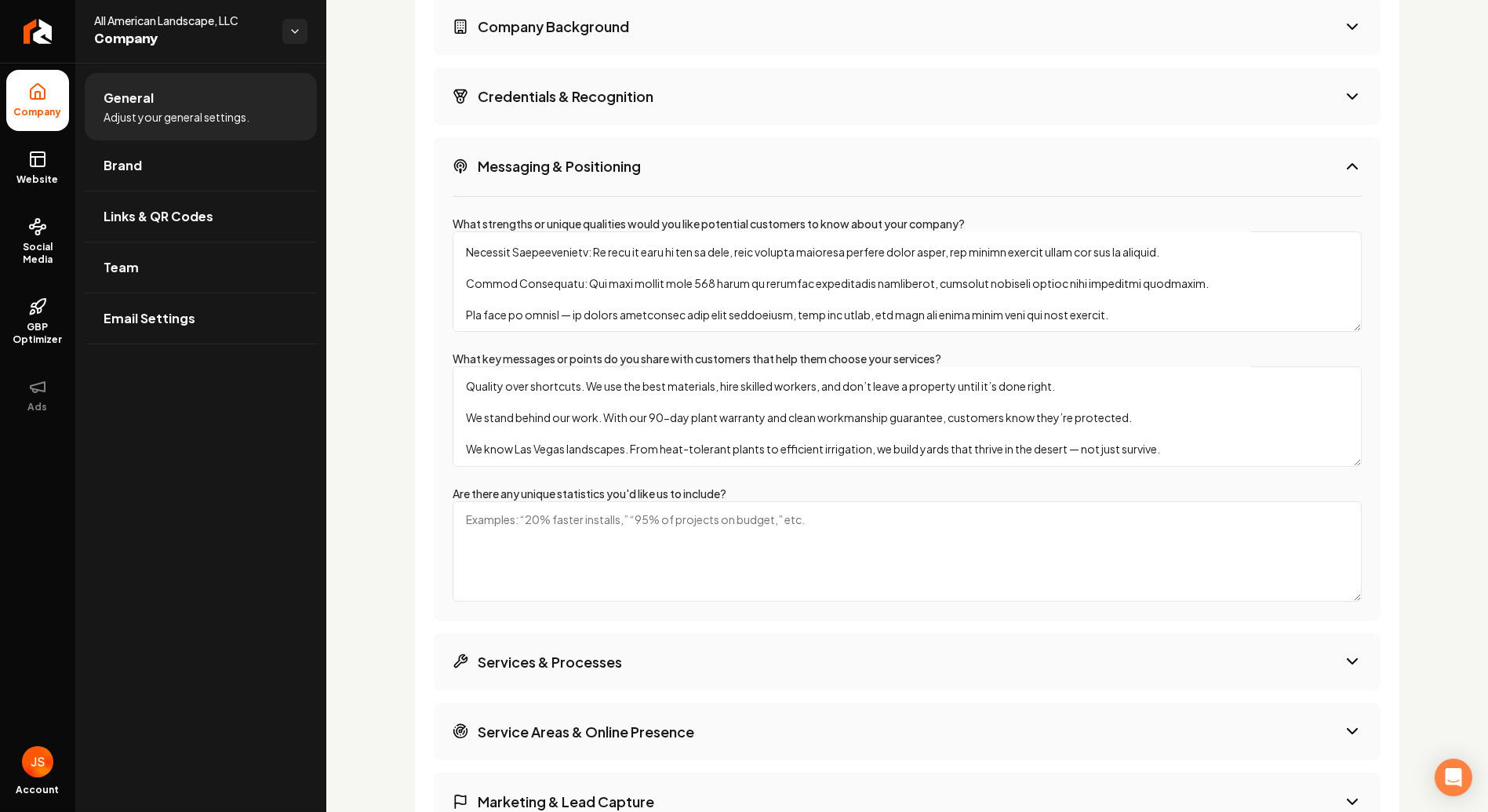
scroll to position [2160, 0]
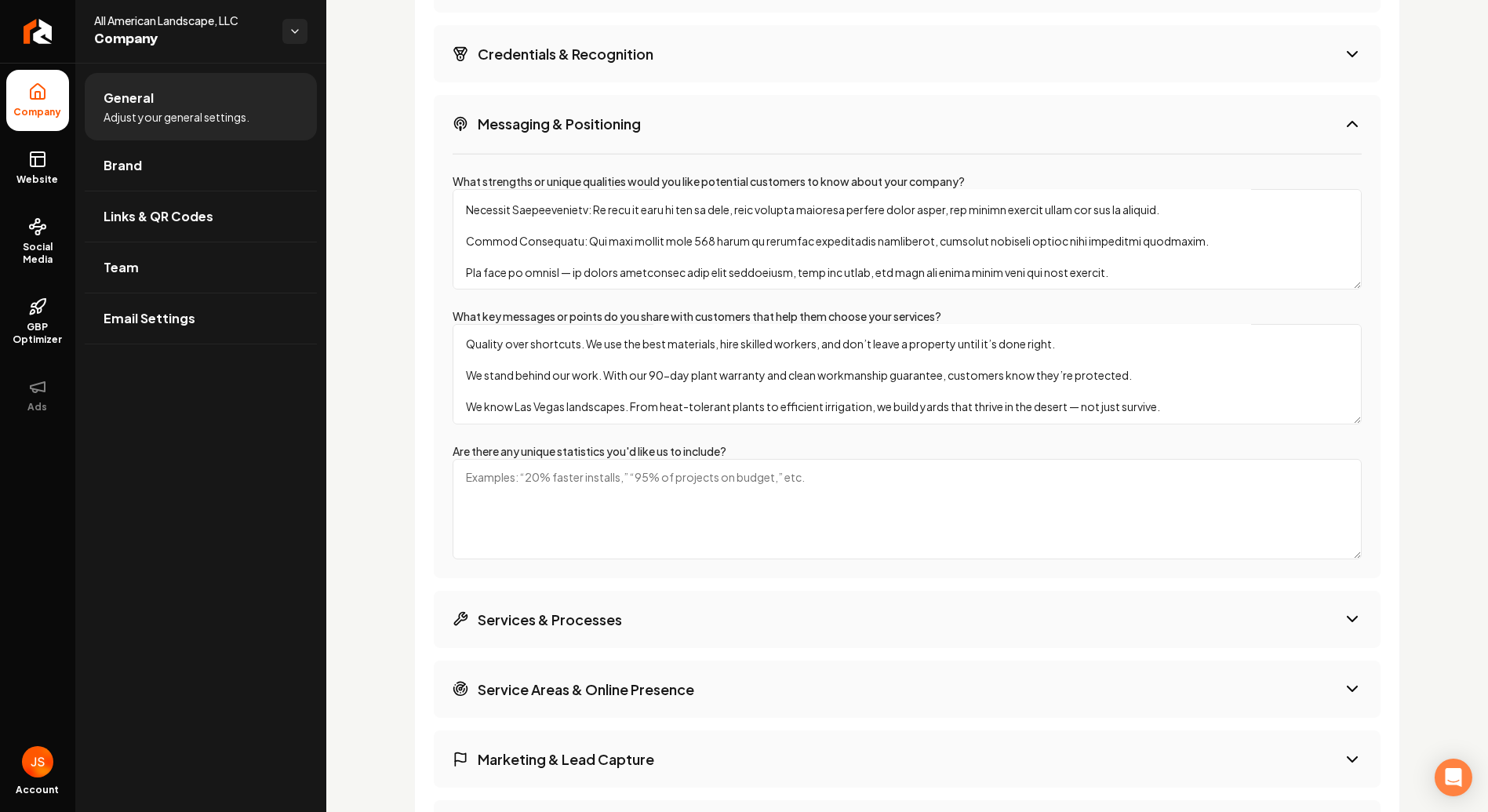
click at [555, 489] on textarea "Are there any unique statistics you'd like us to include?" at bounding box center [908, 509] width 910 height 101
paste textarea "170+ years of combined landscaping experience across our team 25+ years of lead…"
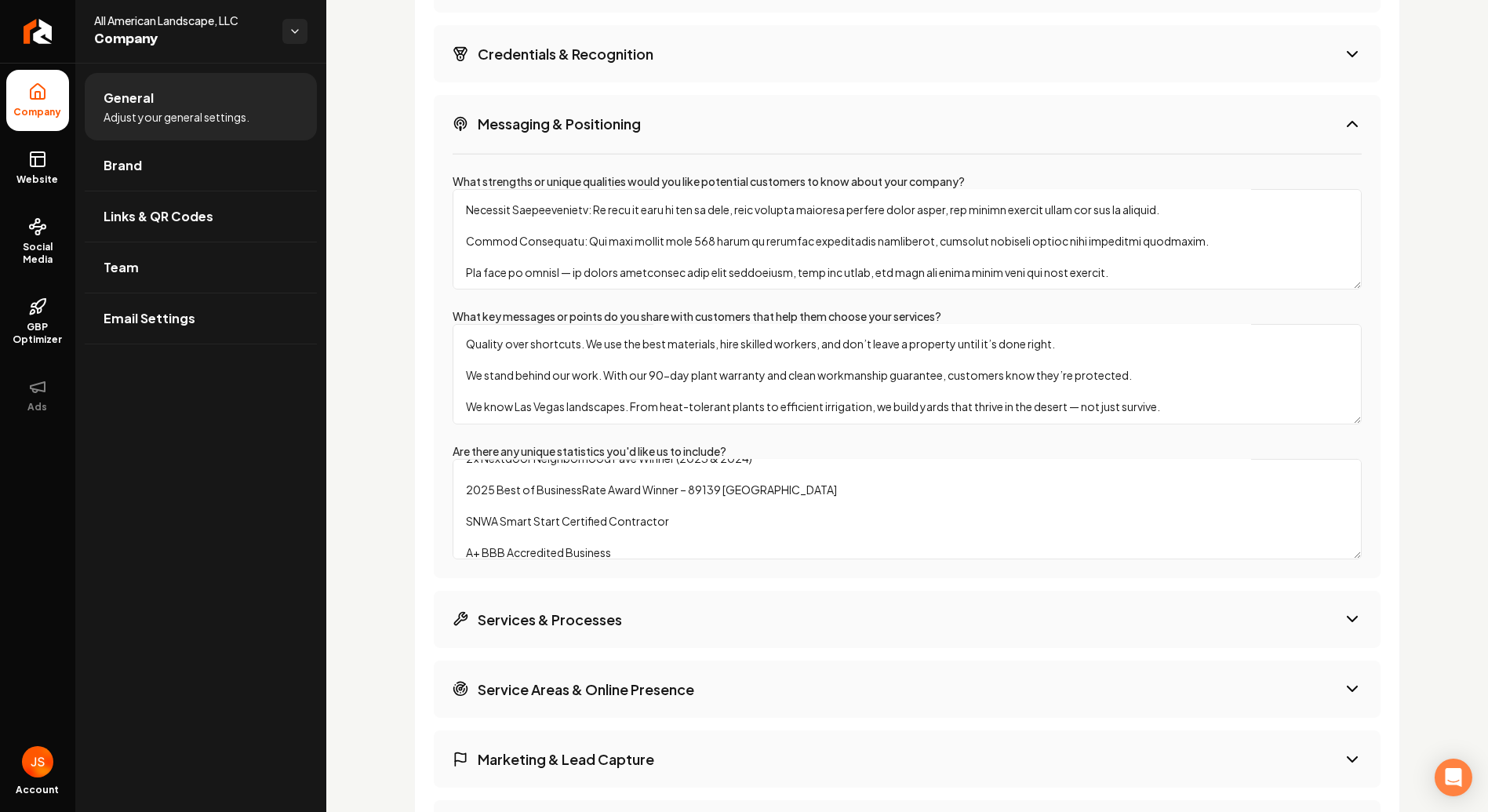
type textarea "170+ years of combined landscaping experience across our team 25+ years of lead…"
click at [624, 575] on div "Company Background Credentials & Recognition Messaging & Positioning What stren…" at bounding box center [907, 476] width 947 height 1042
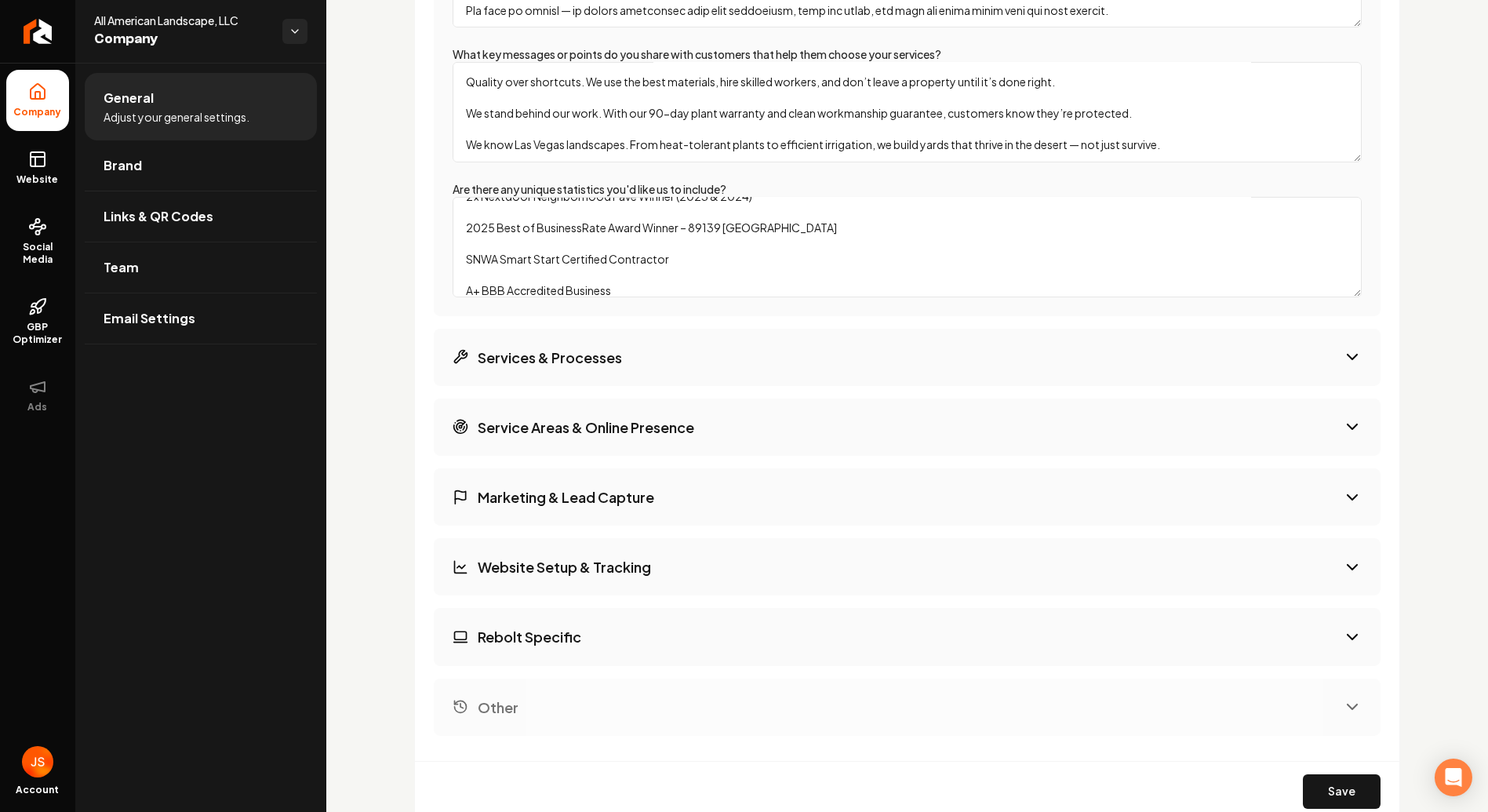
click at [680, 348] on button "Services & Processes" at bounding box center [907, 357] width 947 height 57
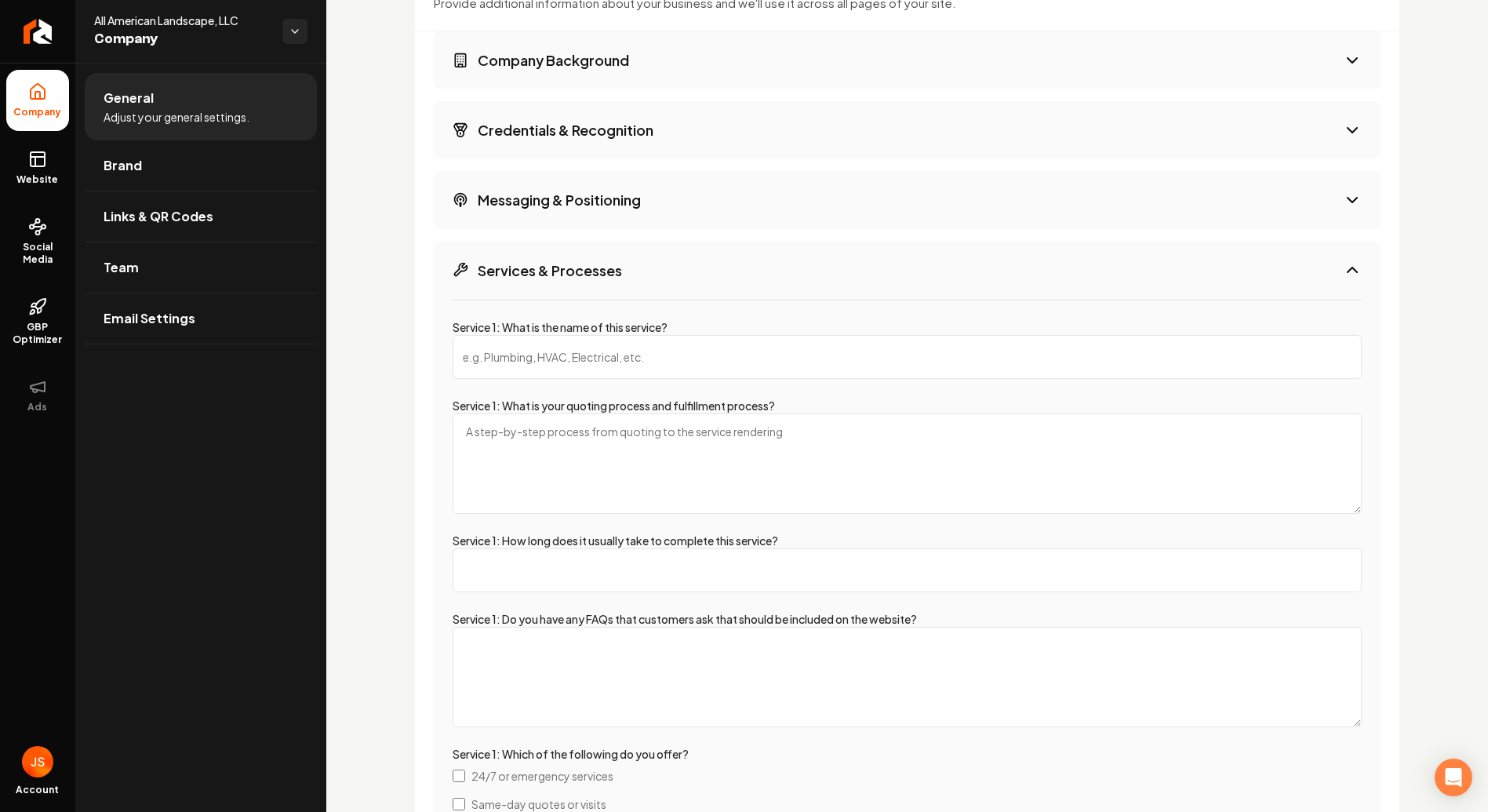
click at [646, 362] on input "Service 1: What is the name of this service?" at bounding box center [908, 357] width 910 height 44
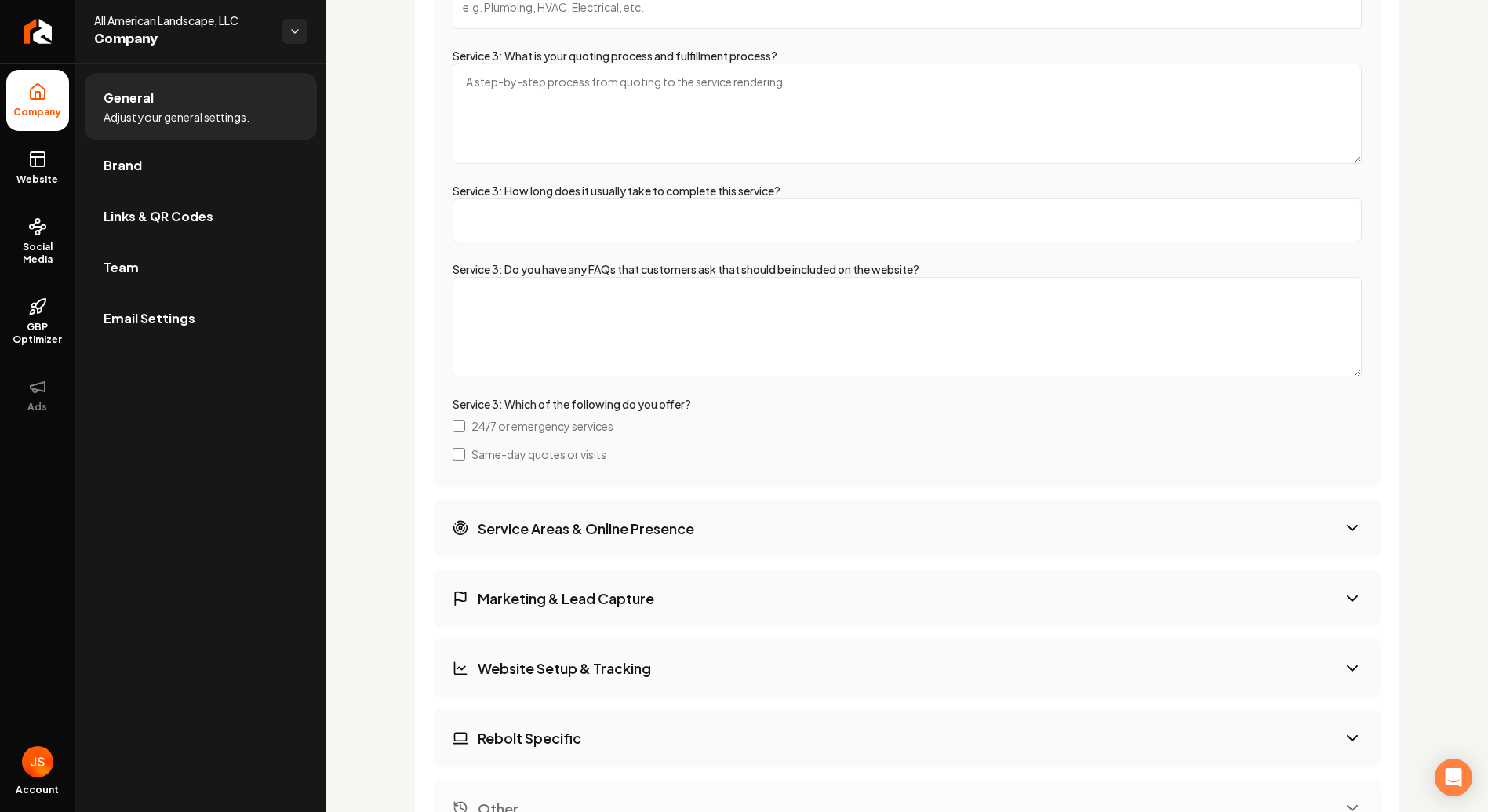
scroll to position [3564, 0]
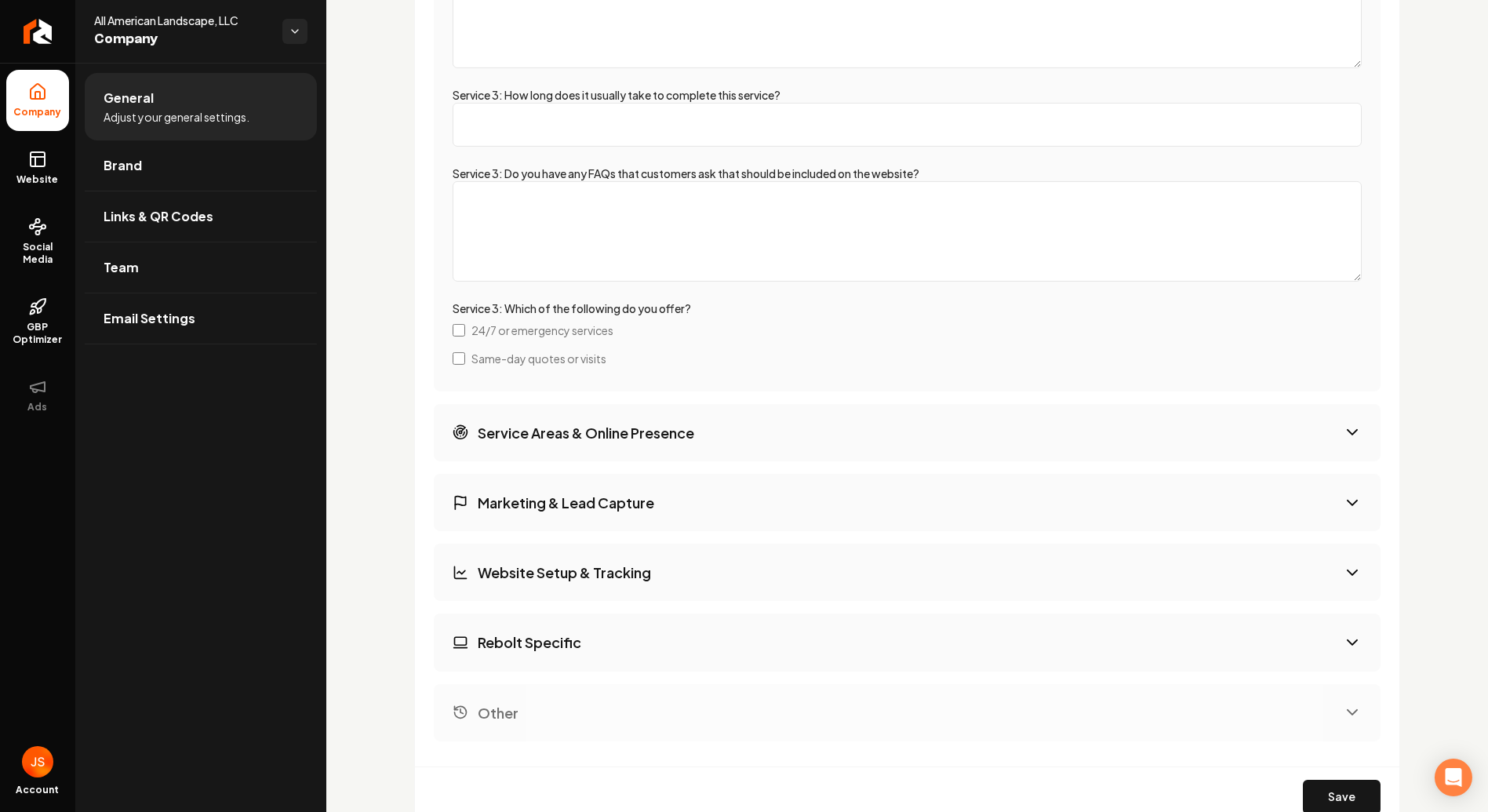
click at [632, 435] on h3 "Service Areas & Online Presence" at bounding box center [585, 432] width 216 height 19
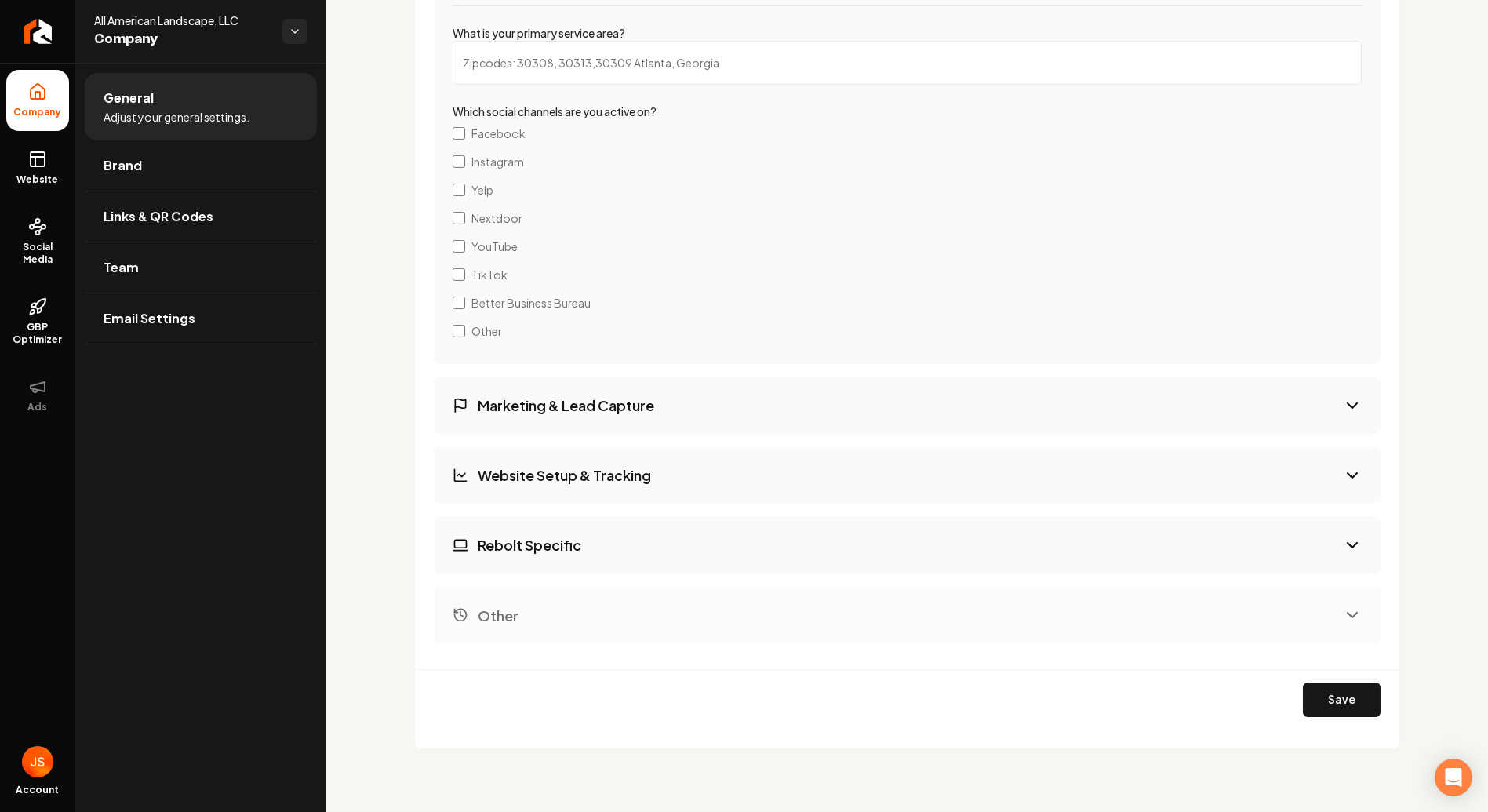
scroll to position [2084, 0]
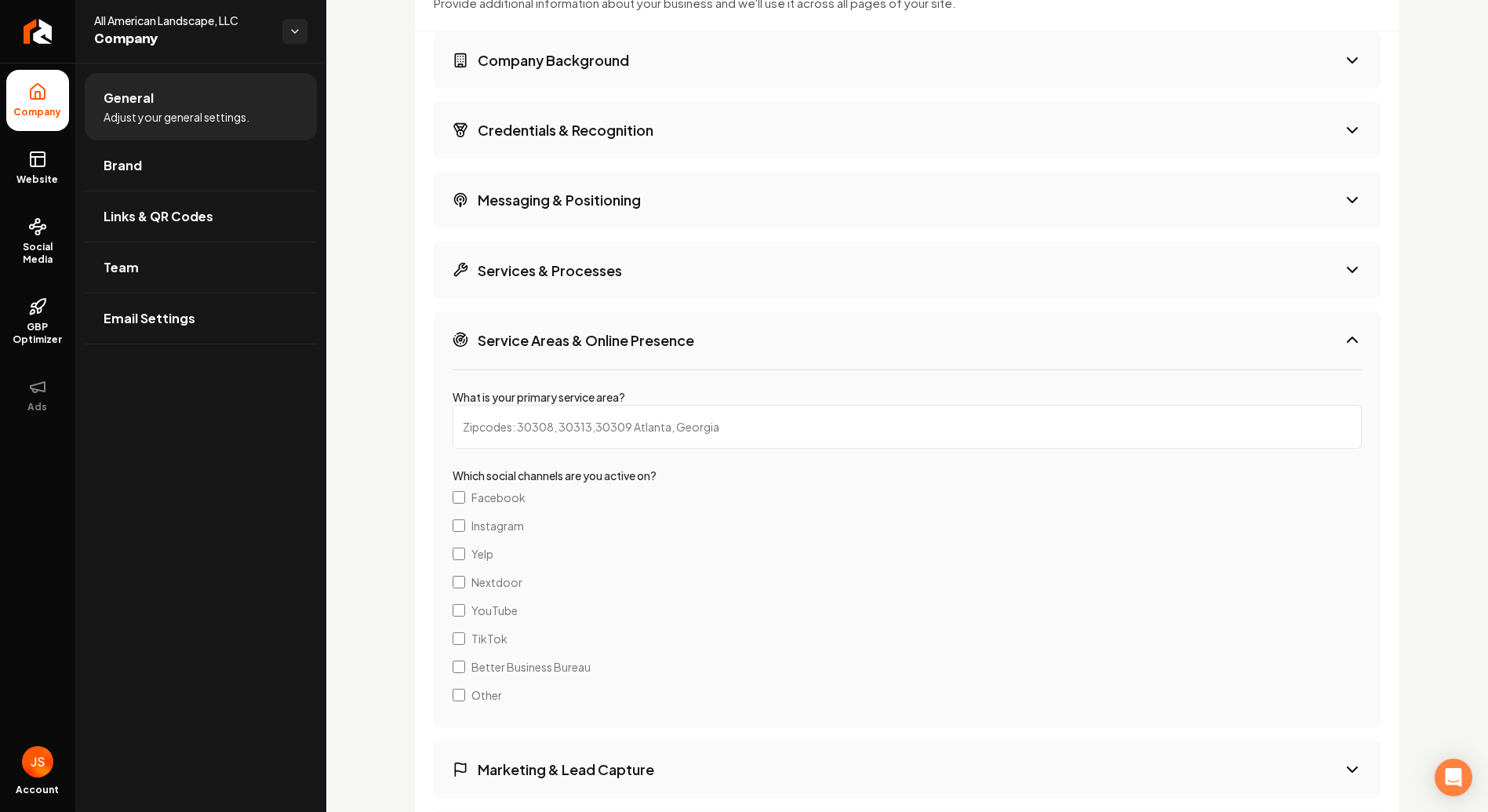
click at [570, 417] on input "What is your primary service area?" at bounding box center [908, 426] width 910 height 44
type input "L"
click at [548, 443] on input "What is your primary service area?" at bounding box center [908, 426] width 910 height 44
paste input "All American Landscape proudly serves [GEOGRAPHIC_DATA], [US_STATE], and the su…"
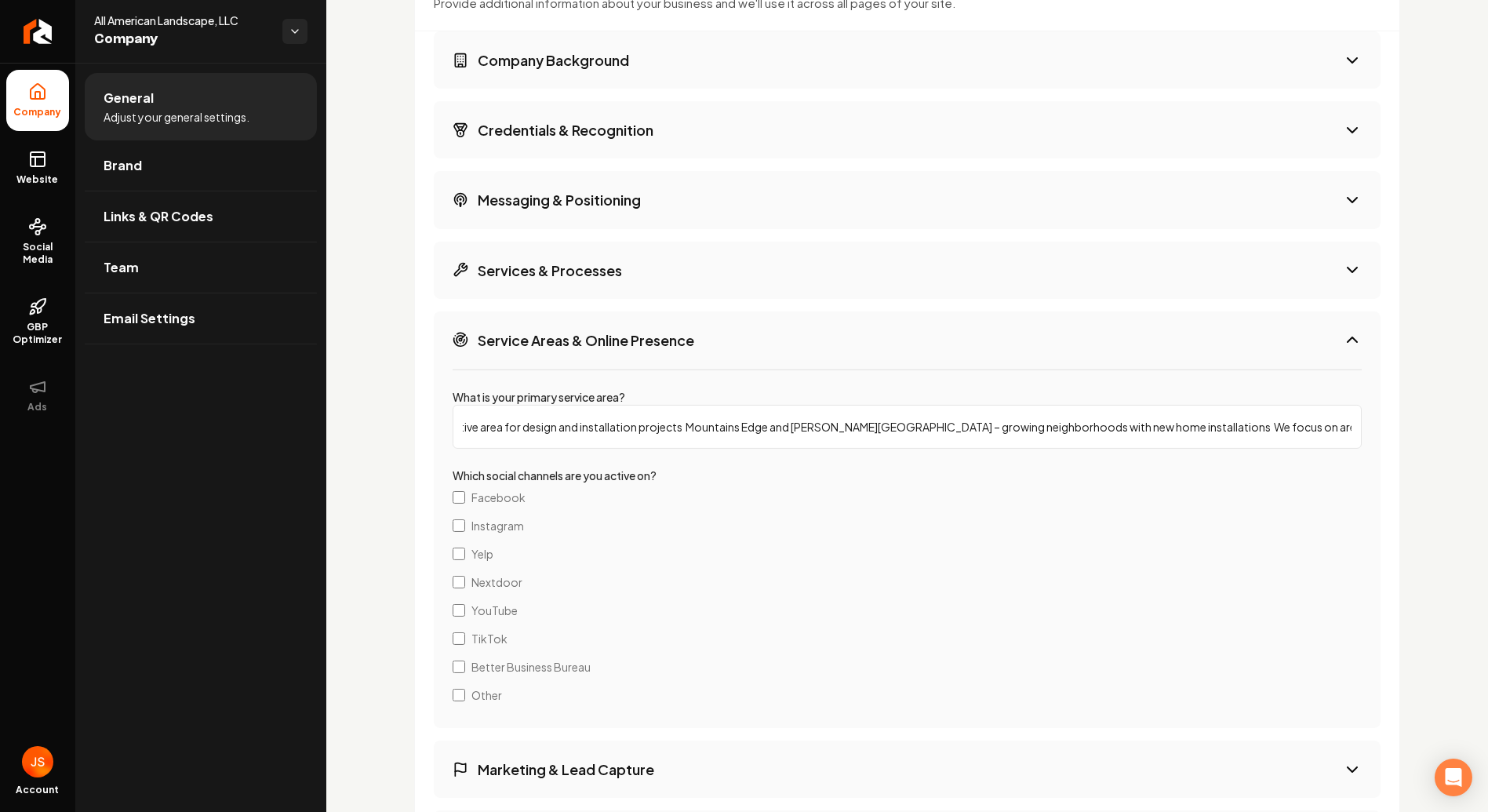
type input "All American Landscape proudly serves [GEOGRAPHIC_DATA], [US_STATE], and the su…"
click at [696, 531] on label "Instagram" at bounding box center [908, 525] width 910 height 28
click at [649, 476] on label "Which social channels are you active on?" at bounding box center [555, 475] width 204 height 14
click at [465, 516] on label "Instagram" at bounding box center [908, 525] width 910 height 28
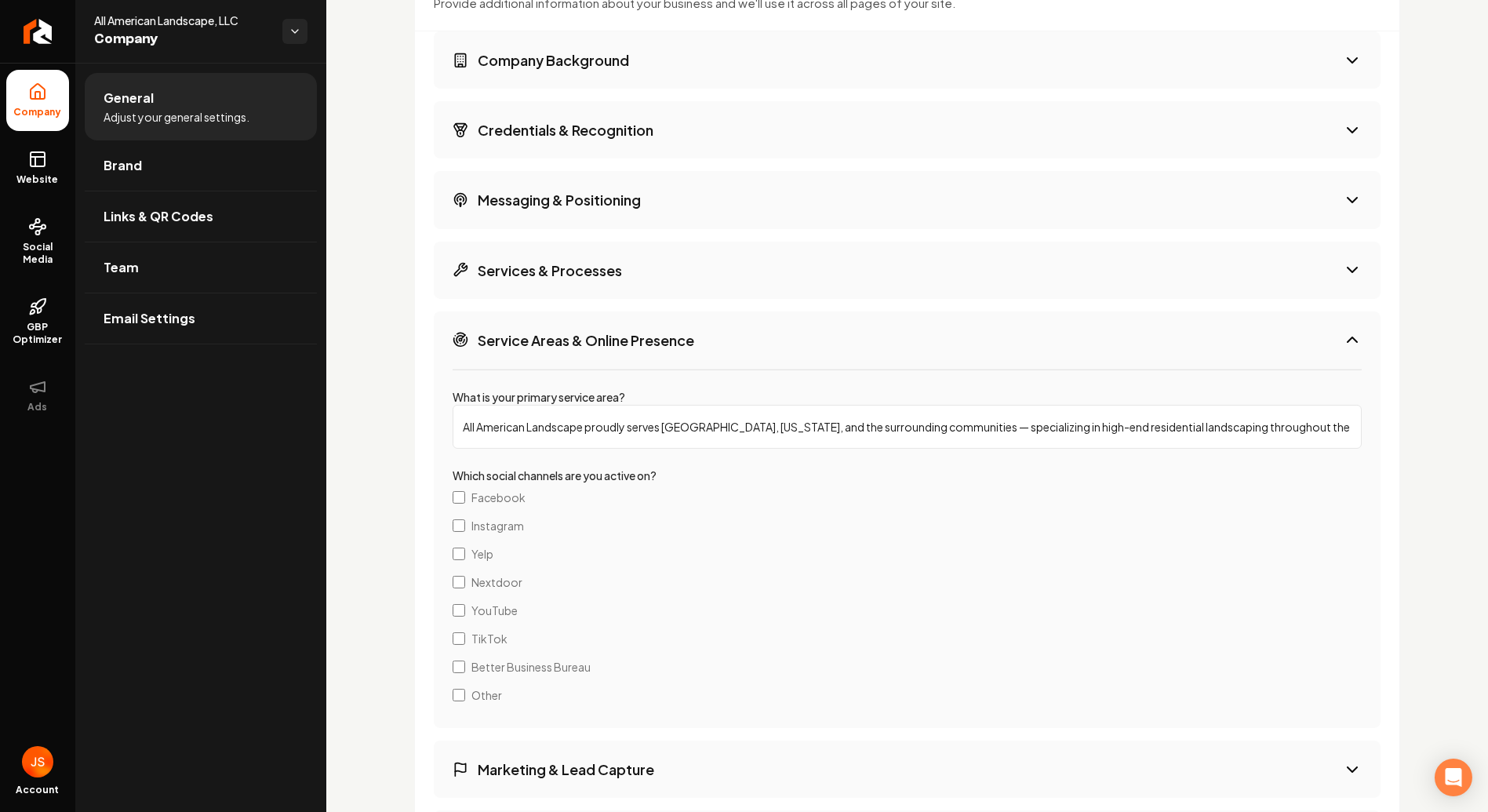
click at [457, 557] on label "Yelp" at bounding box center [908, 553] width 910 height 28
click at [463, 569] on label "Nextdoor" at bounding box center [908, 582] width 910 height 28
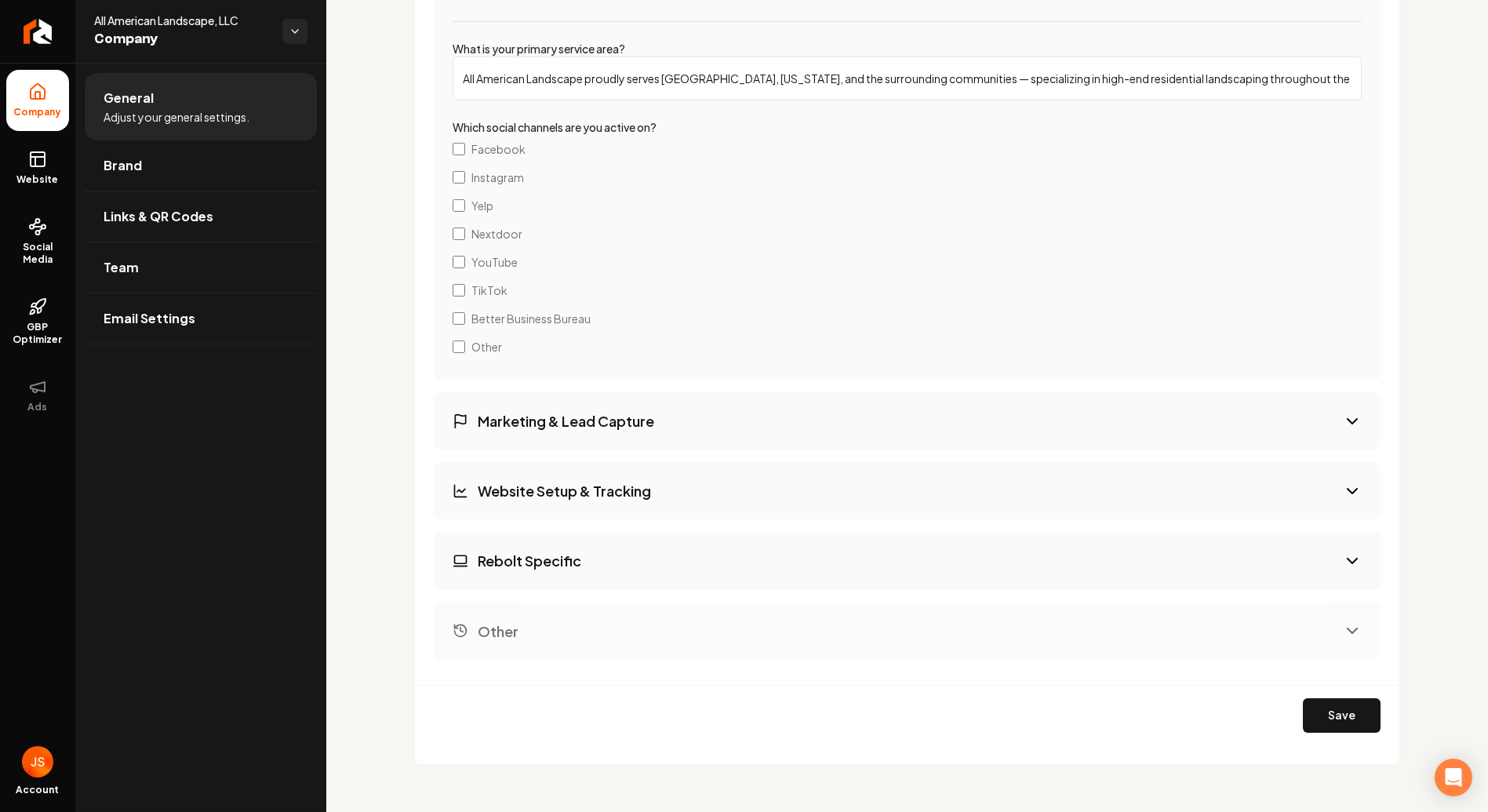
click at [618, 411] on h3 "Marketing & Lead Capture" at bounding box center [566, 421] width 177 height 19
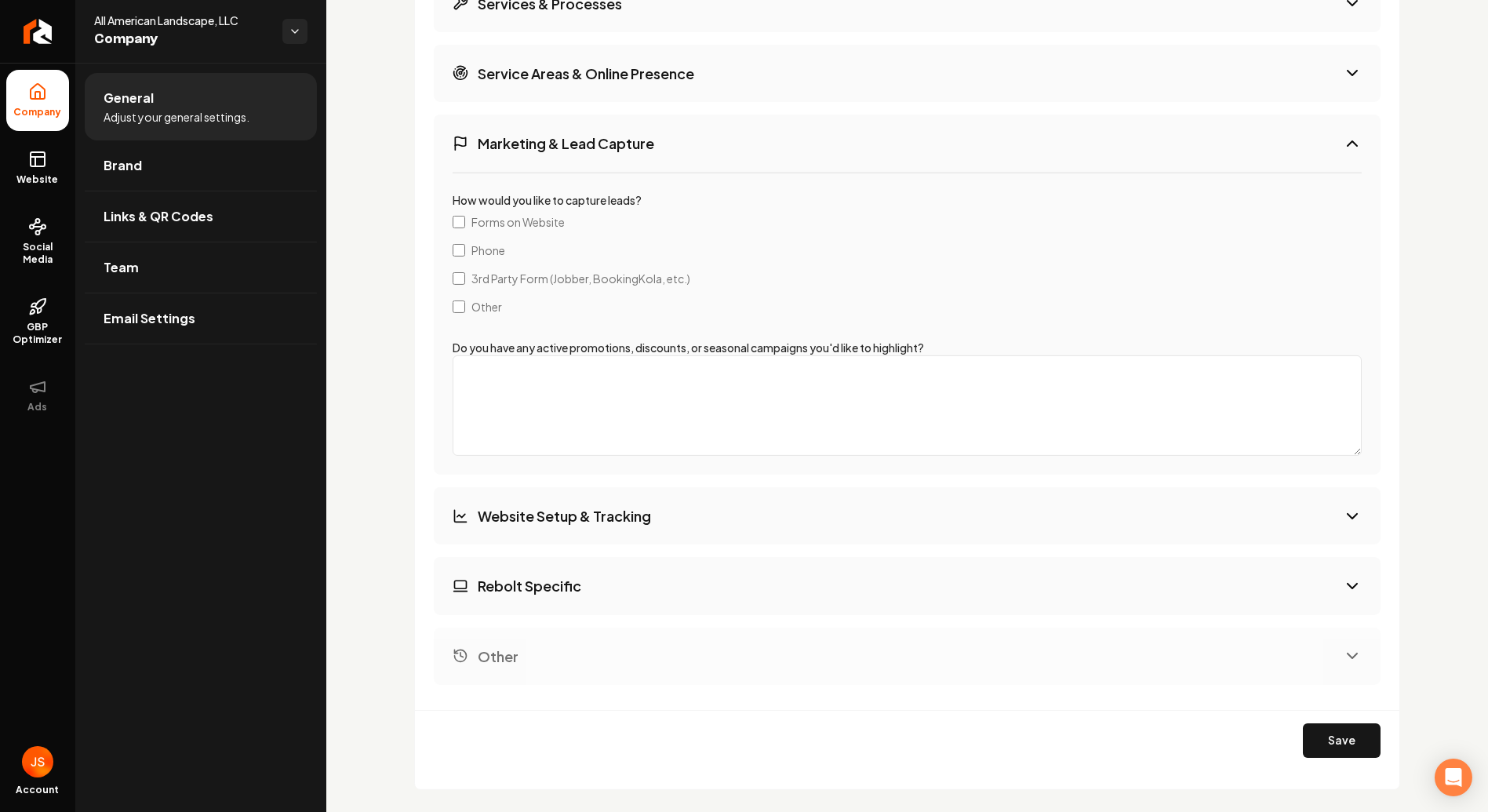
scroll to position [2298, 0]
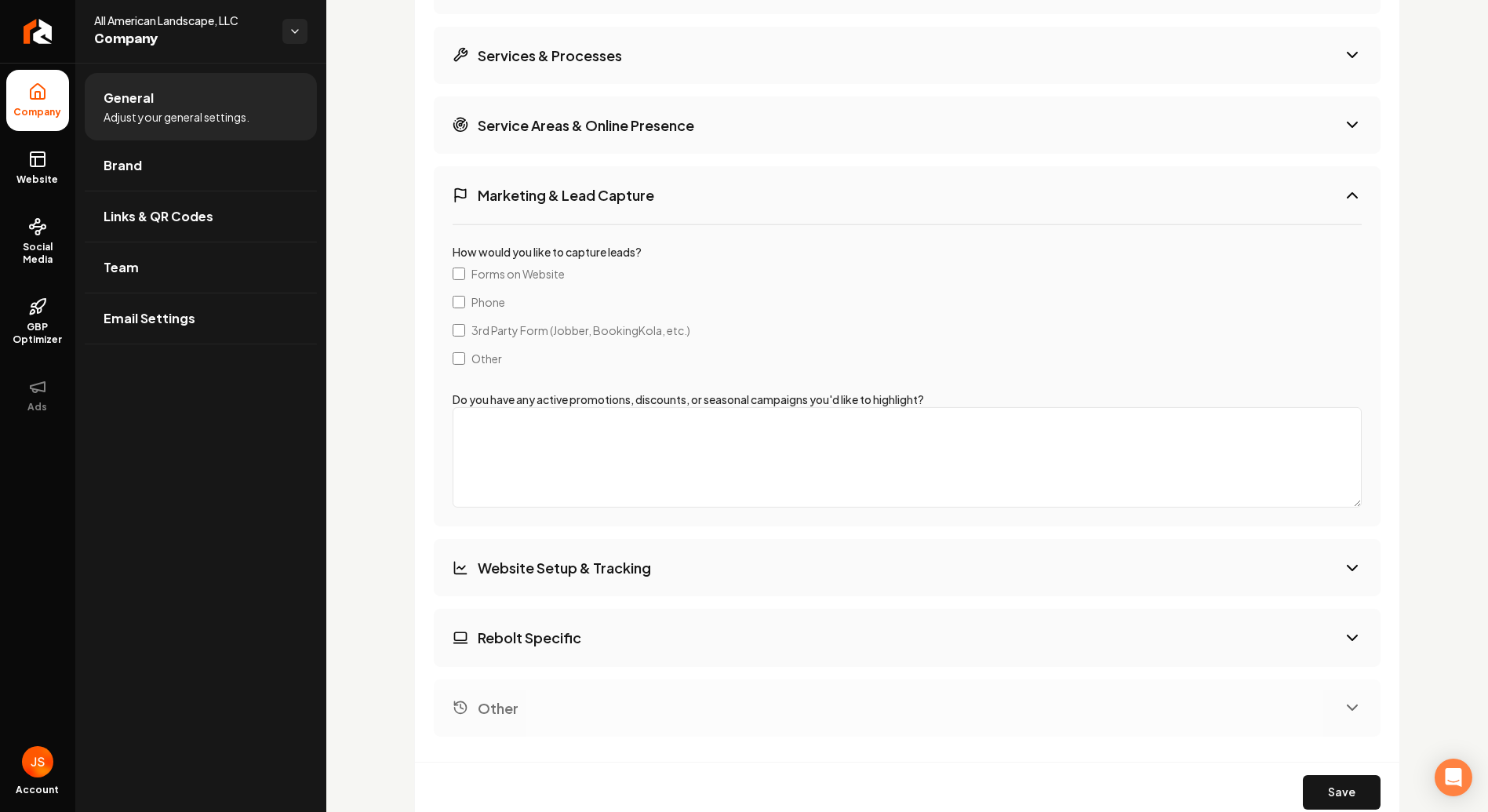
drag, startPoint x: 490, startPoint y: 265, endPoint x: 493, endPoint y: 301, distance: 36.1
click at [491, 266] on span "Forms on Website" at bounding box center [518, 274] width 94 height 16
click at [490, 294] on span "Phone" at bounding box center [488, 302] width 34 height 16
click at [484, 338] on label "3rd Party Form (Jobber, BookingKola, etc.)" at bounding box center [908, 330] width 910 height 28
click at [553, 413] on textarea "Do you have any active promotions, discounts, or seasonal campaigns you'd like …" at bounding box center [908, 457] width 910 height 101
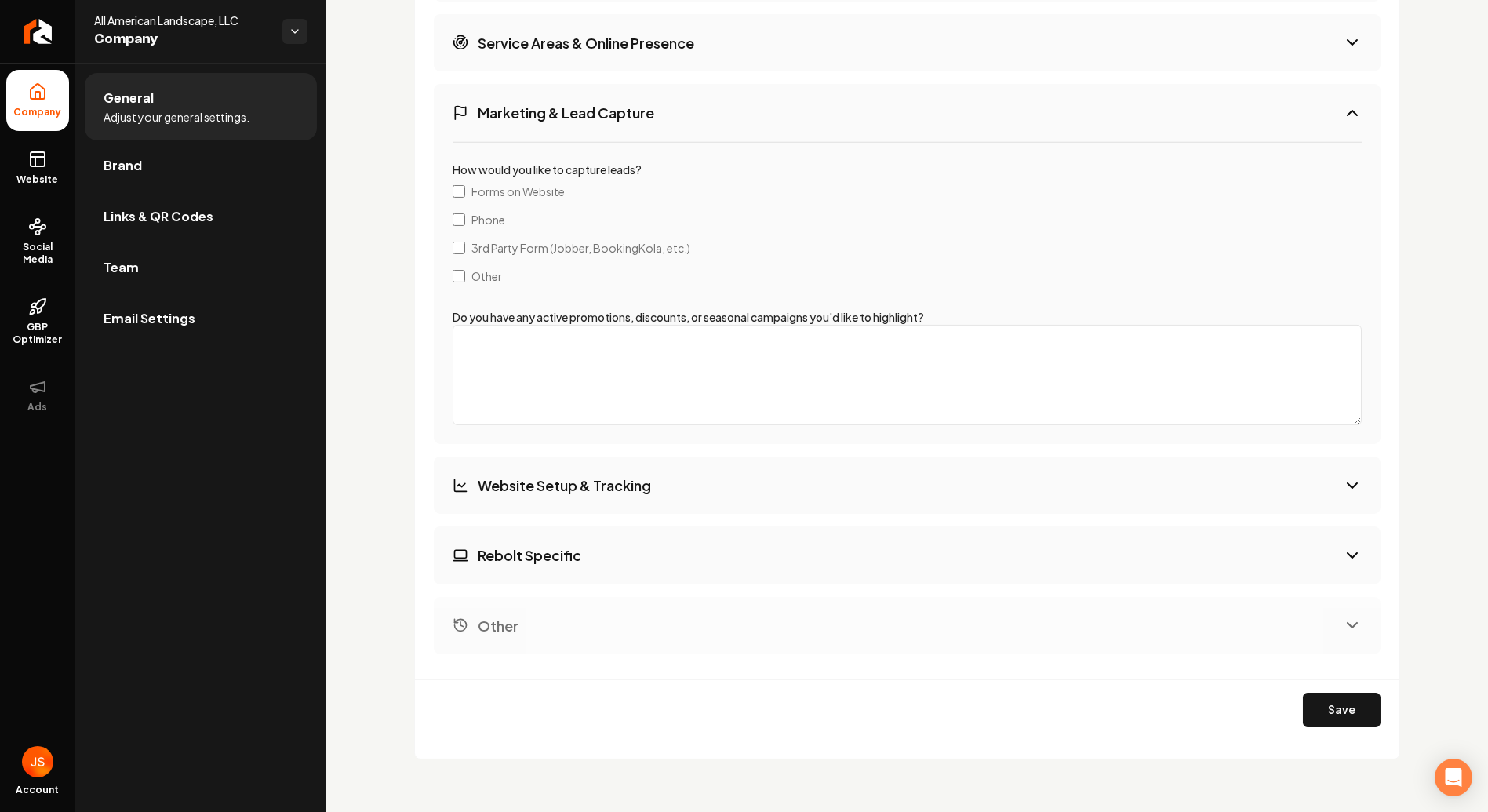
scroll to position [2386, 0]
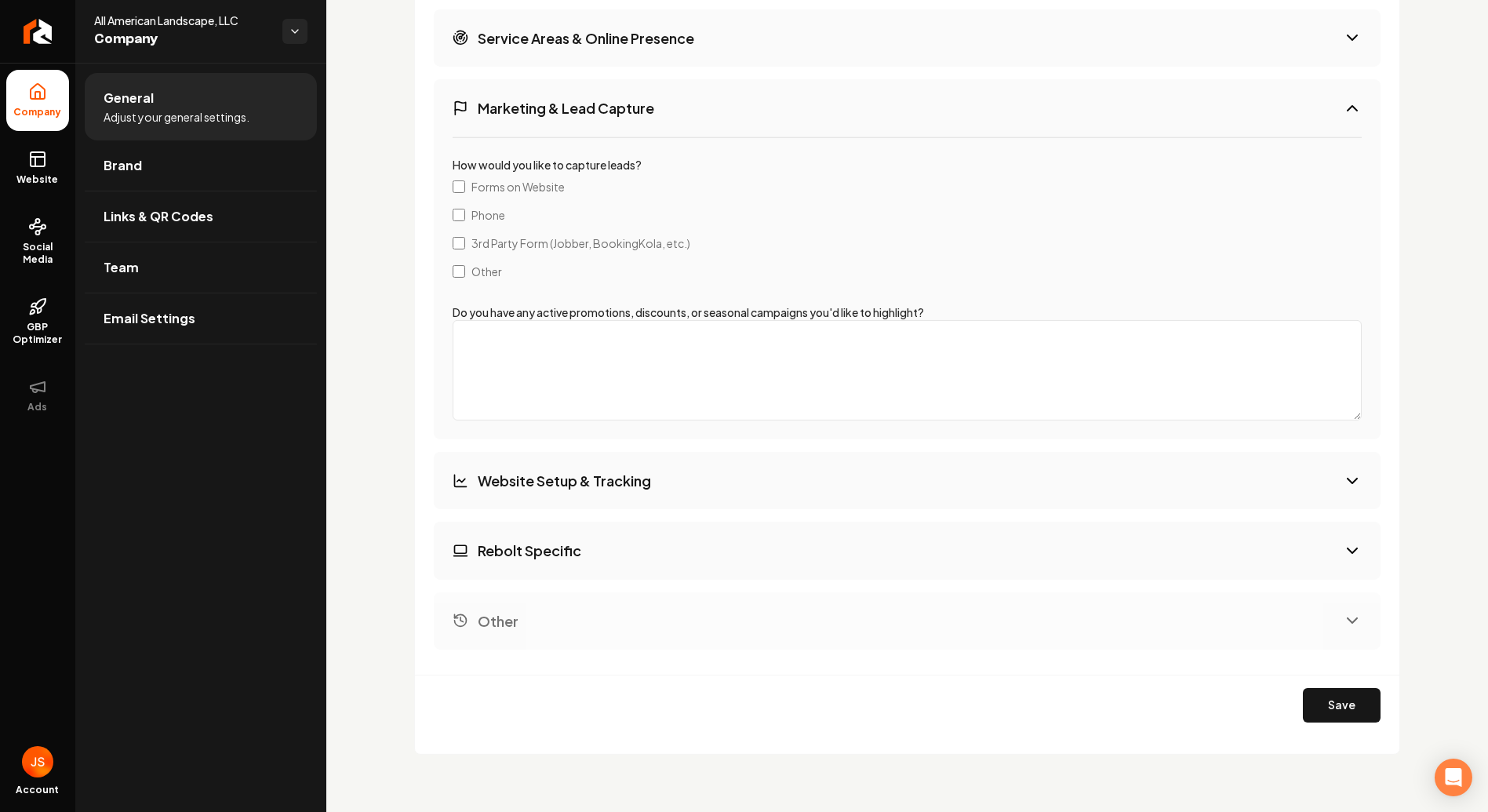
click at [590, 380] on textarea "Do you have any active promotions, discounts, or seasonal campaigns you'd like …" at bounding box center [908, 371] width 910 height 101
drag, startPoint x: 903, startPoint y: 309, endPoint x: 804, endPoint y: 304, distance: 99.1
click at [804, 304] on div "Do you have any active promotions, discounts, or seasonal campaigns you'd like …" at bounding box center [908, 362] width 910 height 116
click at [941, 297] on div "How would you like to capture leads? Forms on Website Phone 3rd Party Form (Job…" at bounding box center [907, 288] width 947 height 303
drag, startPoint x: 820, startPoint y: 304, endPoint x: 449, endPoint y: 304, distance: 371.0
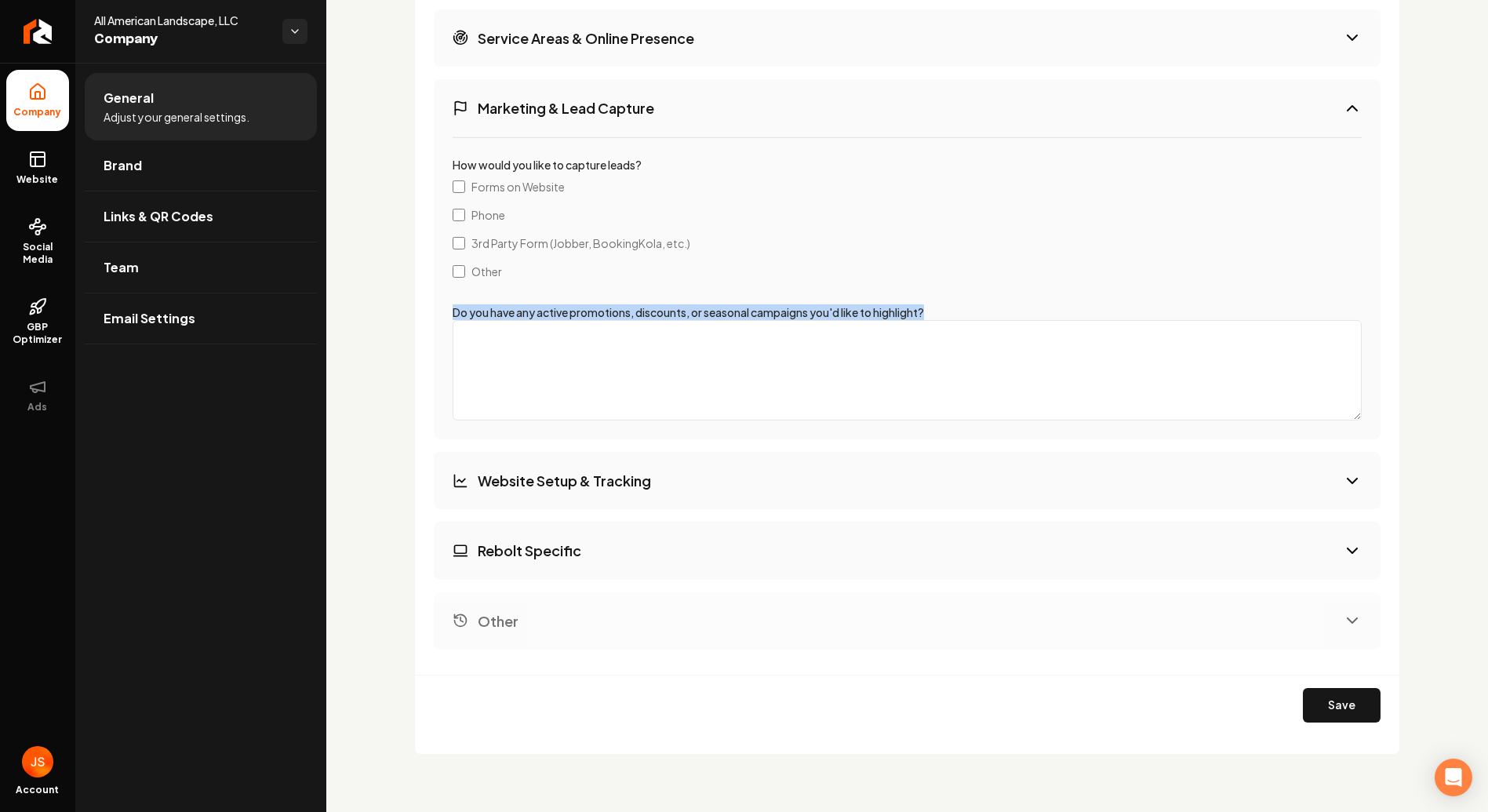
click at [449, 304] on div "How would you like to capture leads? Forms on Website Phone 3rd Party Form (Job…" at bounding box center [907, 288] width 947 height 303
copy label "Do you have any active promotions, discounts, or seasonal campaigns you'd like …"
click at [596, 339] on textarea "Do you have any active promotions, discounts, or seasonal campaigns you'd like …" at bounding box center [908, 371] width 910 height 101
click at [739, 468] on button "Website Setup & Tracking" at bounding box center [907, 480] width 947 height 57
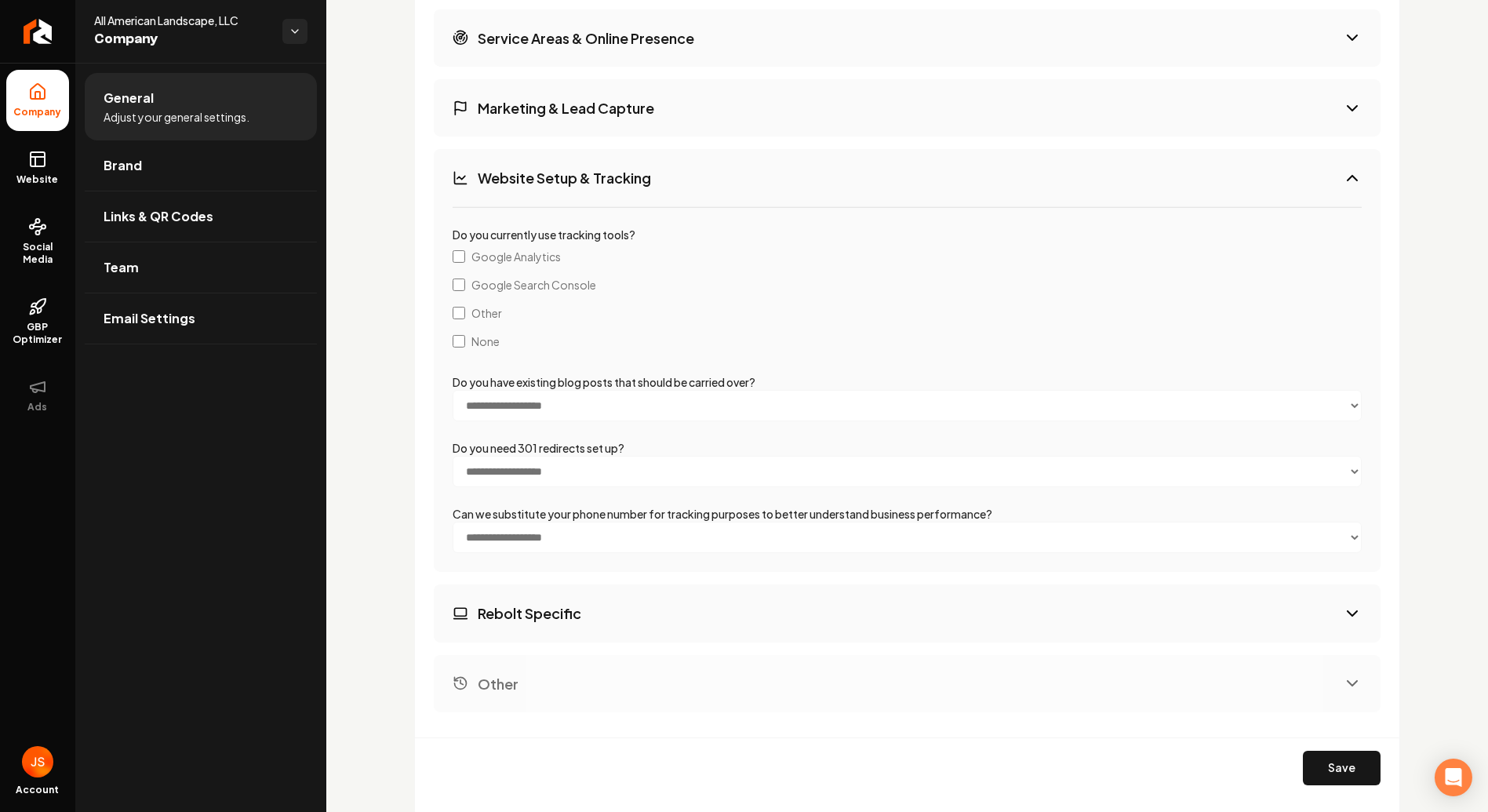
click at [522, 249] on span "Google Analytics" at bounding box center [516, 257] width 89 height 16
click at [526, 251] on span "Google Analytics" at bounding box center [516, 257] width 89 height 16
click at [493, 337] on span "None" at bounding box center [486, 342] width 28 height 16
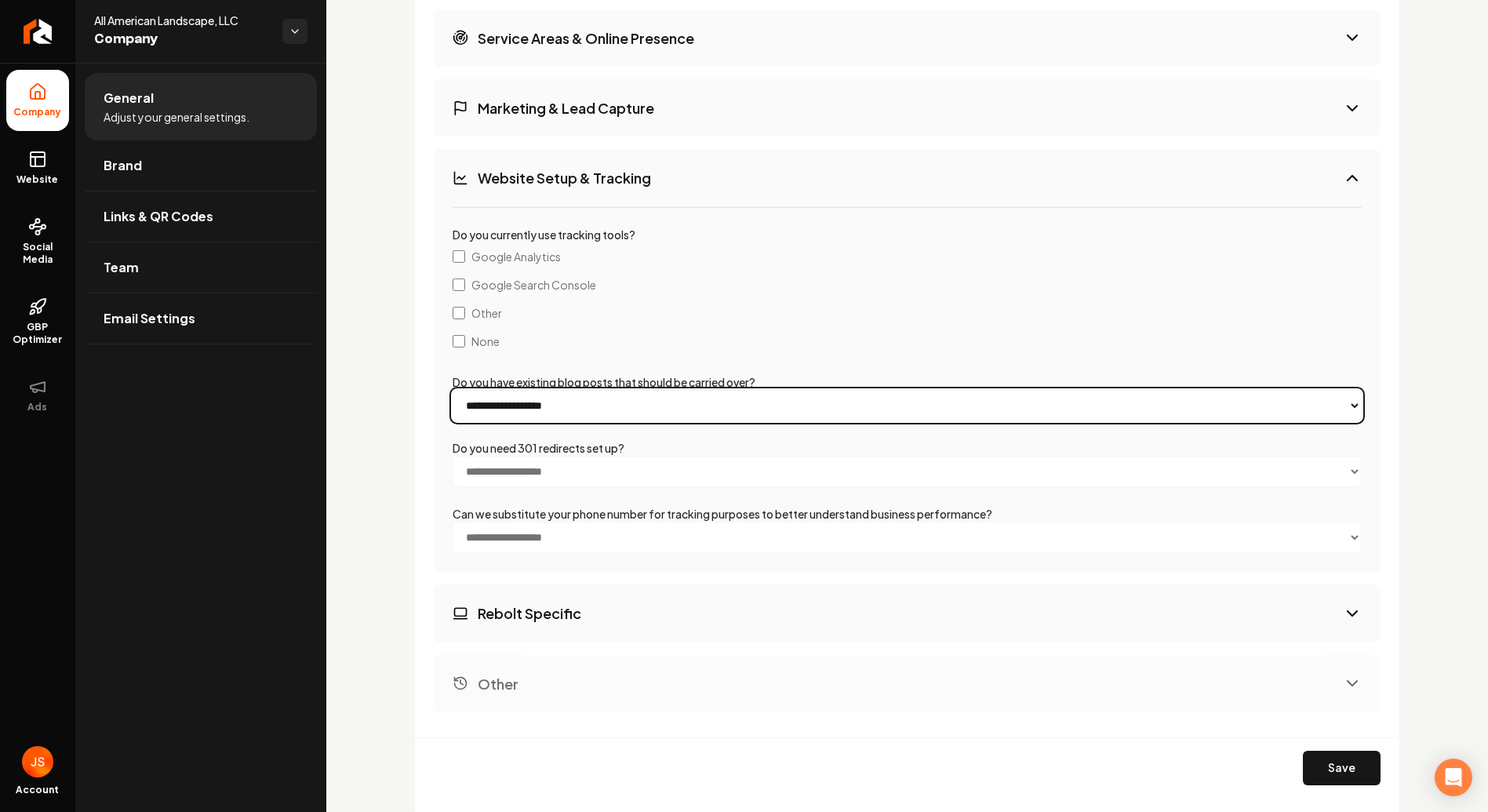
click at [623, 396] on select "**********" at bounding box center [908, 406] width 910 height 32
select select "***"
click at [453, 390] on select "**********" at bounding box center [908, 406] width 910 height 32
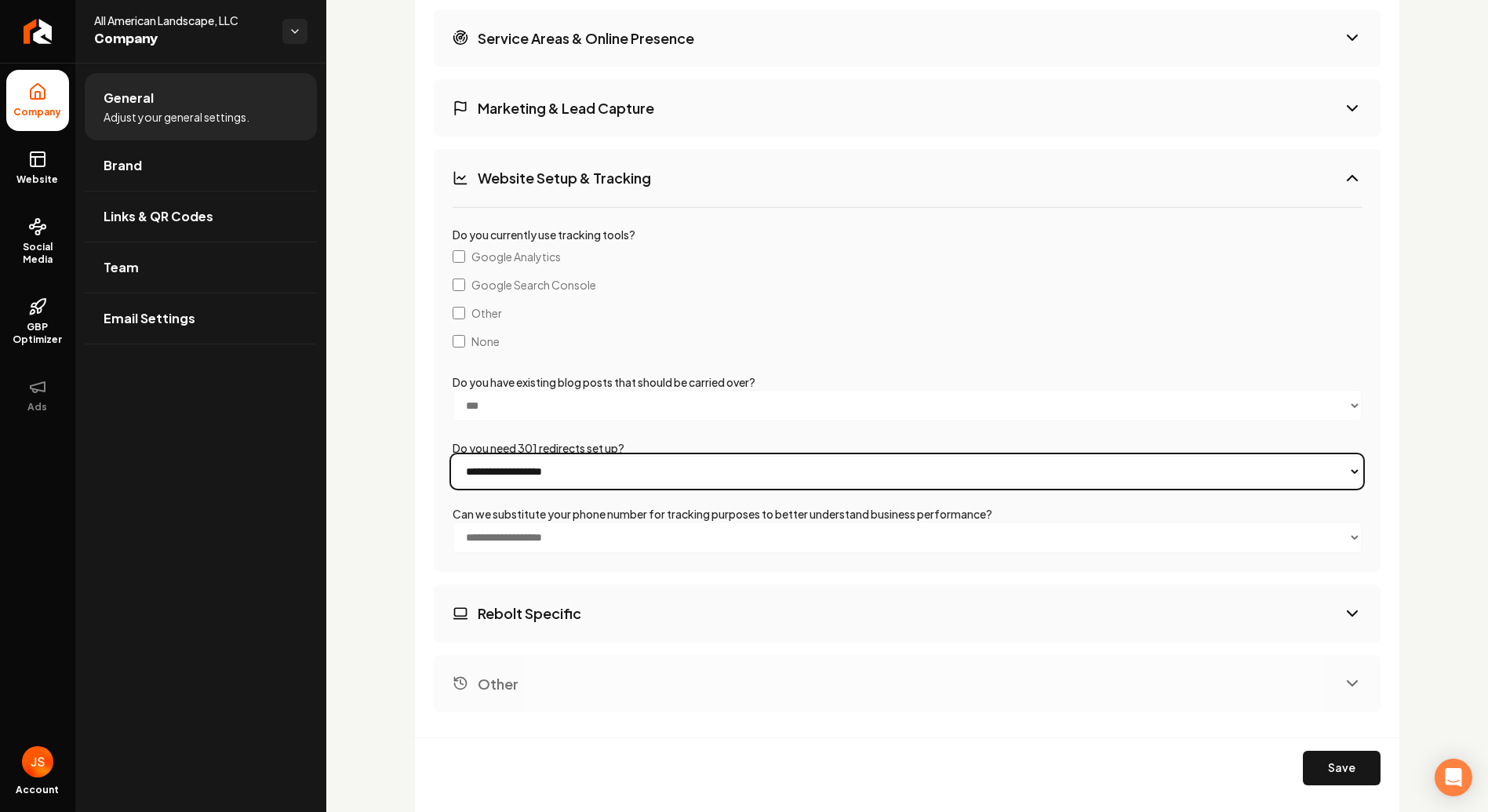
click at [594, 460] on select "**********" at bounding box center [908, 471] width 910 height 32
click at [453, 455] on select "**********" at bounding box center [908, 471] width 910 height 32
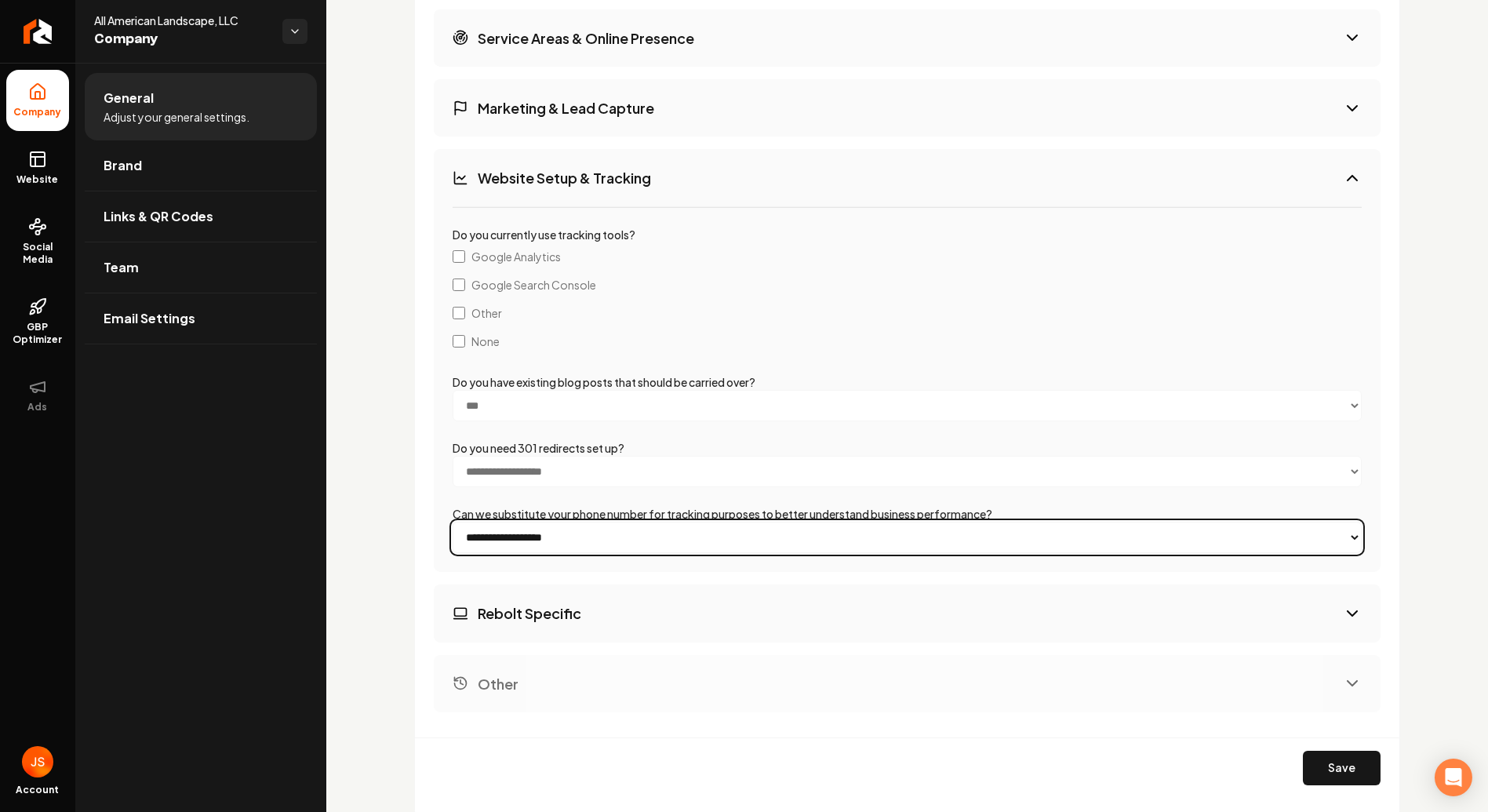
click at [578, 530] on select "**********" at bounding box center [908, 538] width 910 height 32
select select "**"
click at [453, 522] on select "**********" at bounding box center [908, 538] width 910 height 32
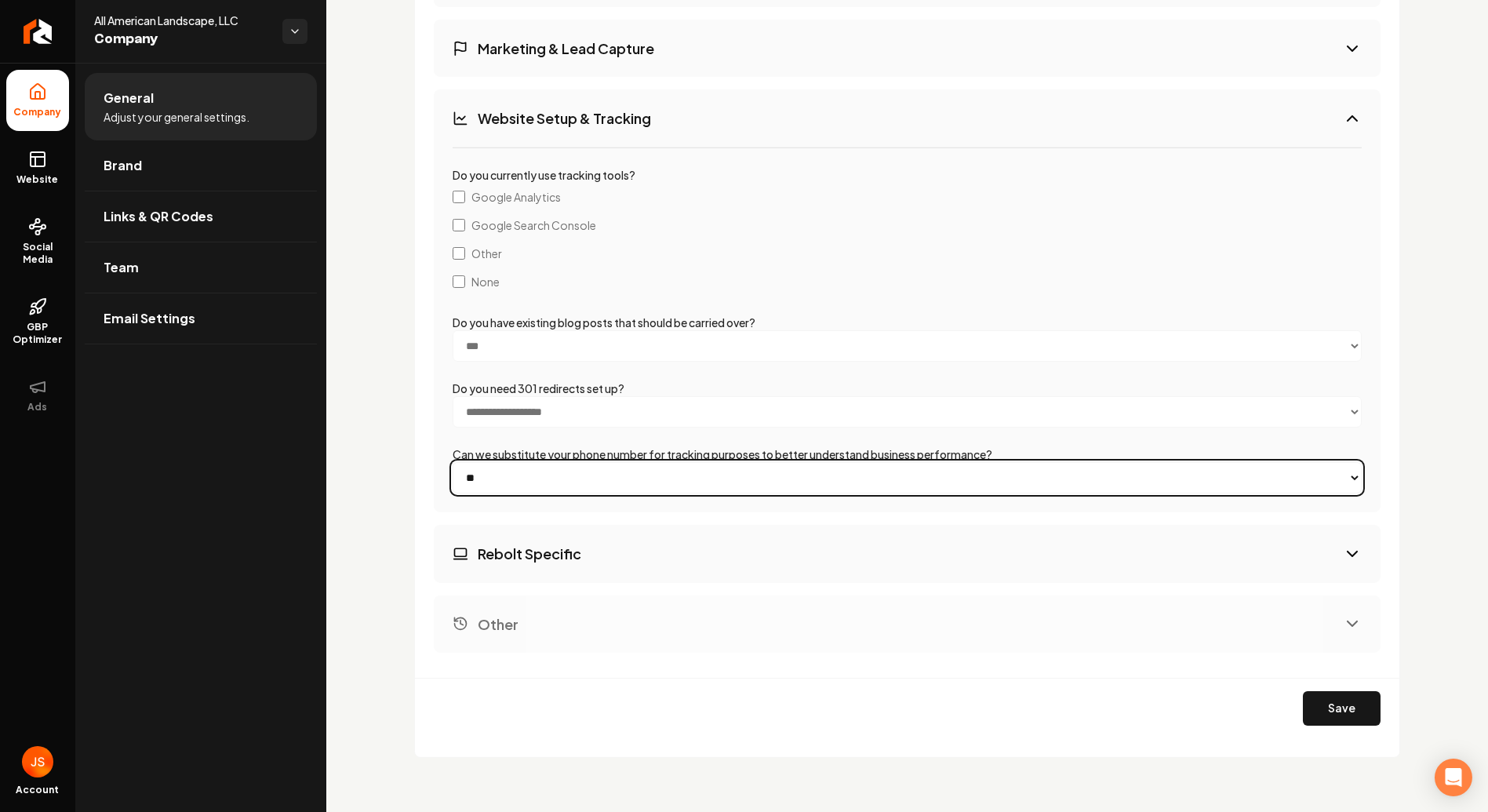
scroll to position [2448, 0]
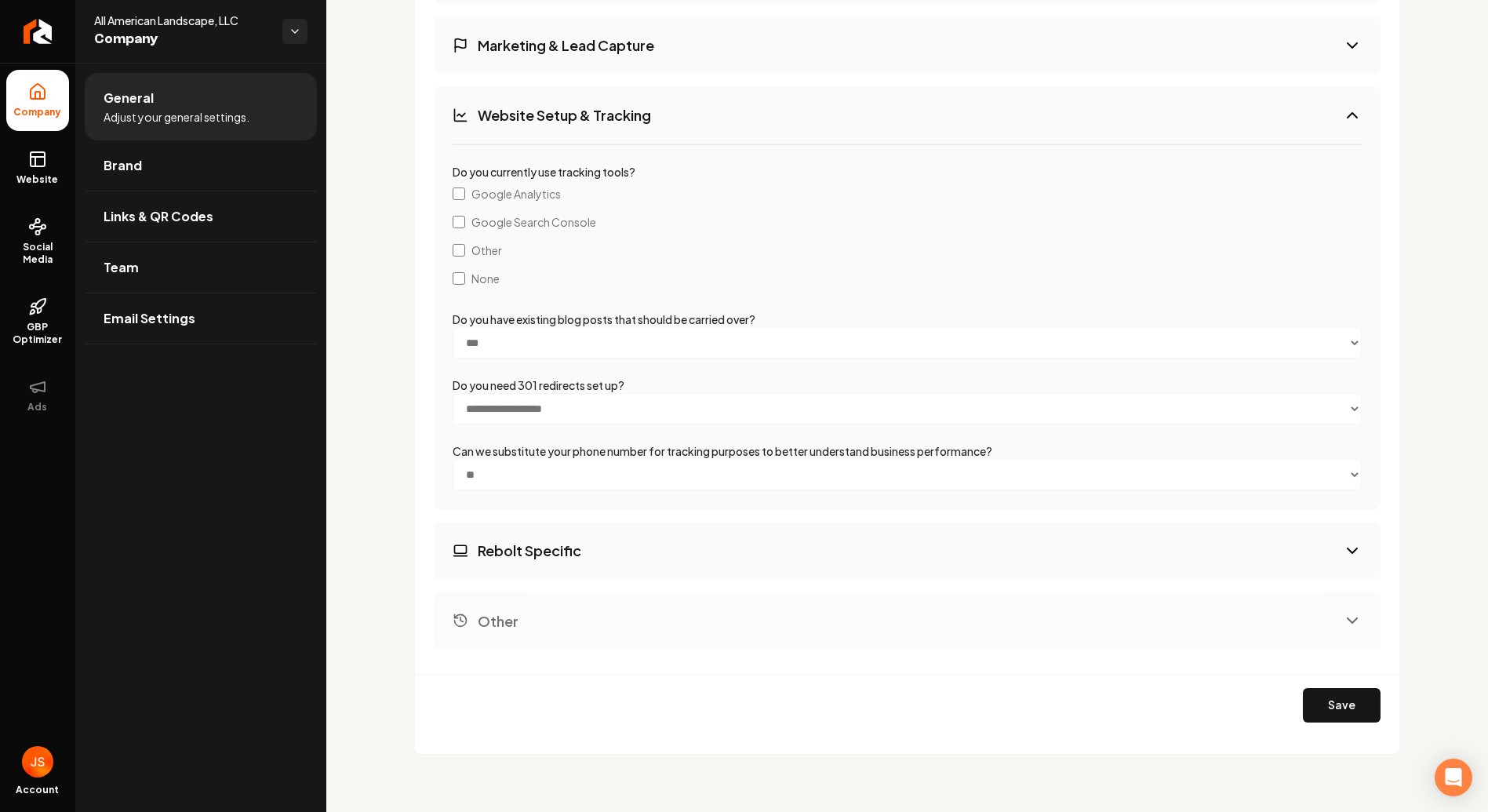
click at [589, 547] on button "Rebolt Specific" at bounding box center [907, 550] width 947 height 57
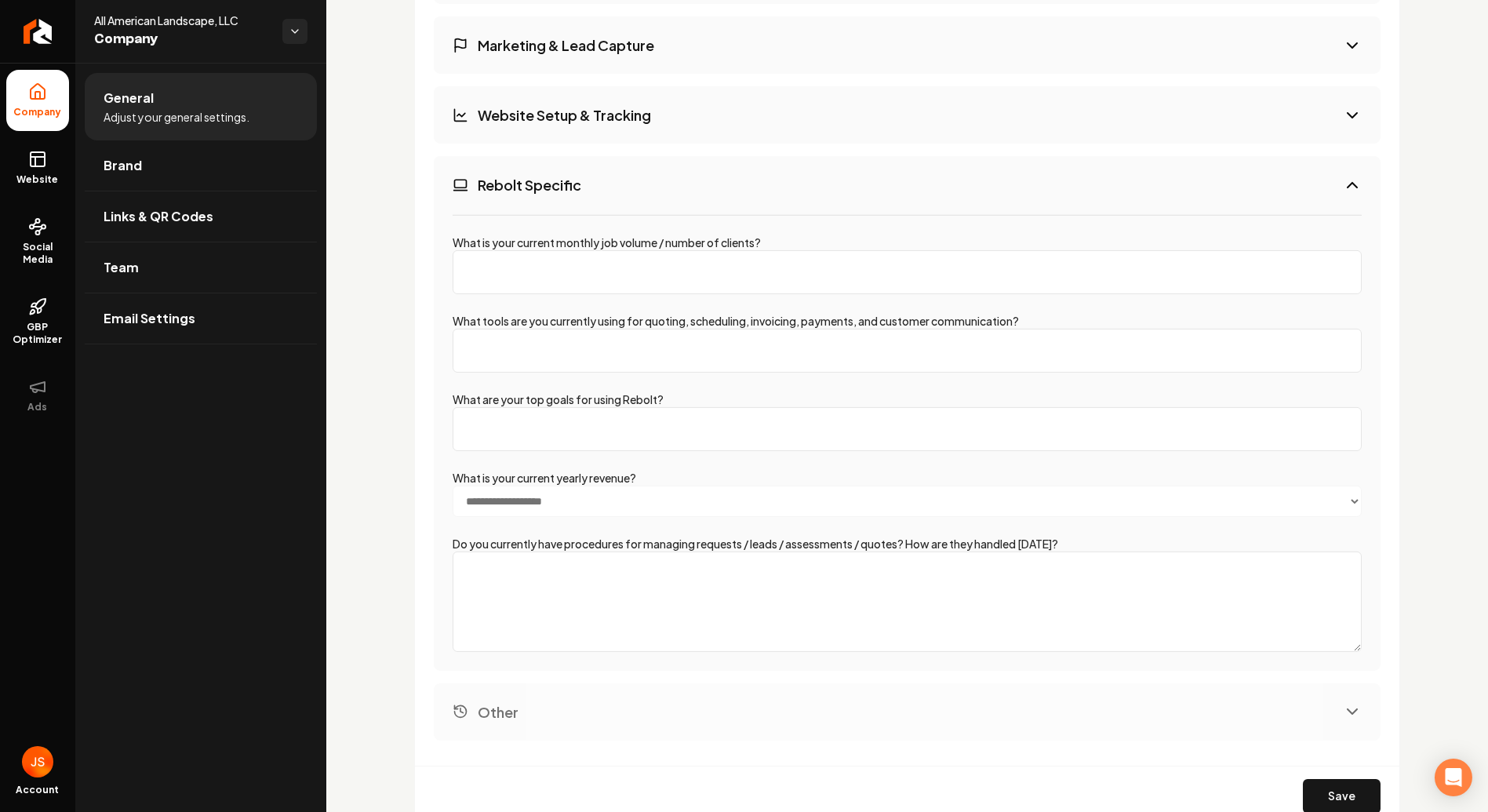
click at [645, 266] on input "What is your current monthly job volume / number of clients?" at bounding box center [908, 272] width 910 height 44
drag, startPoint x: 791, startPoint y: 220, endPoint x: 445, endPoint y: 236, distance: 346.4
click at [445, 236] on div "**********" at bounding box center [907, 442] width 947 height 456
copy label "What is your current monthly job volume / number of clients?"
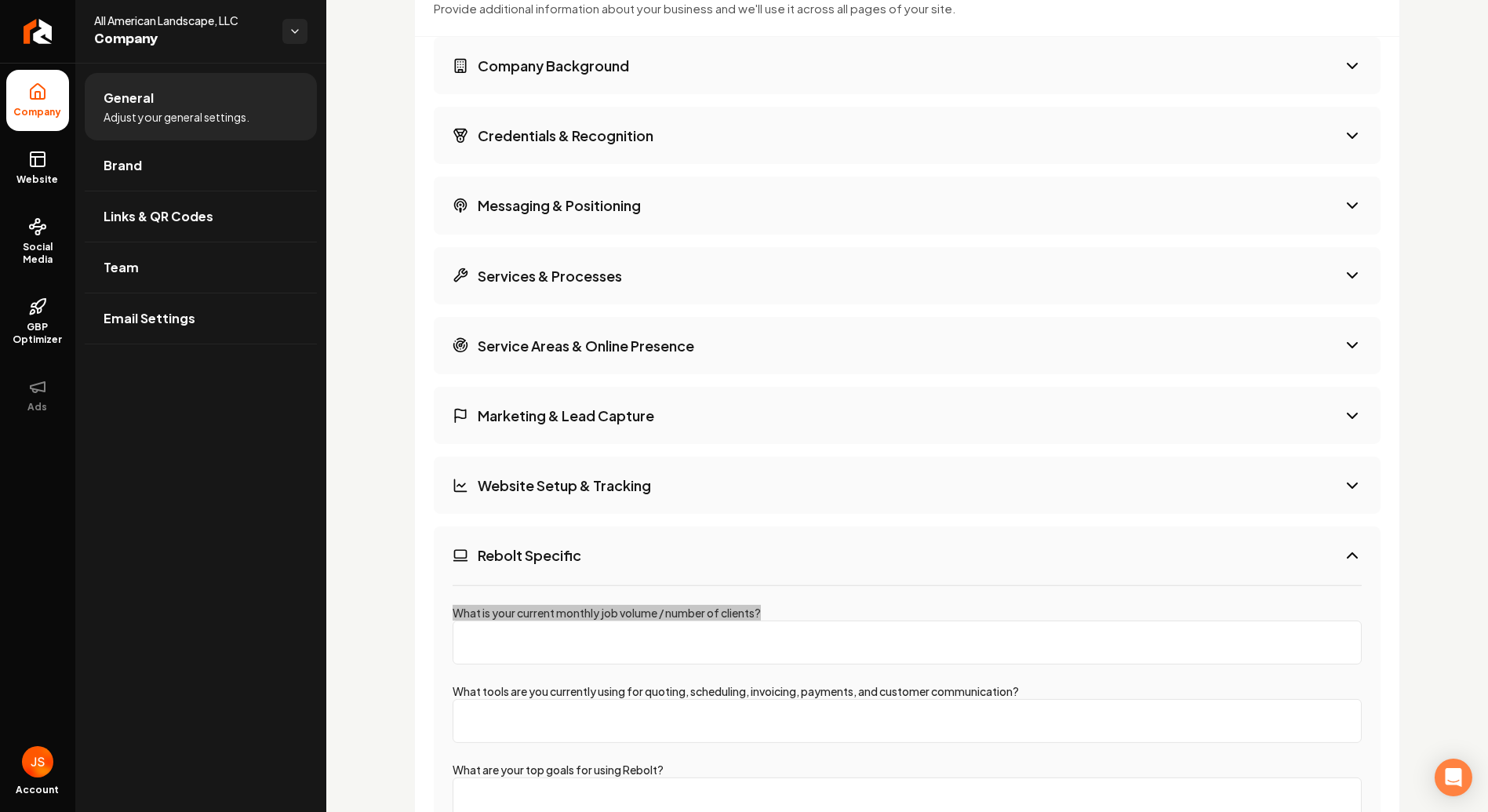
scroll to position [2100, 0]
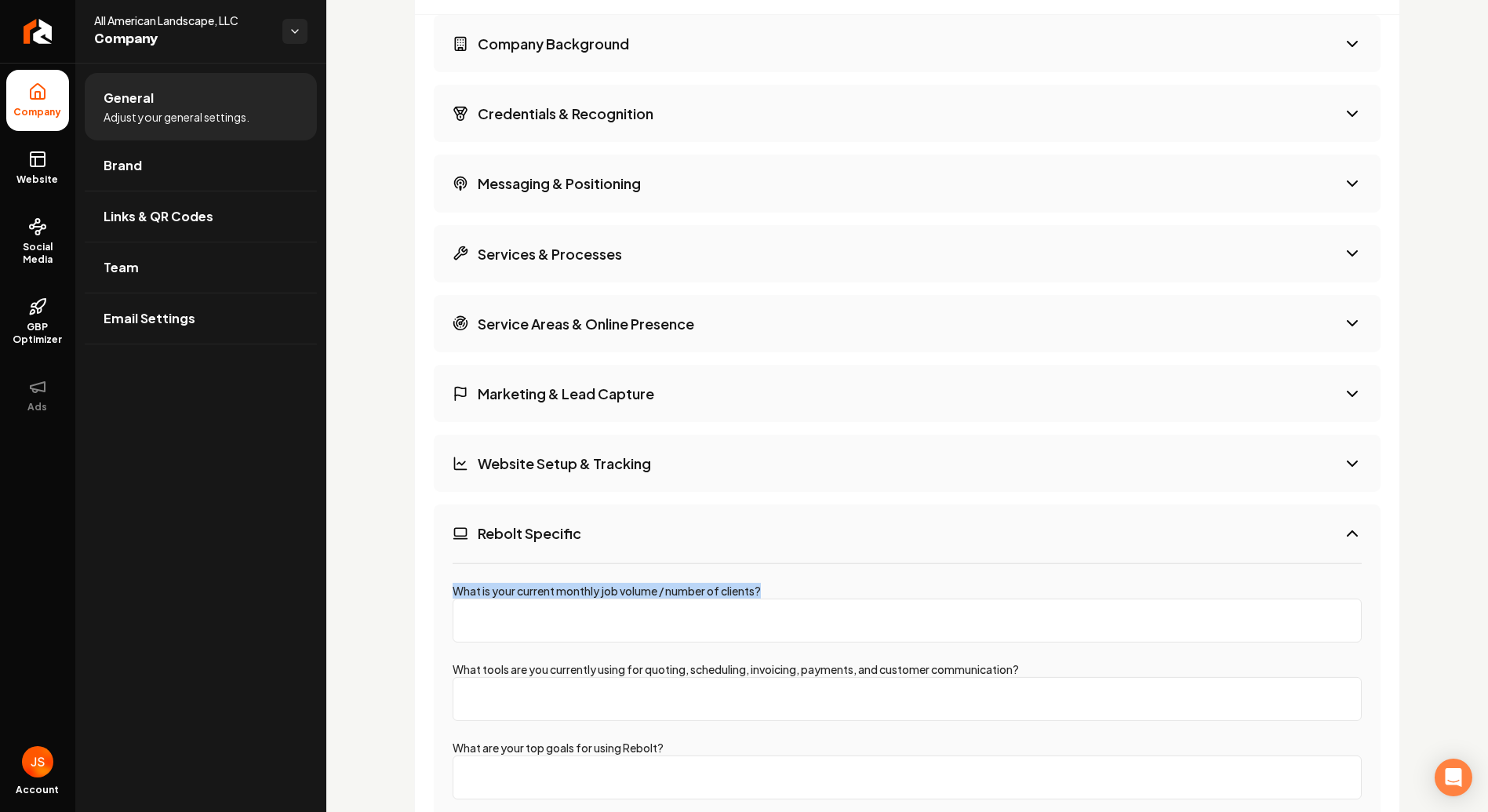
click at [661, 400] on button "Marketing & Lead Capture" at bounding box center [907, 393] width 947 height 57
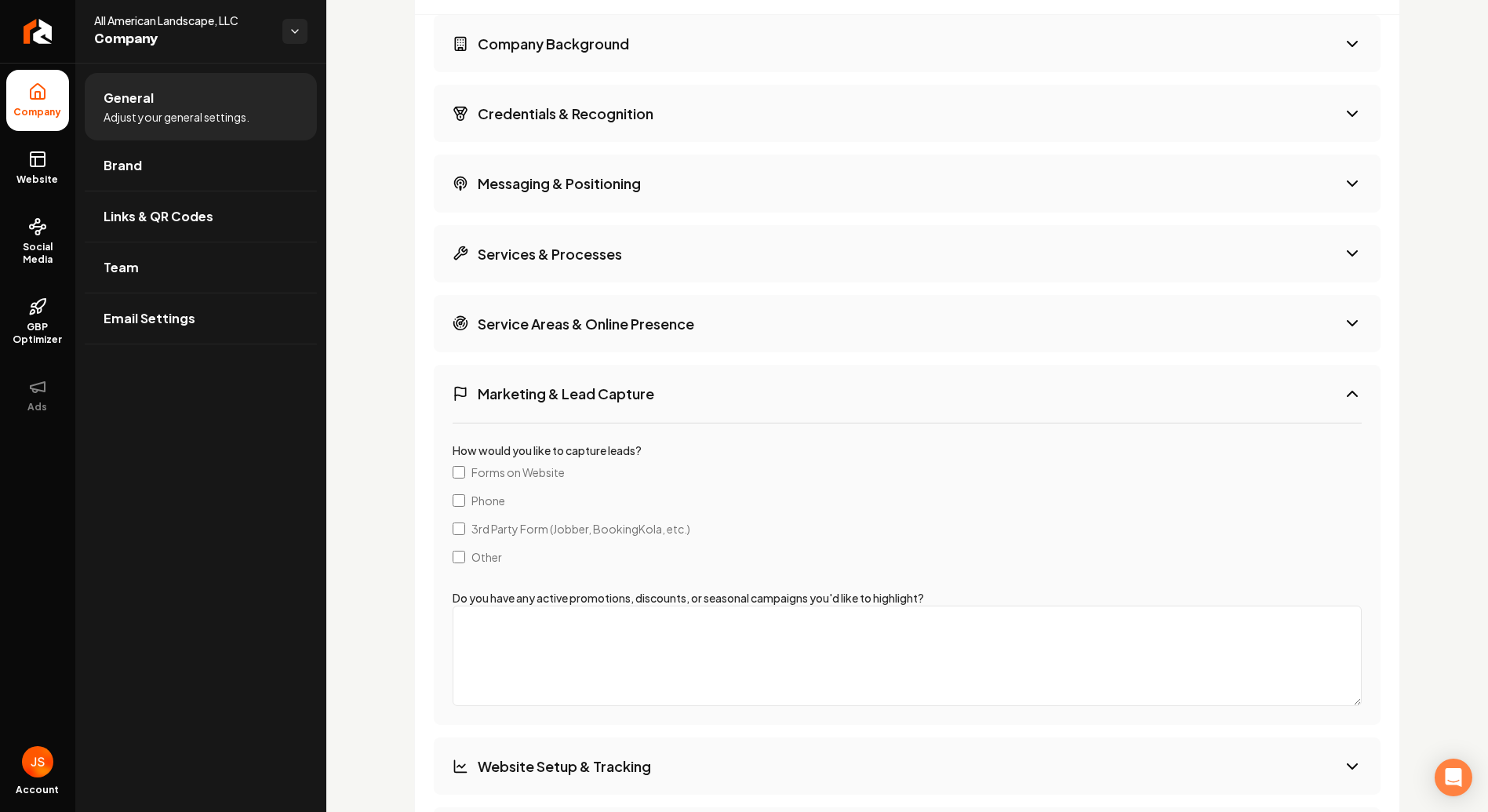
click at [583, 622] on textarea "Do you have any active promotions, discounts, or seasonal campaigns you'd like …" at bounding box center [908, 656] width 910 height 101
paste textarea "1) SNWA Turf Match Headline: Turf at seven dollars per square foot Blurb: SNWA …"
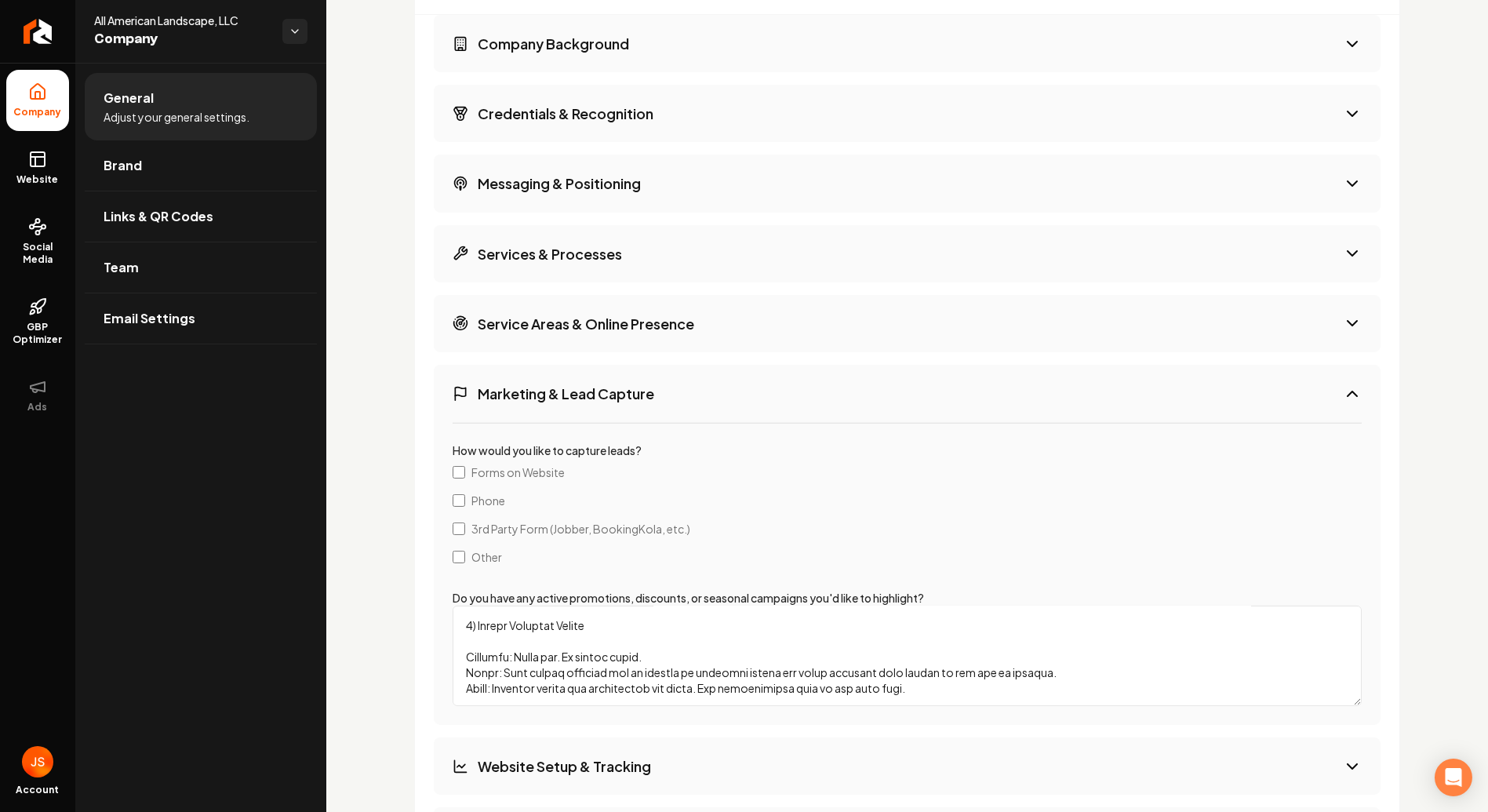
scroll to position [672, 0]
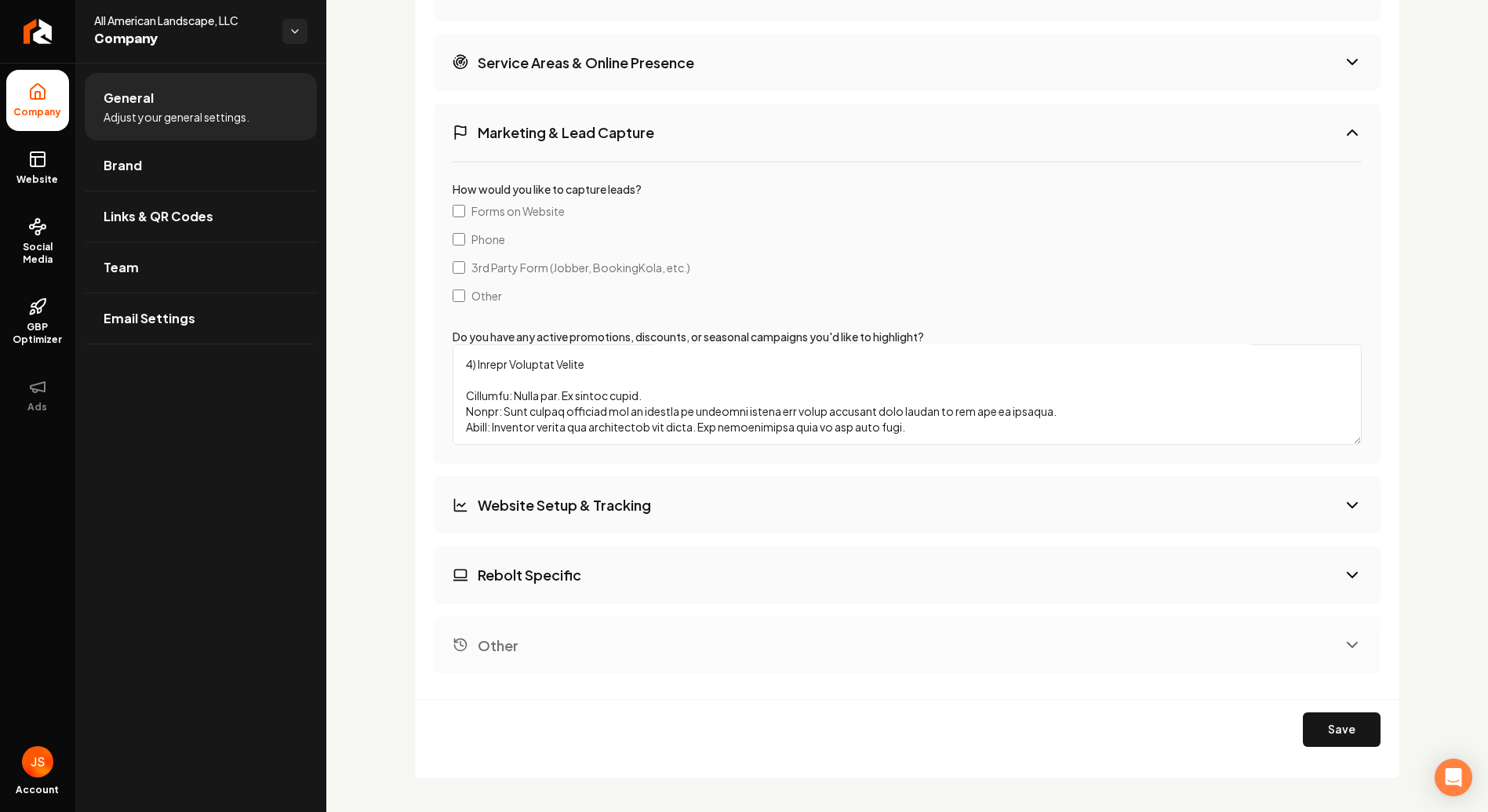
type textarea "1) SNWA Turf Match Headline: Turf at seven dollars per square foot Blurb: SNWA …"
click at [569, 503] on h3 "Website Setup & Tracking" at bounding box center [564, 505] width 173 height 19
select select "***"
select select "**"
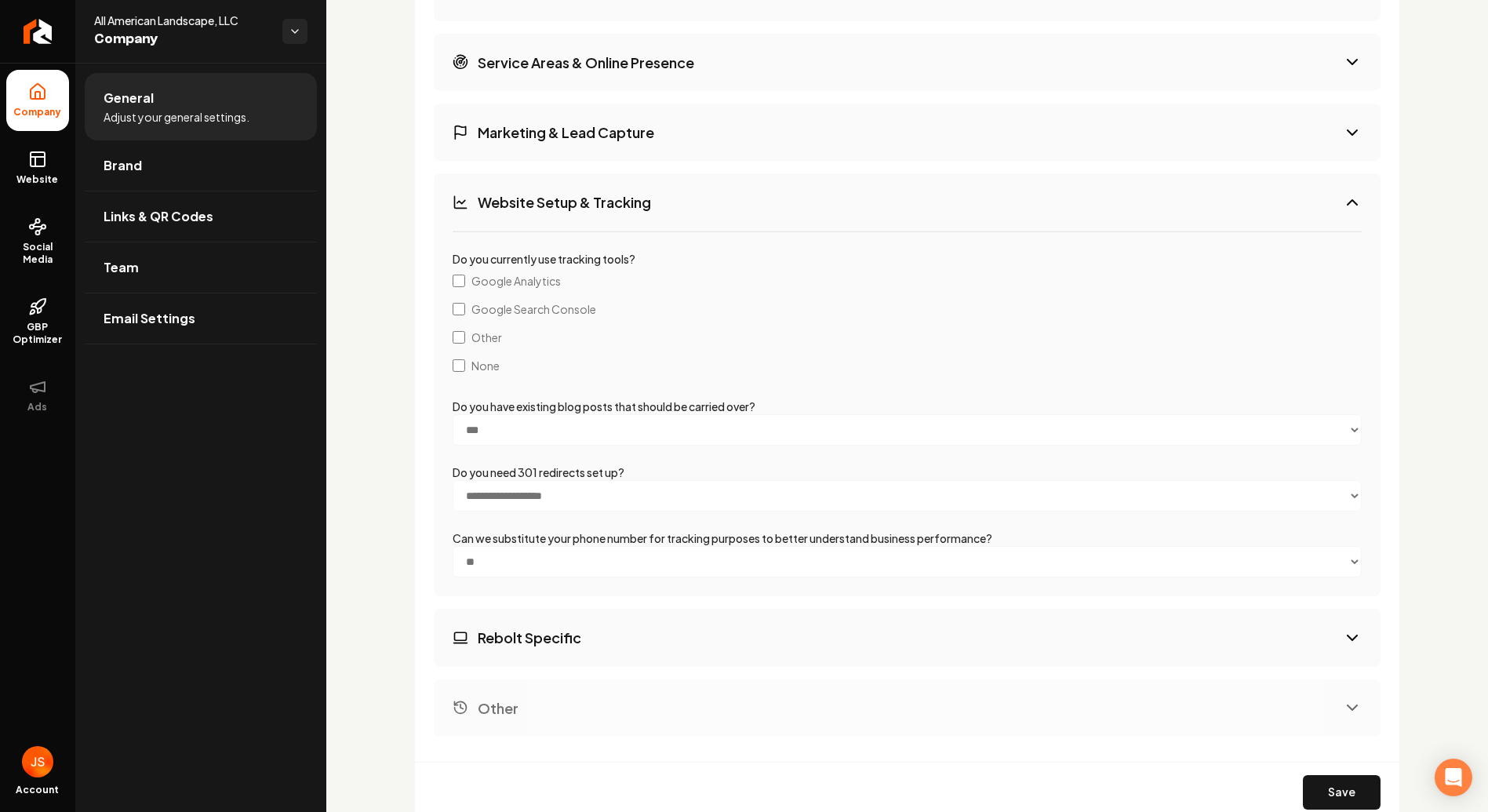
scroll to position [2361, 0]
click at [497, 278] on span "Google Analytics" at bounding box center [516, 281] width 89 height 16
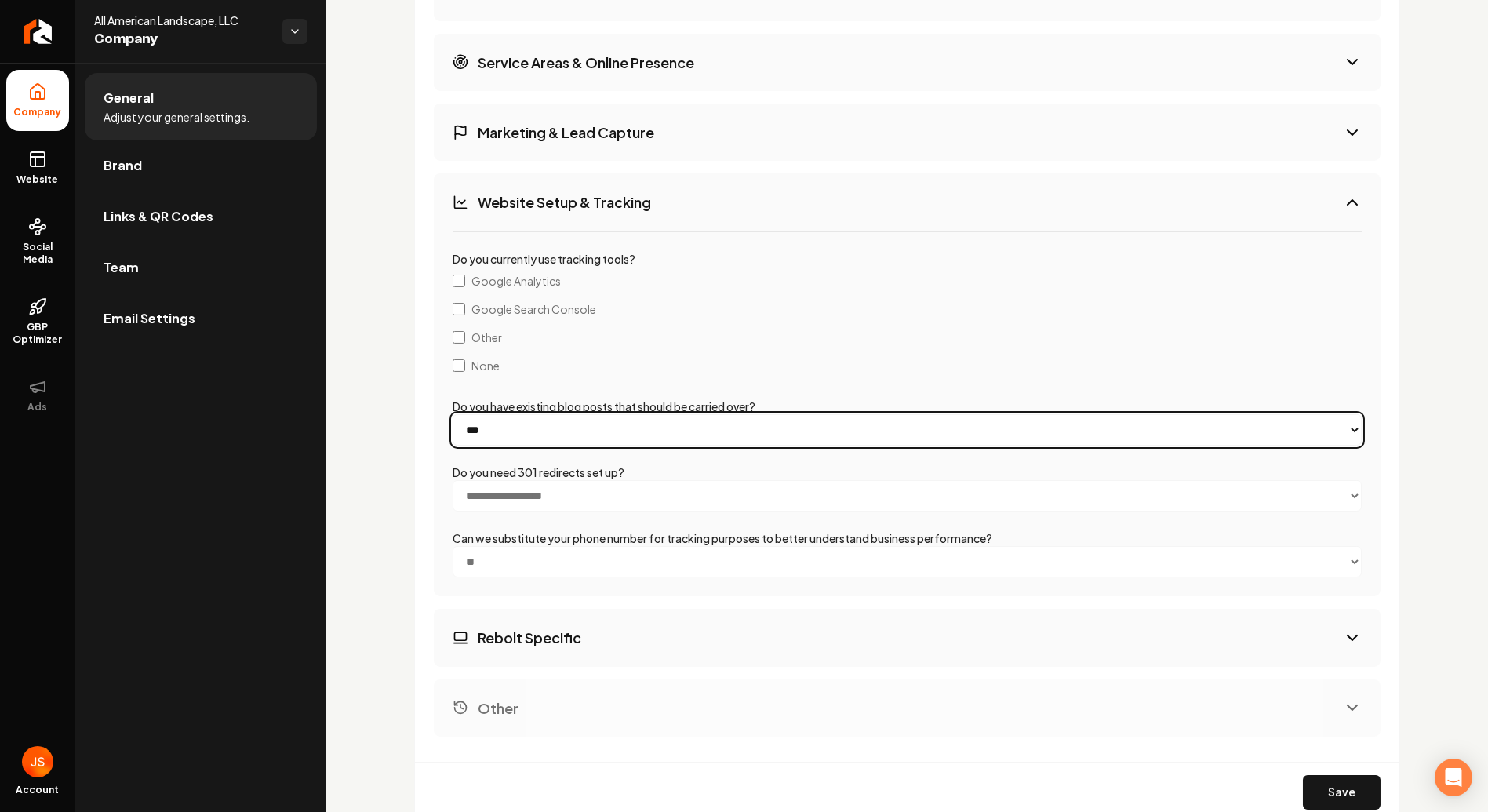
click at [606, 432] on select "**********" at bounding box center [908, 430] width 910 height 32
click at [605, 428] on select "**********" at bounding box center [908, 430] width 910 height 32
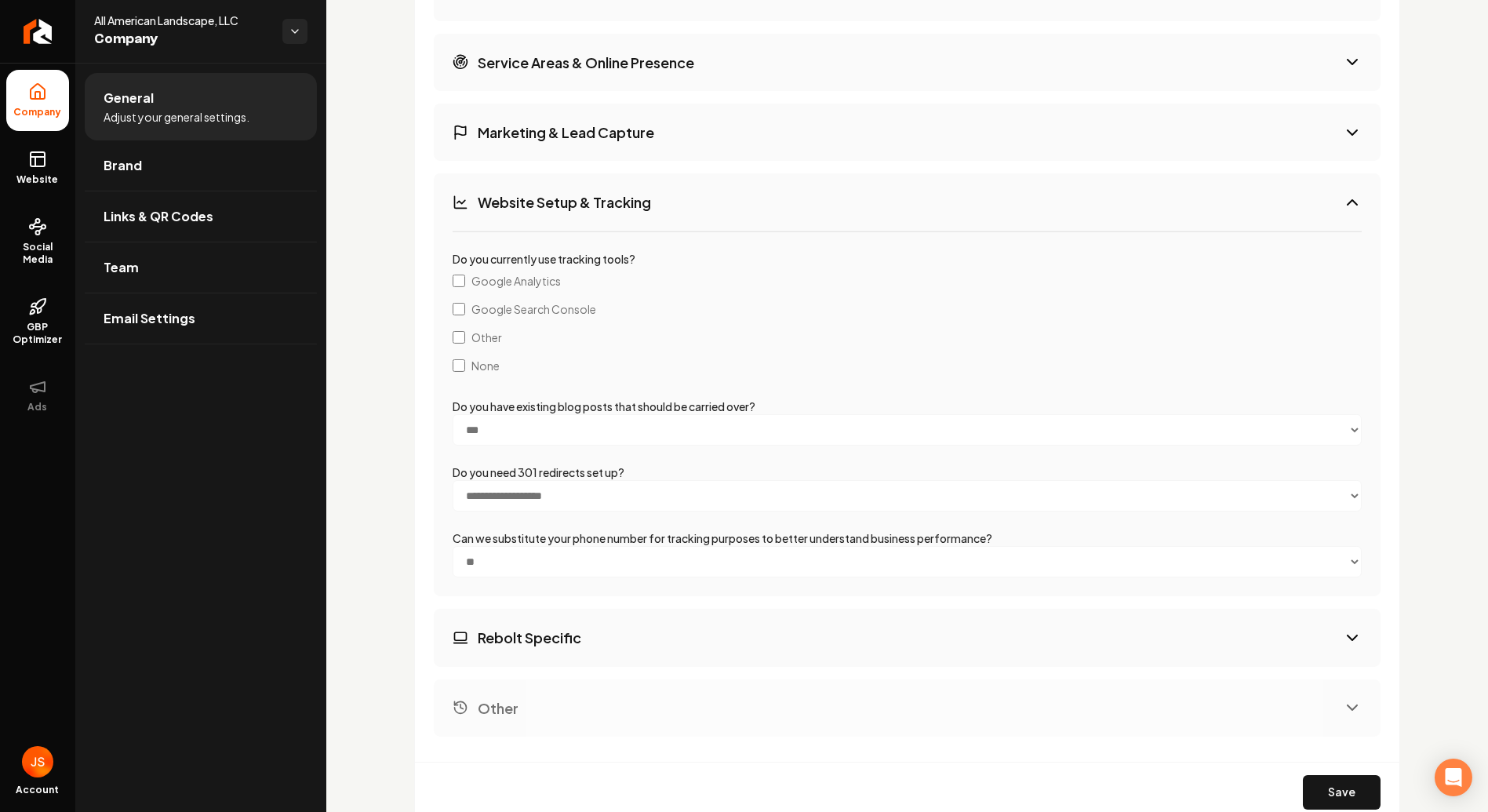
drag, startPoint x: 665, startPoint y: 320, endPoint x: 665, endPoint y: 334, distance: 14.0
click at [665, 323] on label "Other" at bounding box center [908, 337] width 910 height 28
click at [646, 332] on label "Other" at bounding box center [908, 337] width 910 height 28
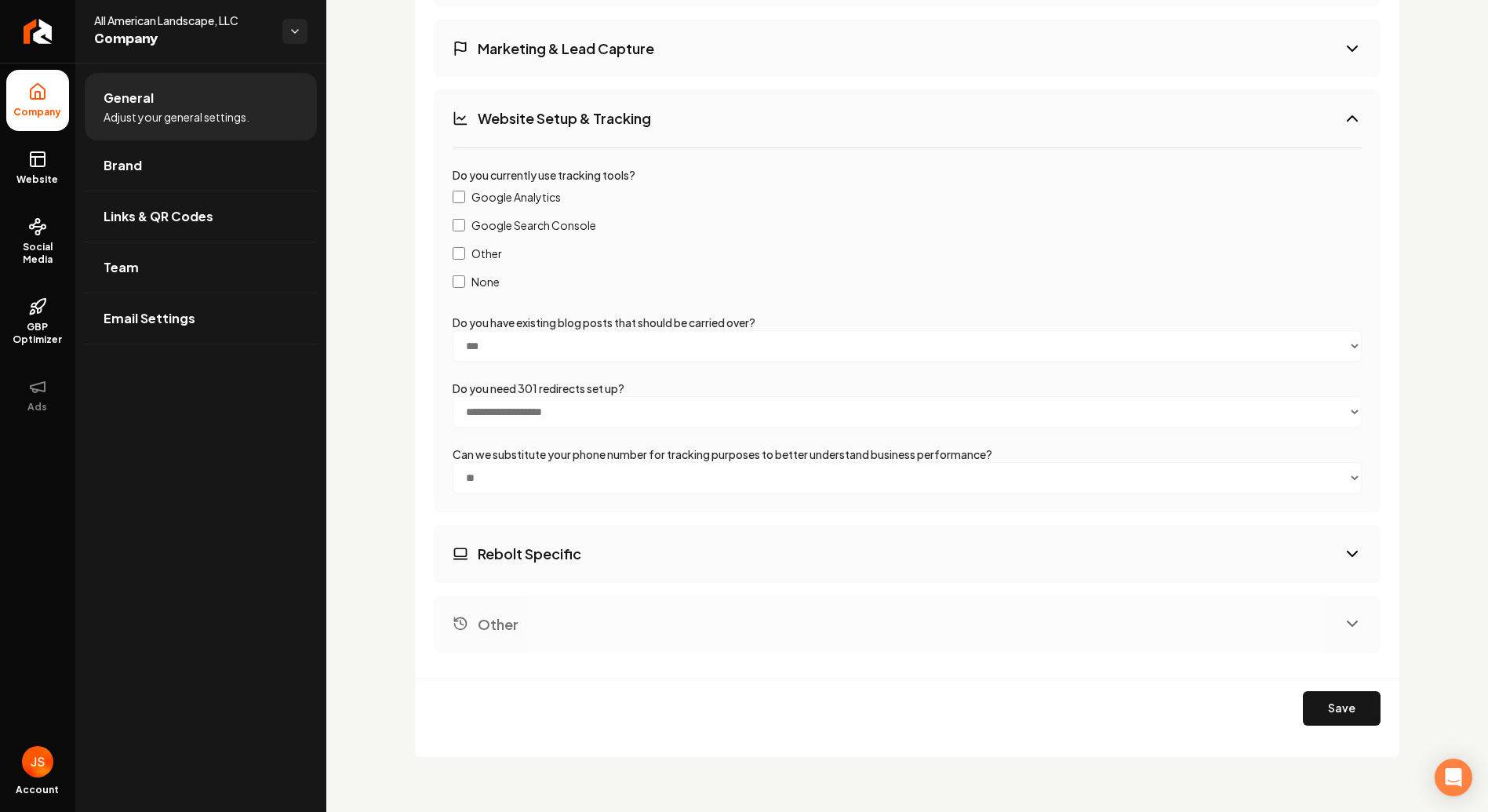
scroll to position [2448, 0]
click at [697, 546] on button "Rebolt Specific" at bounding box center [907, 550] width 947 height 57
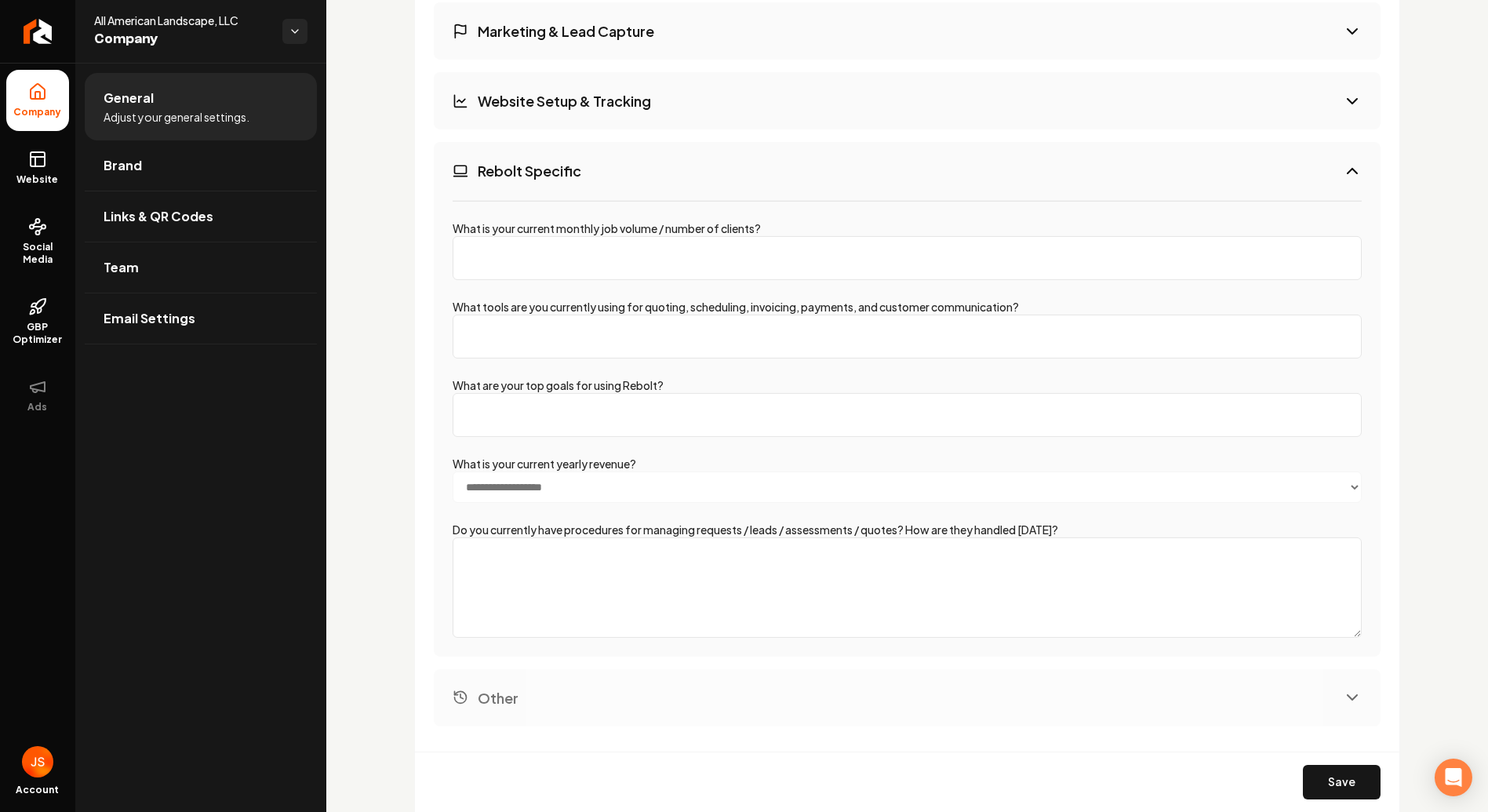
scroll to position [2278, 0]
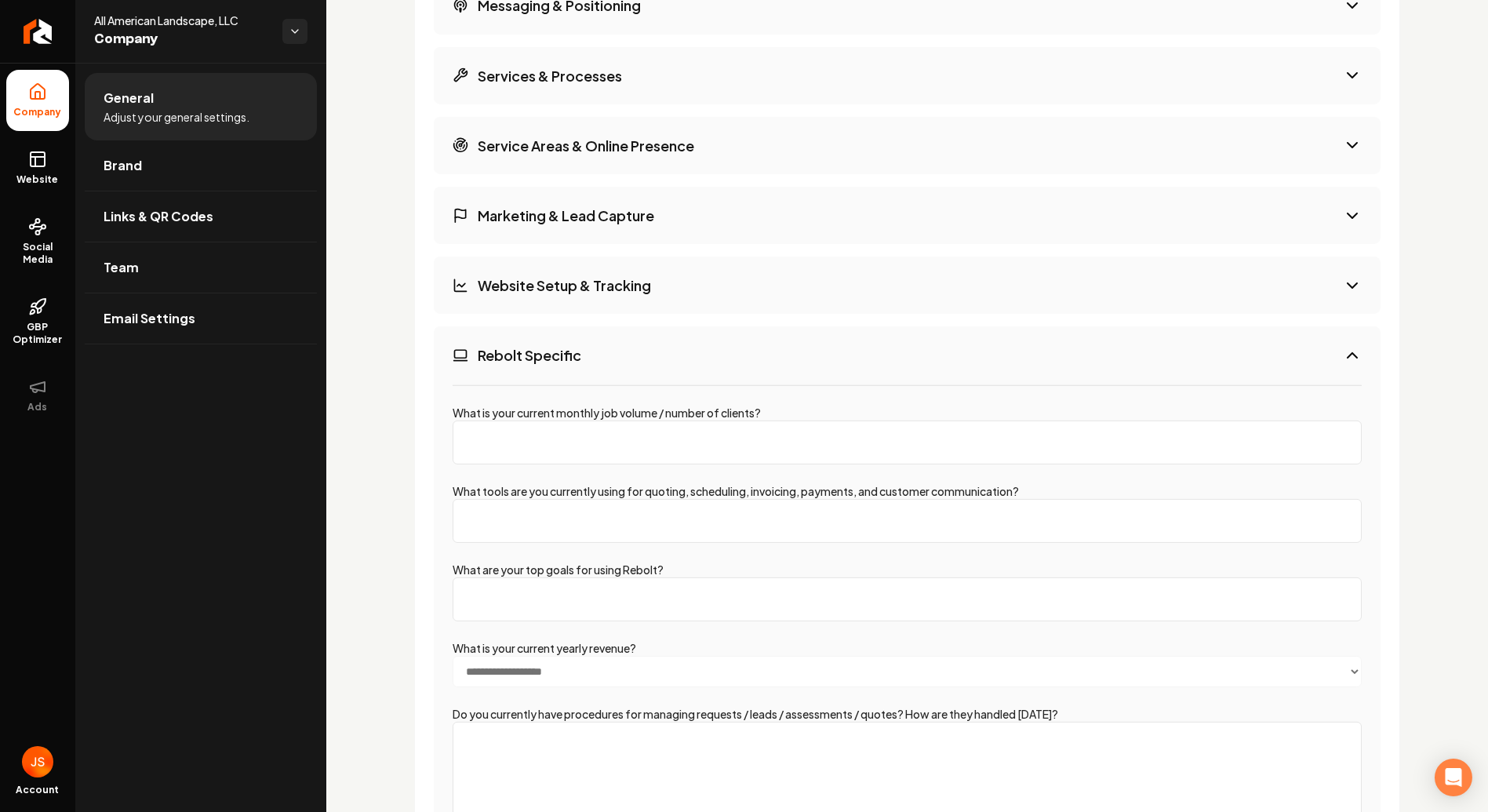
click at [573, 432] on input "What is your current monthly job volume / number of clients?" at bounding box center [908, 442] width 910 height 44
drag, startPoint x: 772, startPoint y: 447, endPoint x: 280, endPoint y: 406, distance: 493.7
click at [280, 406] on div "Company Website Social Media GBP Optimizer Ads Account All American Landscape, …" at bounding box center [744, 406] width 1488 height 812
click at [573, 521] on input "What tools are you currently using for quoting, scheduling, invoicing, payments…" at bounding box center [908, 521] width 910 height 44
click at [530, 438] on input "200000" at bounding box center [908, 442] width 910 height 44
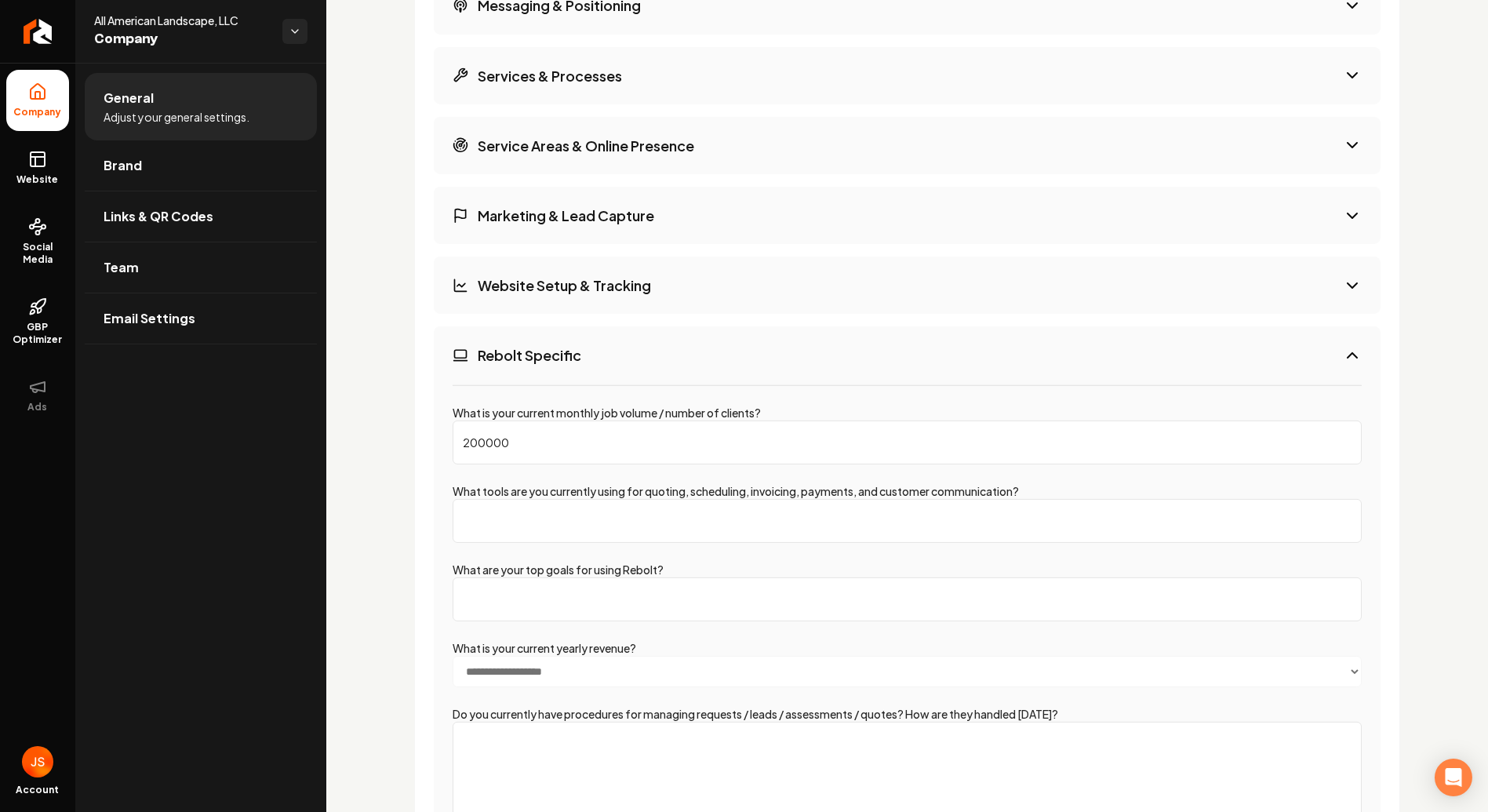
drag, startPoint x: 435, startPoint y: 414, endPoint x: 329, endPoint y: 384, distance: 110.2
type input "250000"
click at [560, 521] on input "What tools are you currently using for quoting, scheduling, invoicing, payments…" at bounding box center [908, 521] width 910 height 44
type input "Jobber"
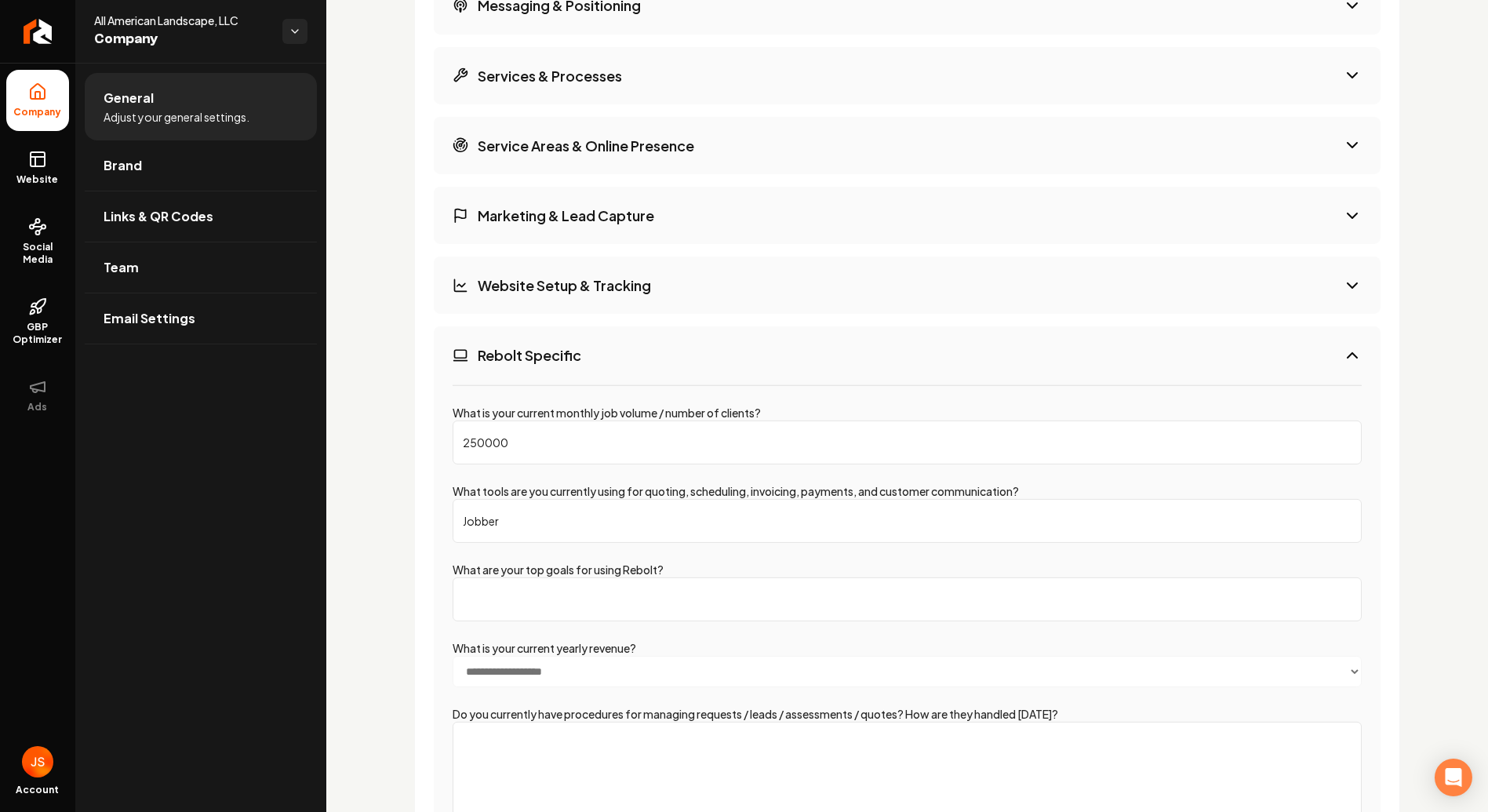
click at [720, 588] on input "What are your top goals for using Rebolt?" at bounding box center [908, 599] width 910 height 44
type input "SEO. Getting leads. Professional Website. High end customers."
drag, startPoint x: 683, startPoint y: 559, endPoint x: 469, endPoint y: 559, distance: 214.0
click at [438, 557] on div "**********" at bounding box center [907, 612] width 947 height 456
copy label "What are your top goals for using Rebolt?"
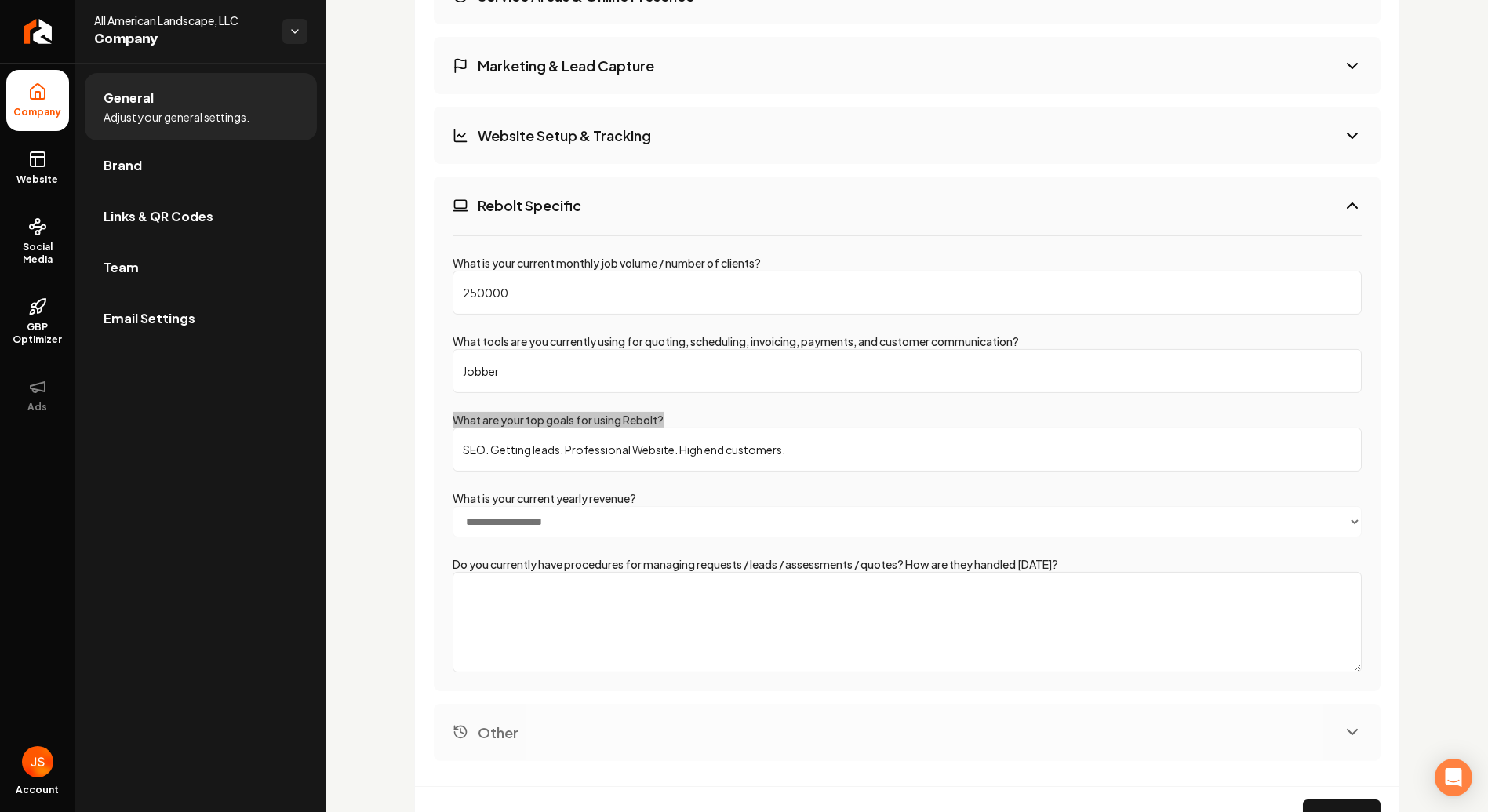
scroll to position [2540, 0]
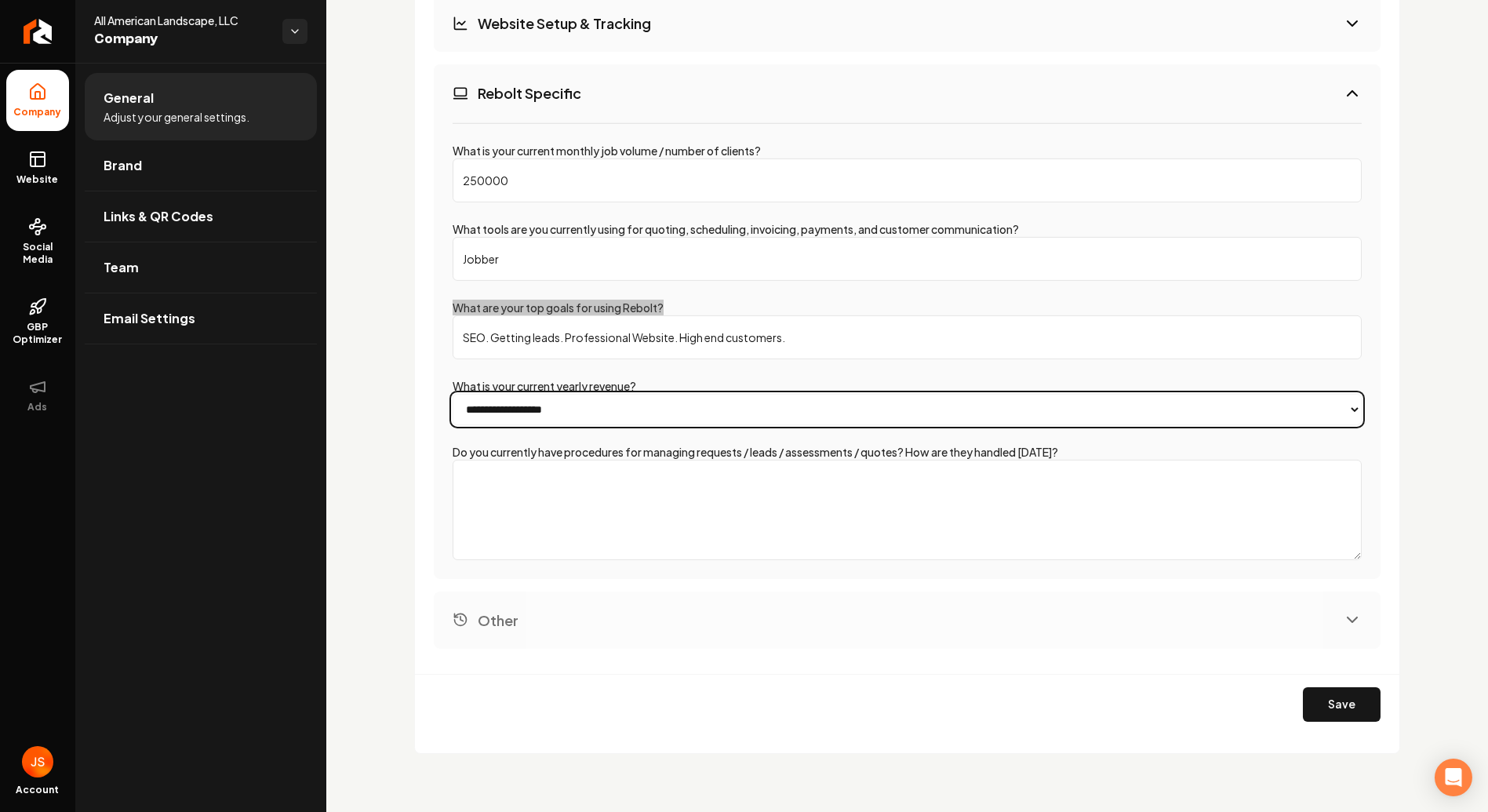
click at [594, 403] on select "**********" at bounding box center [908, 410] width 910 height 32
select select "*****"
click at [453, 394] on select "**********" at bounding box center [908, 410] width 910 height 32
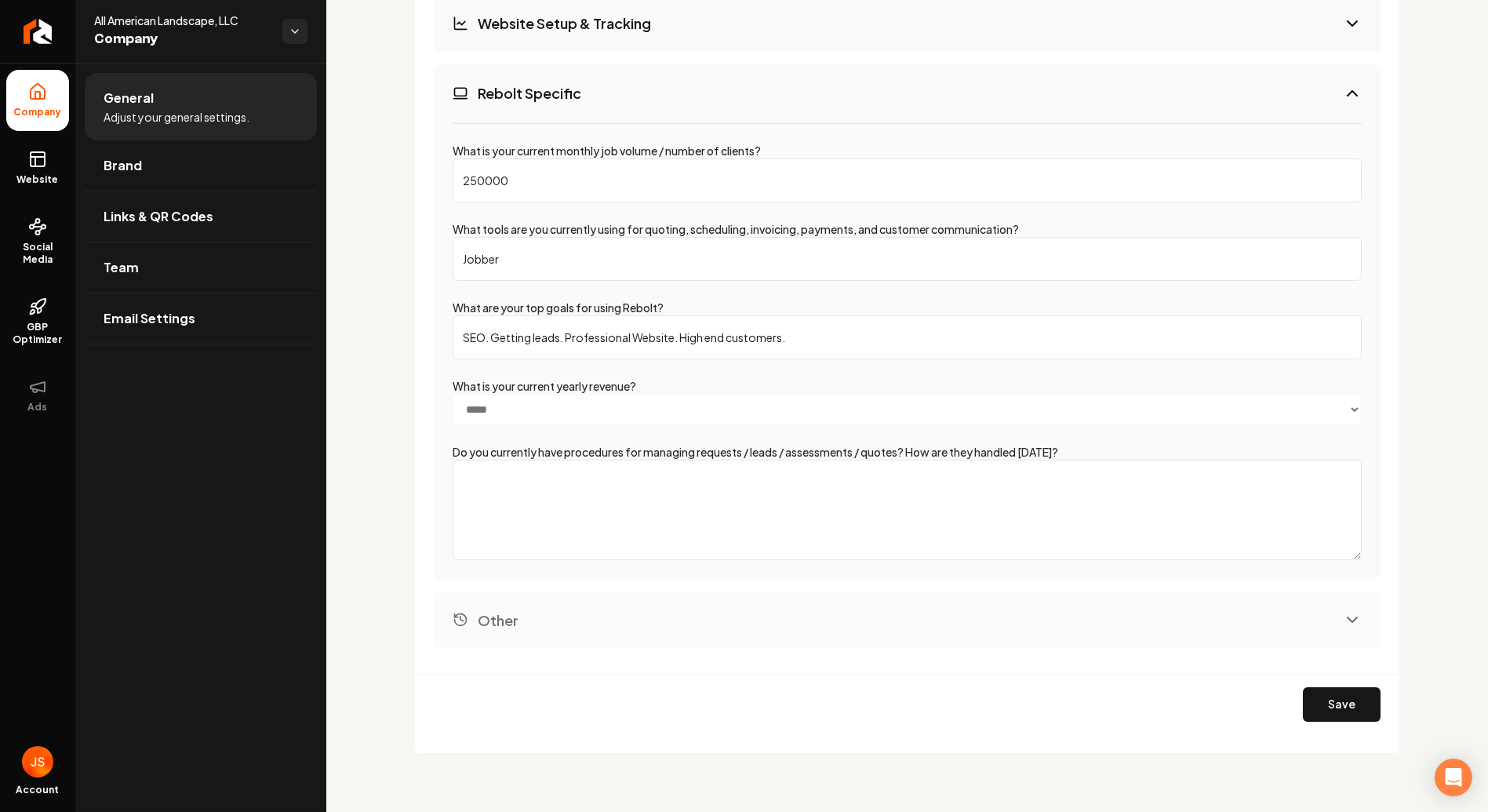
click at [608, 515] on textarea "Do you currently have procedures for managing requests / leads / assessments / …" at bounding box center [908, 510] width 910 height 101
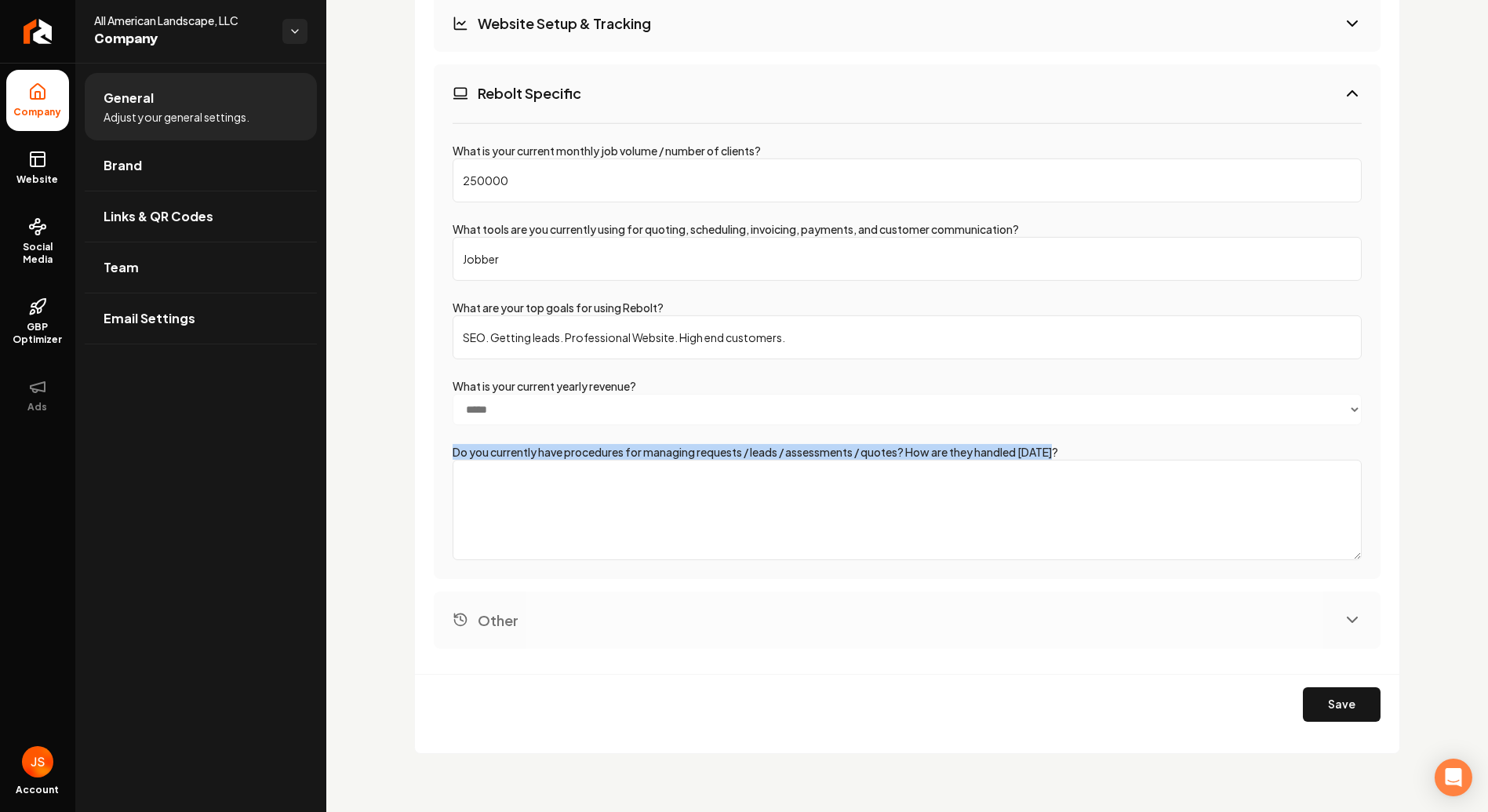
drag, startPoint x: 1081, startPoint y: 446, endPoint x: 454, endPoint y: 441, distance: 627.0
click at [454, 444] on div "Do you currently have procedures for managing requests / leads / assessments / …" at bounding box center [908, 501] width 910 height 116
copy label "Do you currently have procedures for managing requests / leads / assessments / …"
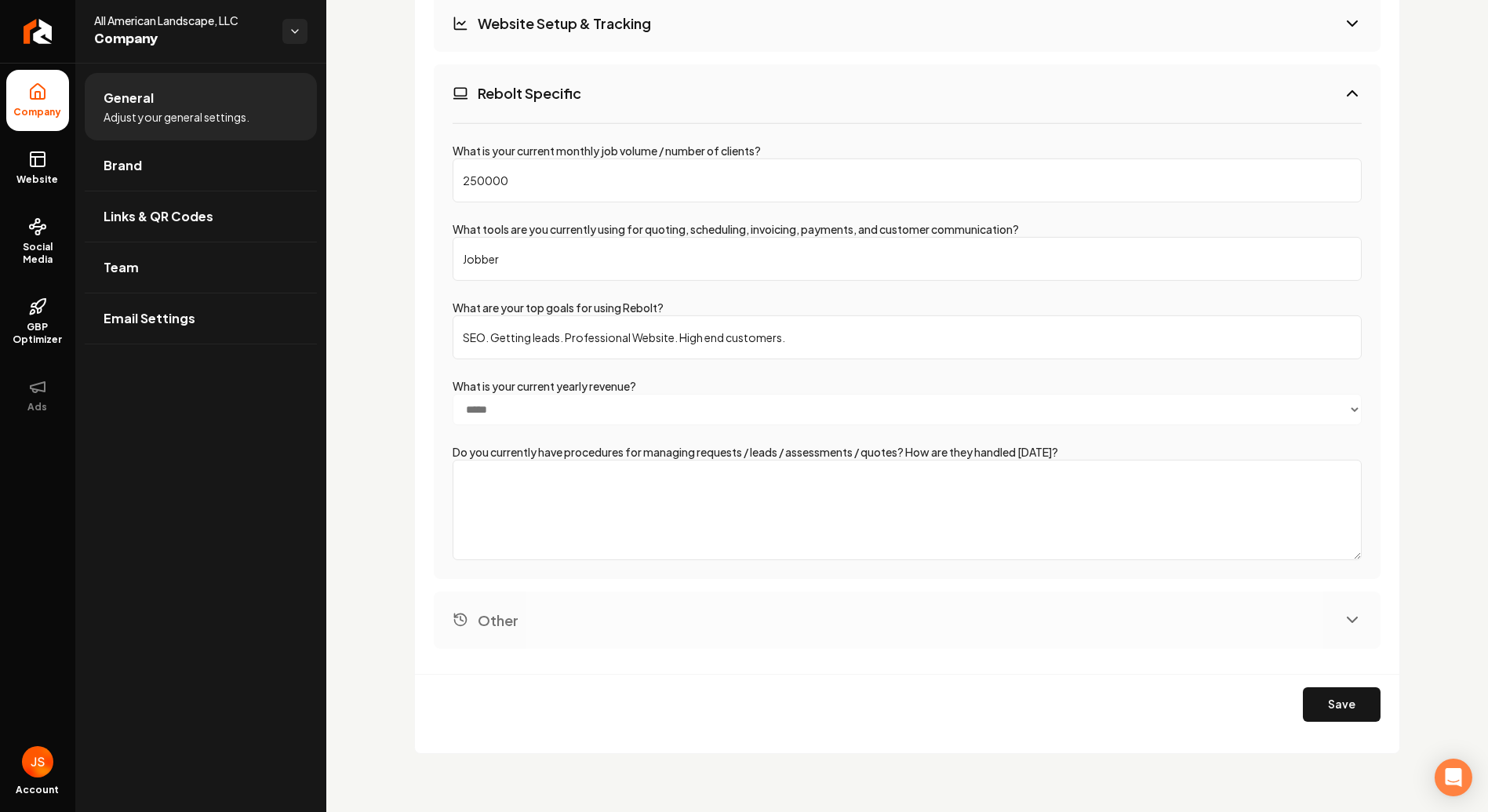
click at [497, 482] on textarea "Do you currently have procedures for managing requests / leads / assessments / …" at bounding box center [908, 510] width 910 height 101
click at [842, 338] on input "SEO. Getting leads. Professional Website. High end customers." at bounding box center [908, 337] width 910 height 44
drag, startPoint x: 841, startPoint y: 337, endPoint x: 406, endPoint y: 326, distance: 435.1
click at [824, 329] on input "SEO. Getting leads. Professional Website. High end customers." at bounding box center [908, 337] width 910 height 44
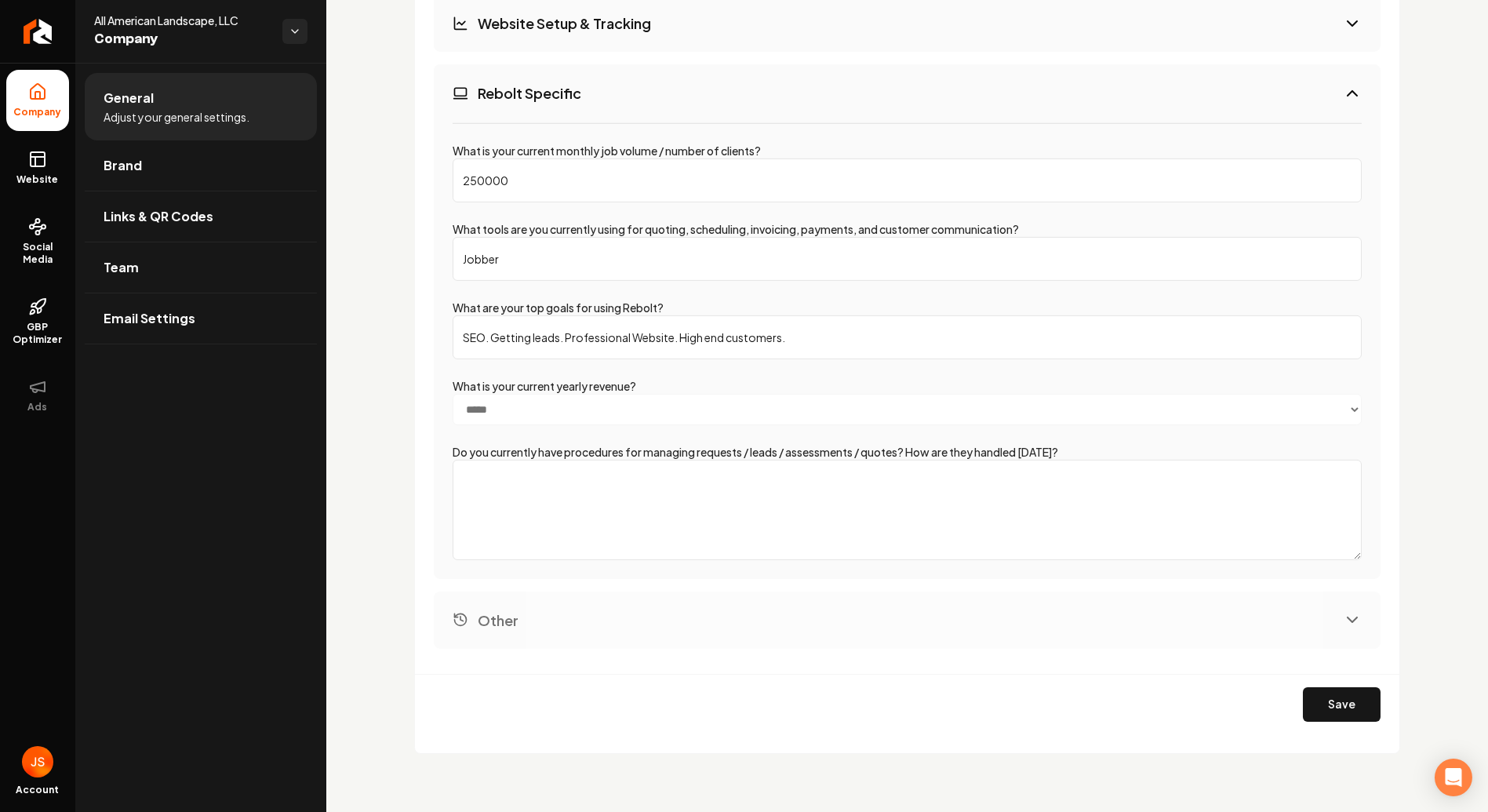
paste input "Streamline Lead Management We want all leads from our website, ads, and referra…"
type input "SEO. Getting leads. Professional Website. High end customers. Streamline Lead M…"
click at [570, 482] on textarea "Do you currently have procedures for managing requests / leads / assessments / …" at bounding box center [908, 510] width 910 height 101
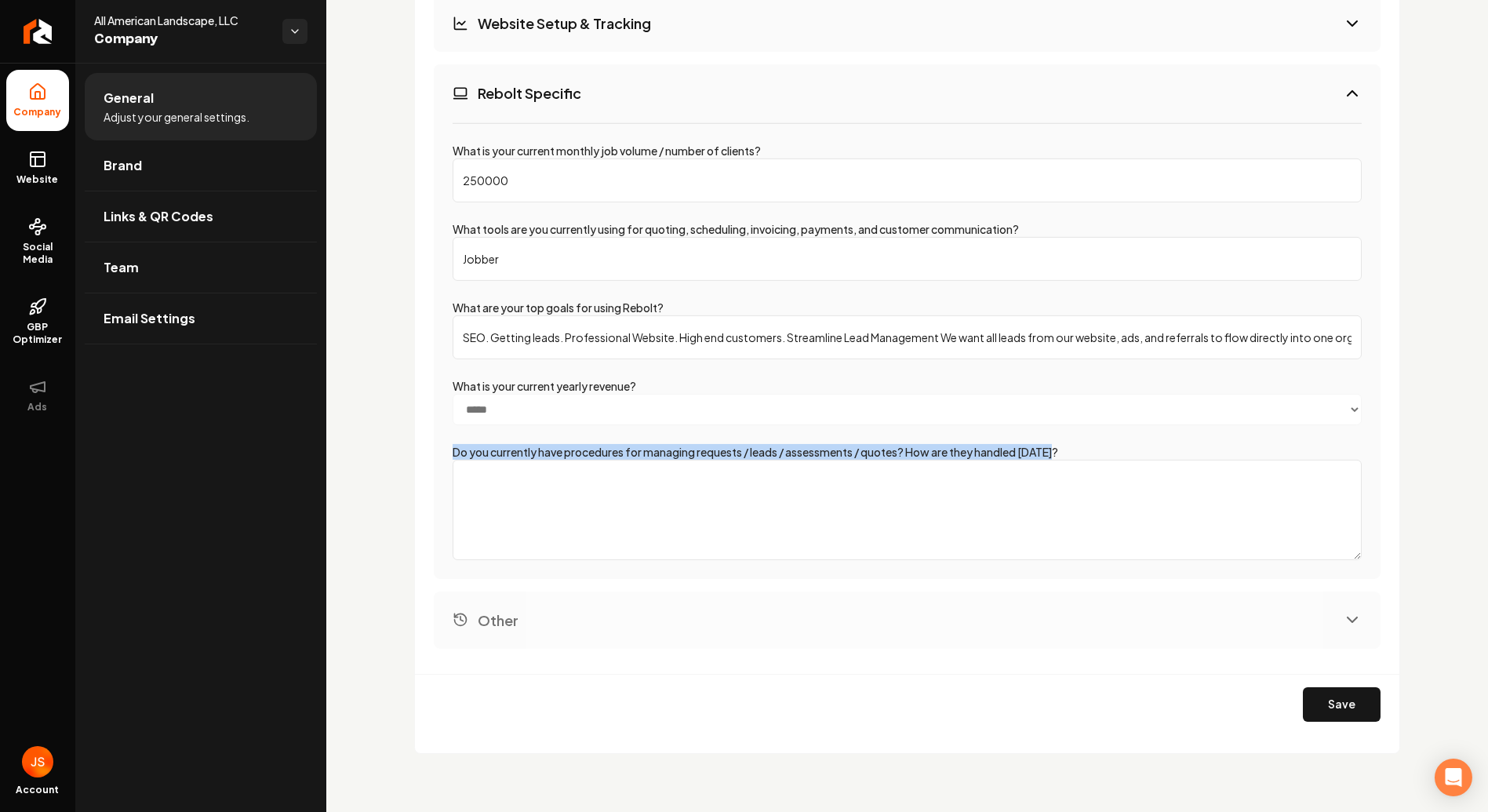
drag, startPoint x: 1074, startPoint y: 437, endPoint x: 454, endPoint y: 442, distance: 620.0
click at [454, 442] on div "**********" at bounding box center [907, 350] width 947 height 456
copy label "Do you currently have procedures for managing requests / leads / assessments / …"
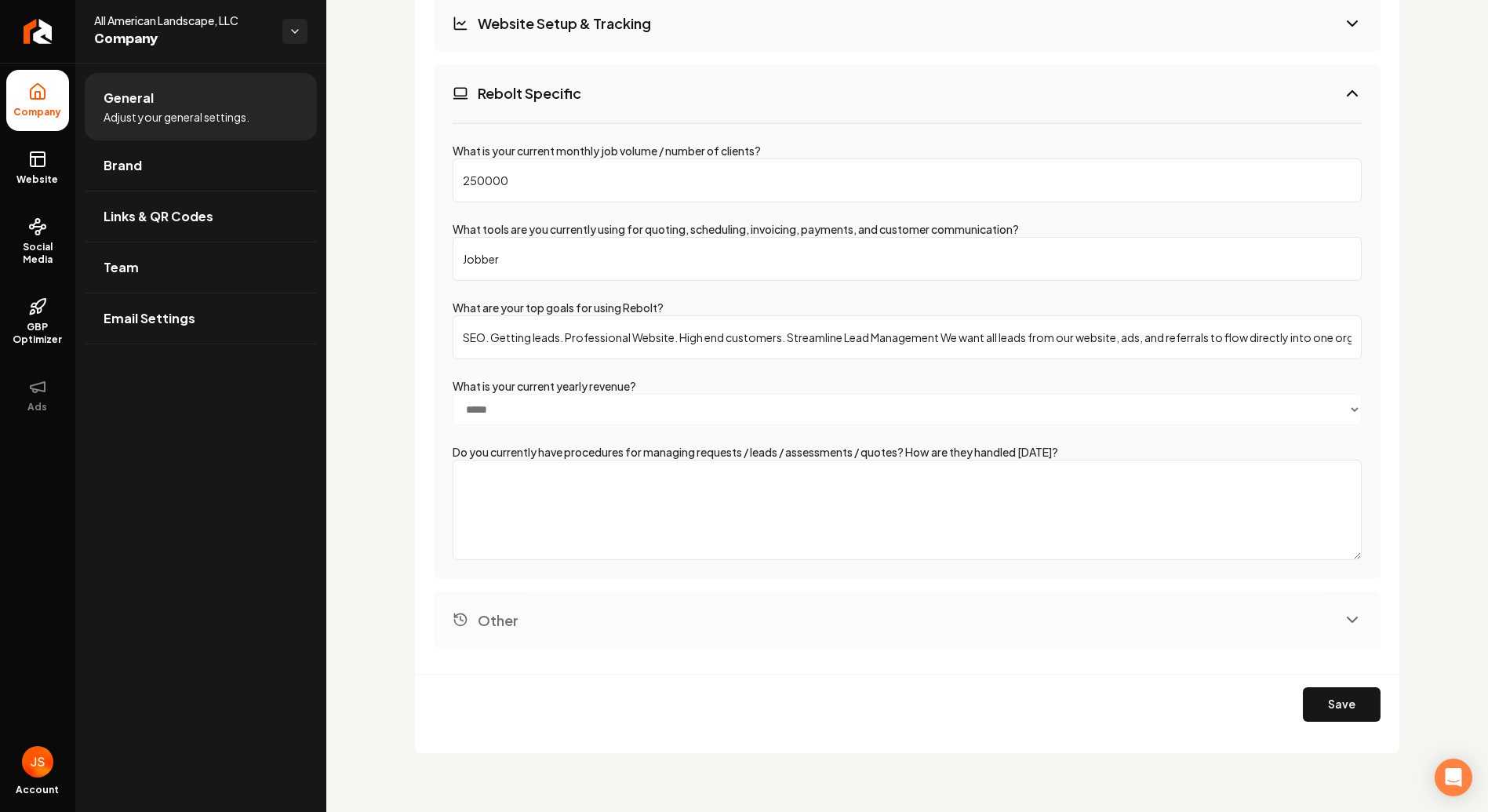
click at [767, 499] on textarea "Do you currently have procedures for managing requests / leads / assessments / …" at bounding box center [908, 510] width 910 height 101
click at [510, 478] on textarea "Do you currently have procedures for managing requests / leads / assessments / …" at bounding box center [908, 510] width 910 height 101
paste textarea "1. Loremips Dolorsit Ame con adipisci elit se doeiusm tem Incidi utlabor etdo, …"
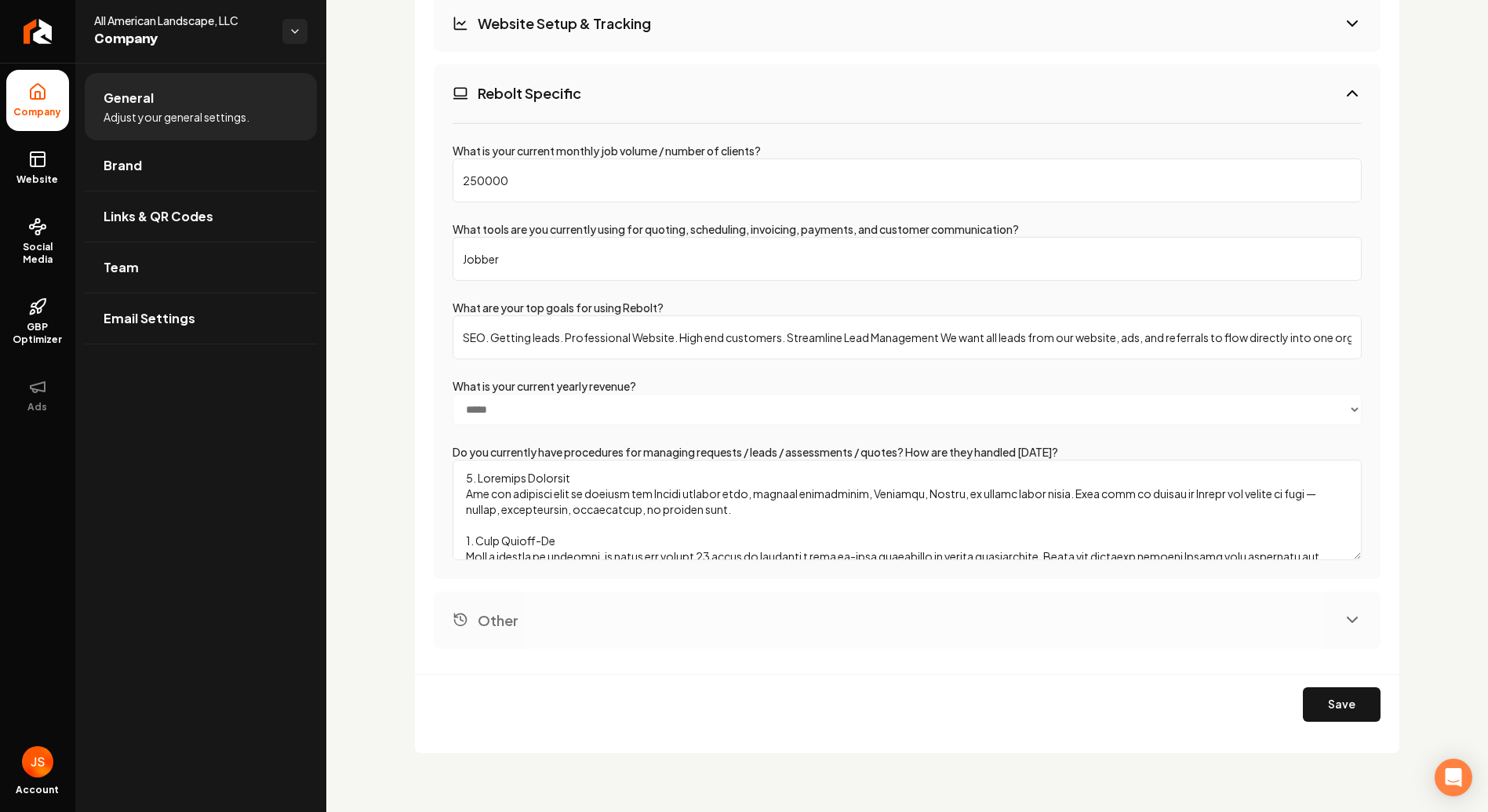
scroll to position [207, 0]
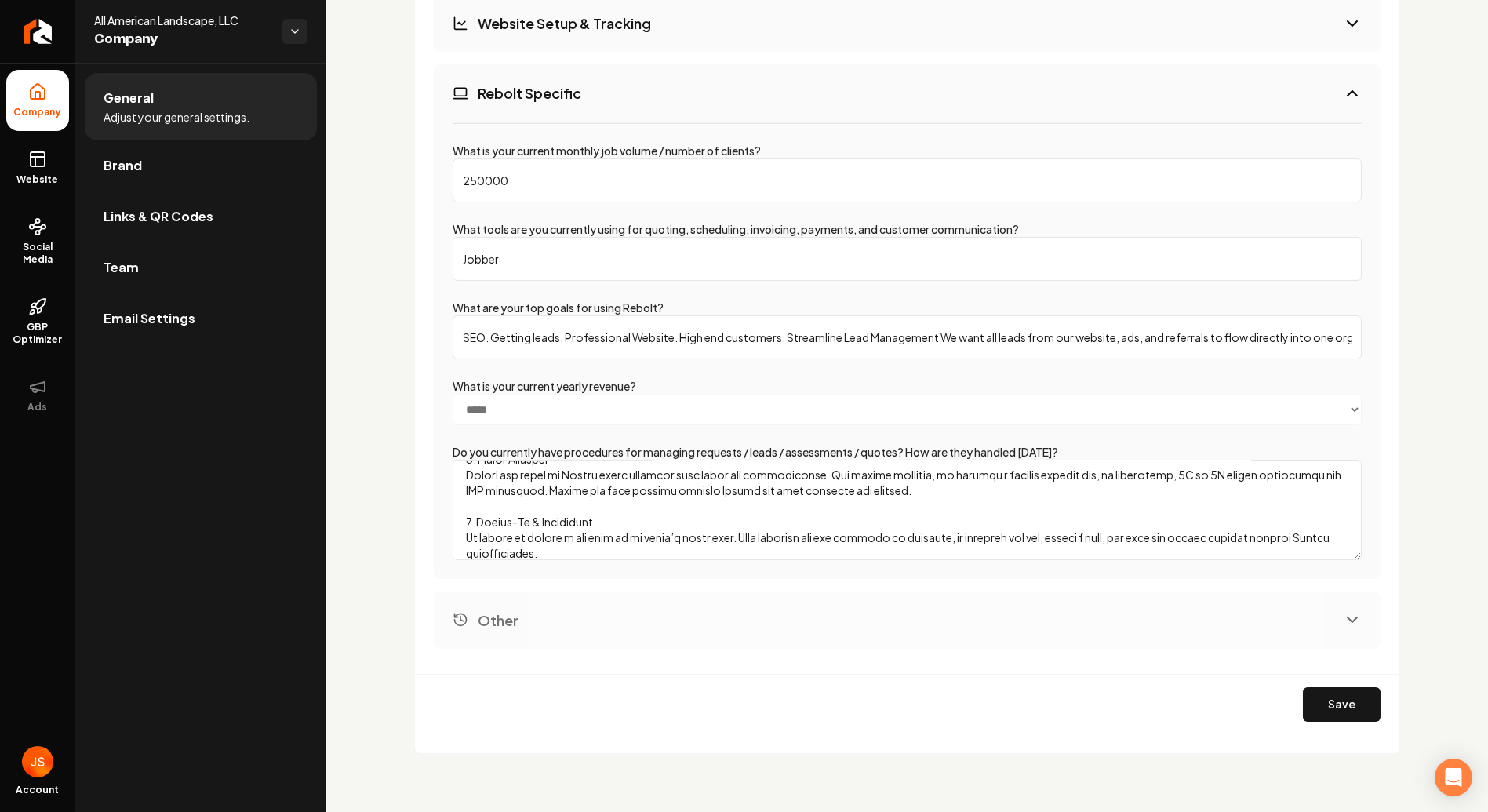
type textarea "1. Loremips Dolorsit Ame con adipisci elit se doeiusm tem Incidi utlabor etdo, …"
click at [683, 591] on button "Other" at bounding box center [907, 620] width 947 height 57
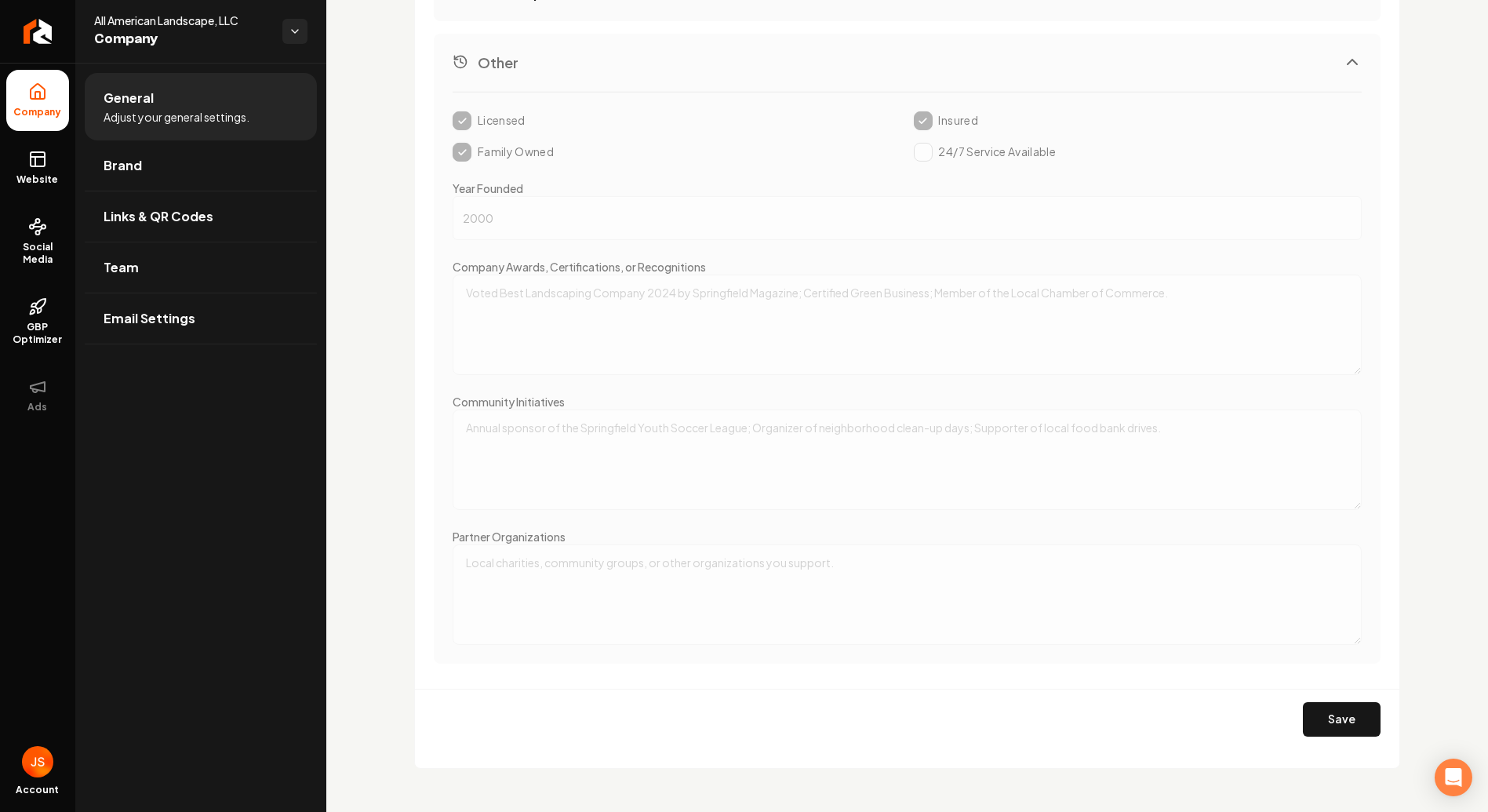
scroll to position [2655, 0]
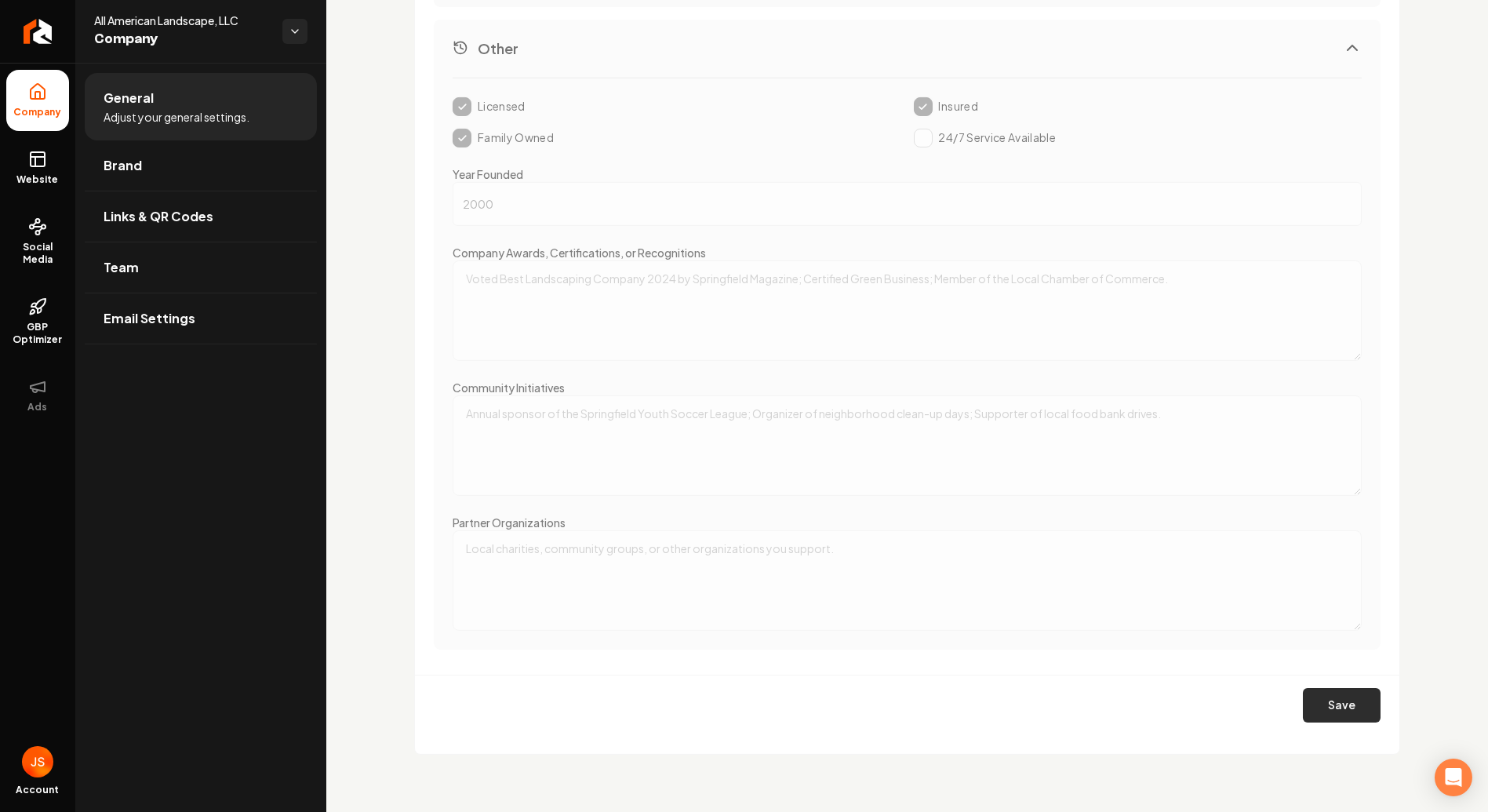
click at [1318, 688] on button "Save" at bounding box center [1342, 704] width 78 height 34
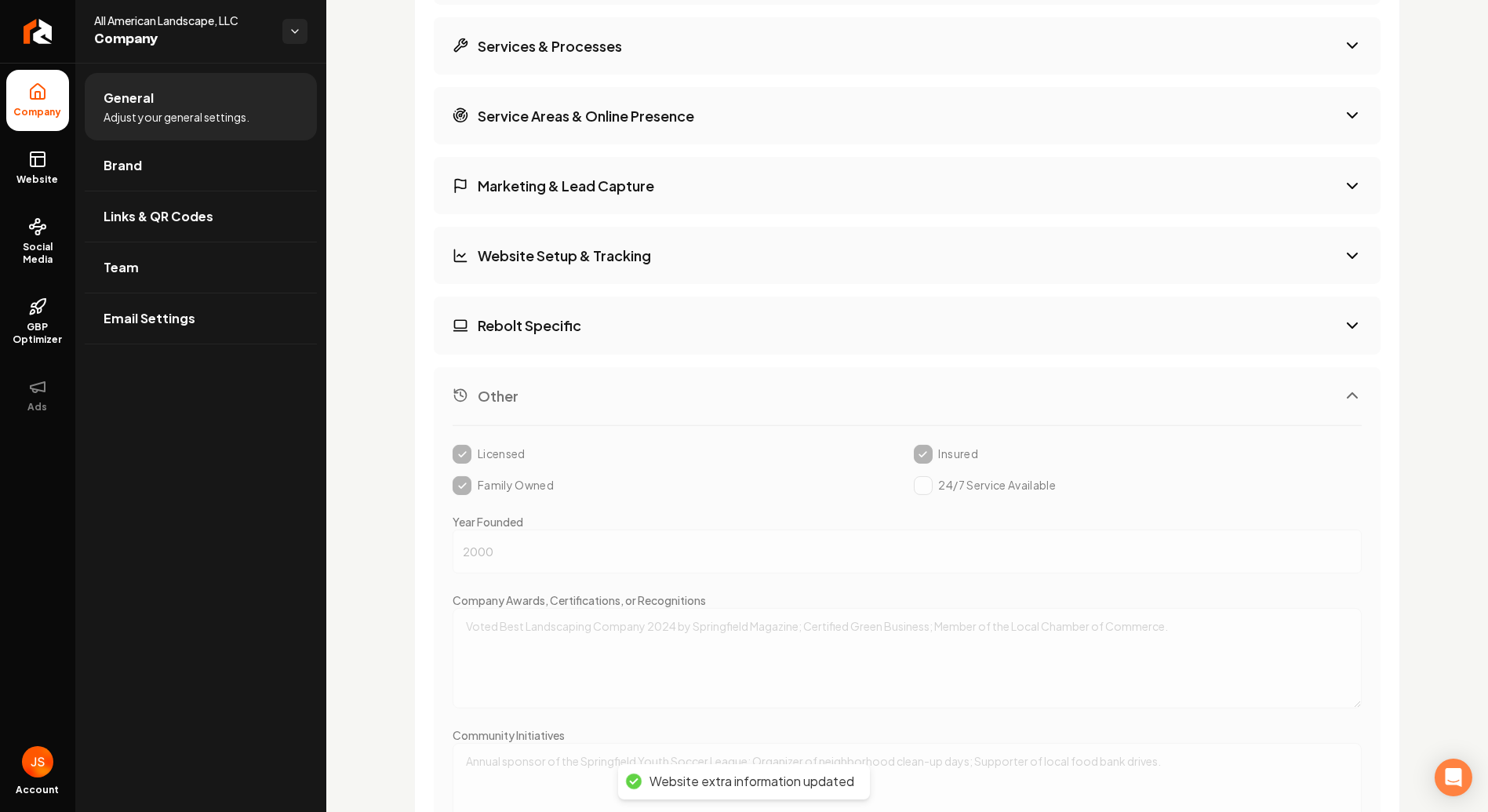
scroll to position [2307, 0]
click at [759, 341] on button "Rebolt Specific" at bounding box center [907, 326] width 947 height 57
select select "*****"
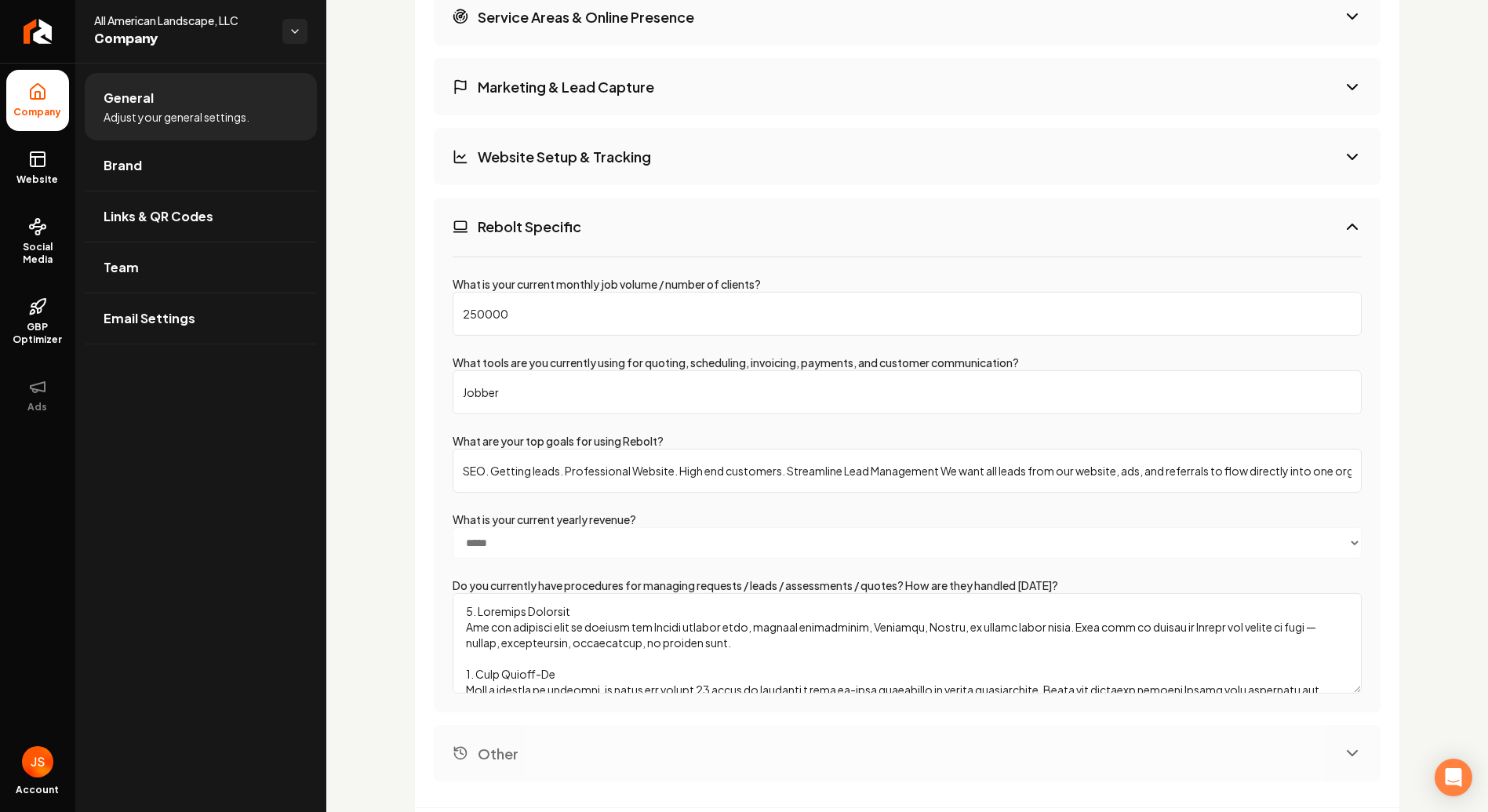
scroll to position [2540, 0]
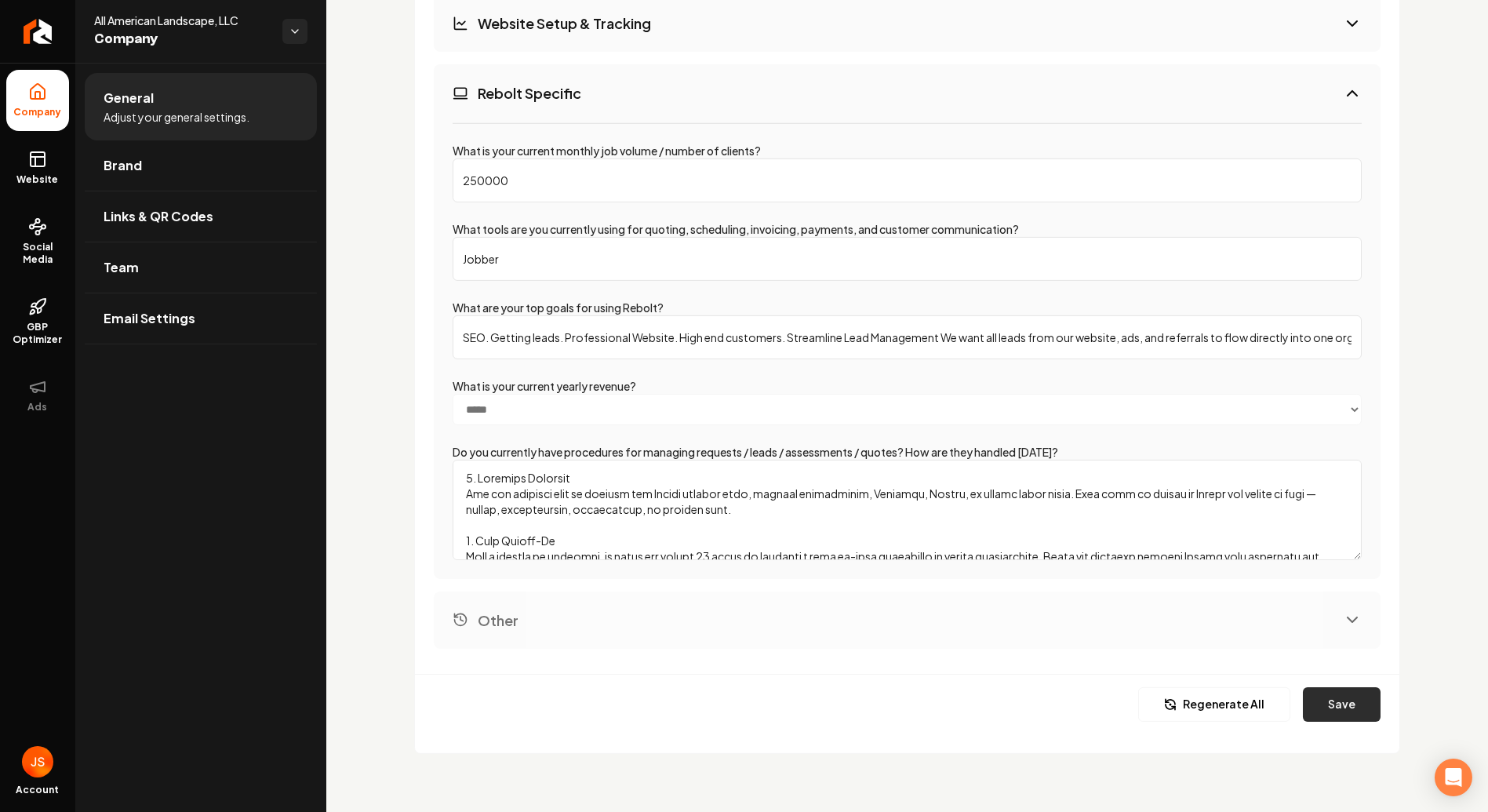
click at [1341, 688] on button "Save" at bounding box center [1342, 703] width 78 height 34
click at [651, 592] on button "Other" at bounding box center [907, 620] width 947 height 57
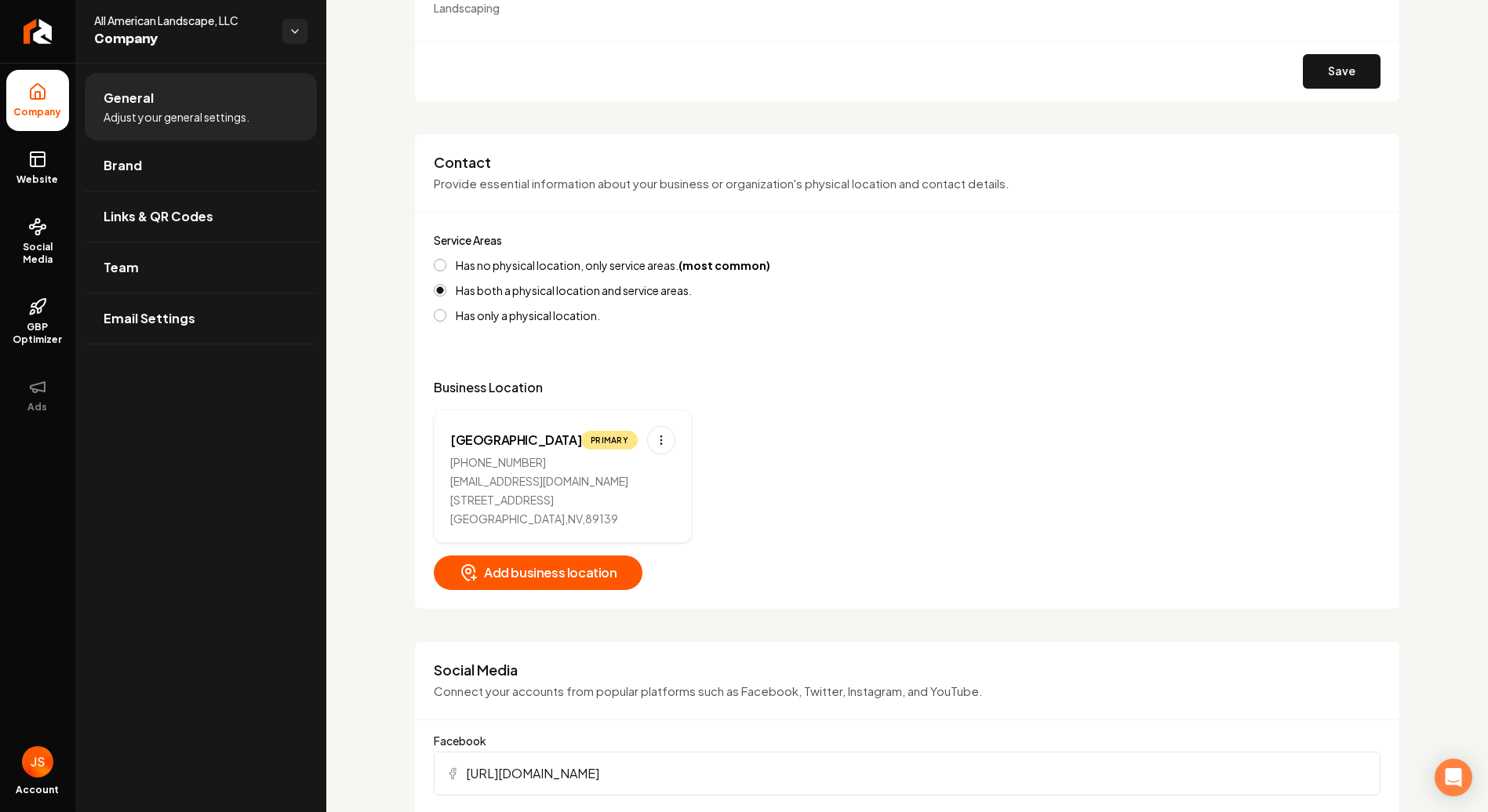
scroll to position [362, 0]
